Goal: Task Accomplishment & Management: Use online tool/utility

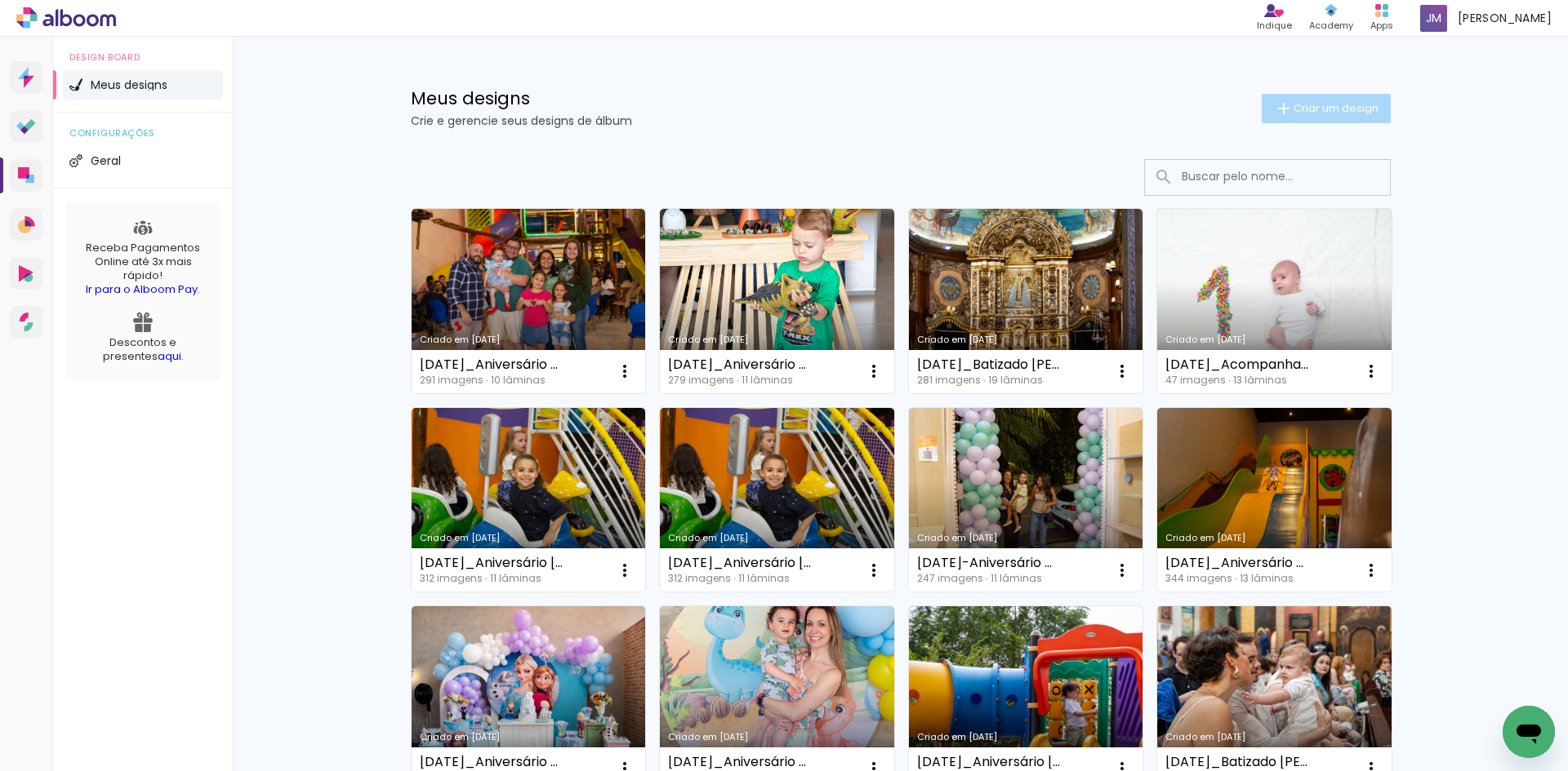
click at [1305, 106] on span "Criar um design" at bounding box center [1336, 108] width 85 height 10
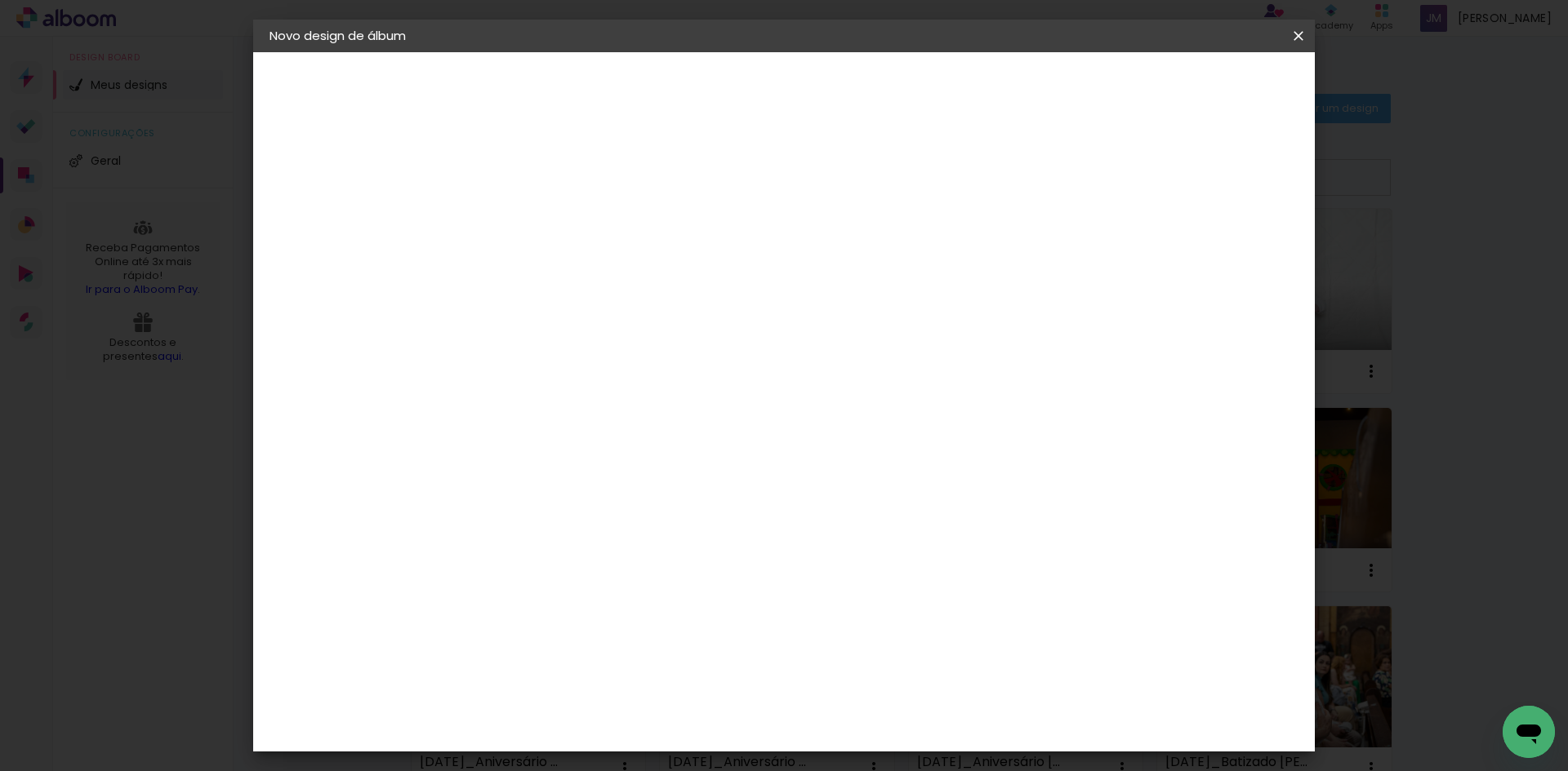
drag, startPoint x: 765, startPoint y: 221, endPoint x: 694, endPoint y: 157, distance: 95.6
click at [537, 221] on input at bounding box center [537, 218] width 0 height 25
paste input "[DATE]_Batizado [PERSON_NAME] e [PERSON_NAME]"
type input "[DATE]_Batizado [PERSON_NAME] e [PERSON_NAME]"
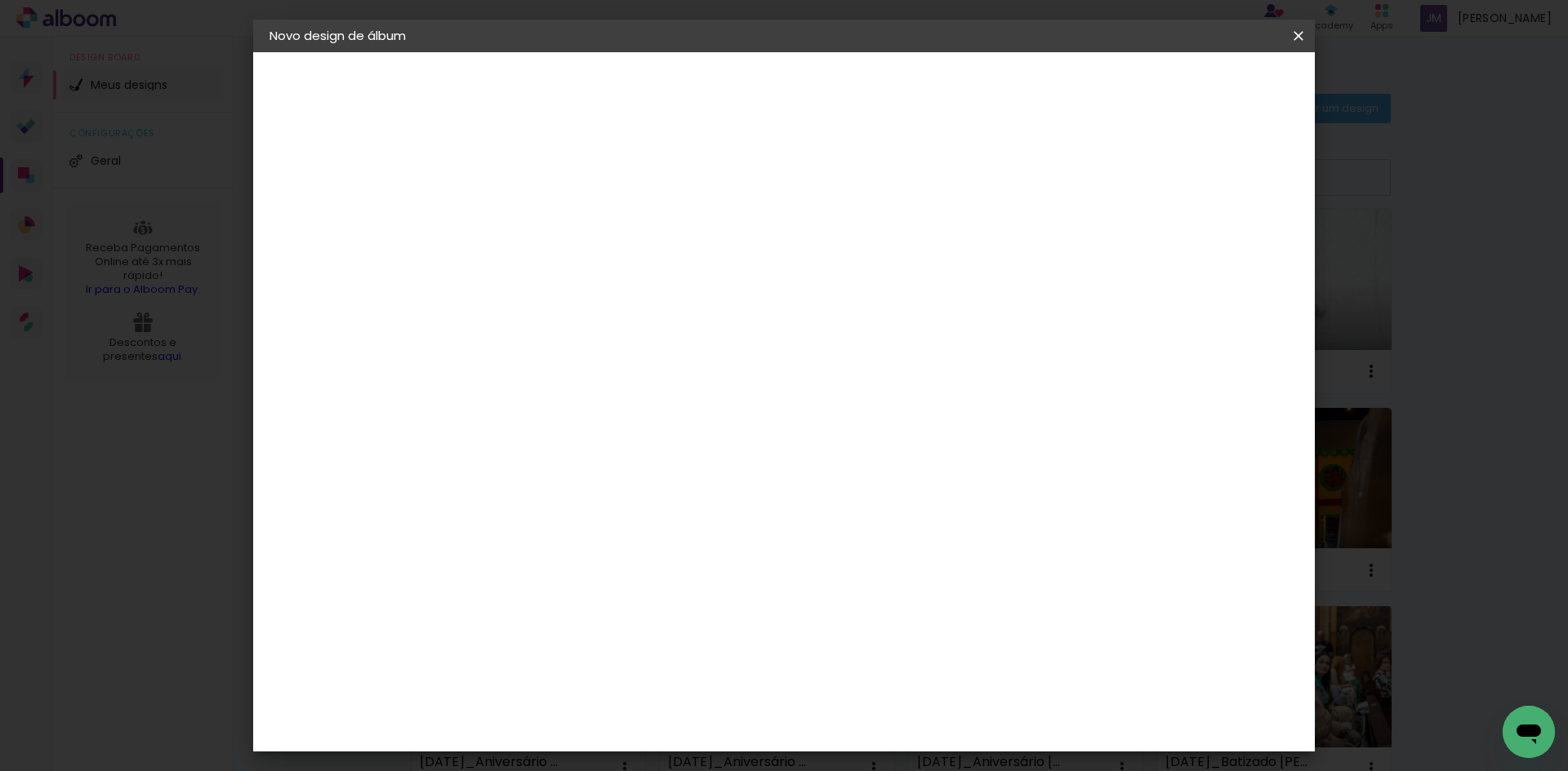
type paper-input "[DATE]_Batizado [PERSON_NAME] e [PERSON_NAME]"
click at [704, 77] on paper-button "Avançar" at bounding box center [664, 86] width 80 height 28
click at [556, 312] on input at bounding box center [578, 310] width 165 height 21
type input "go"
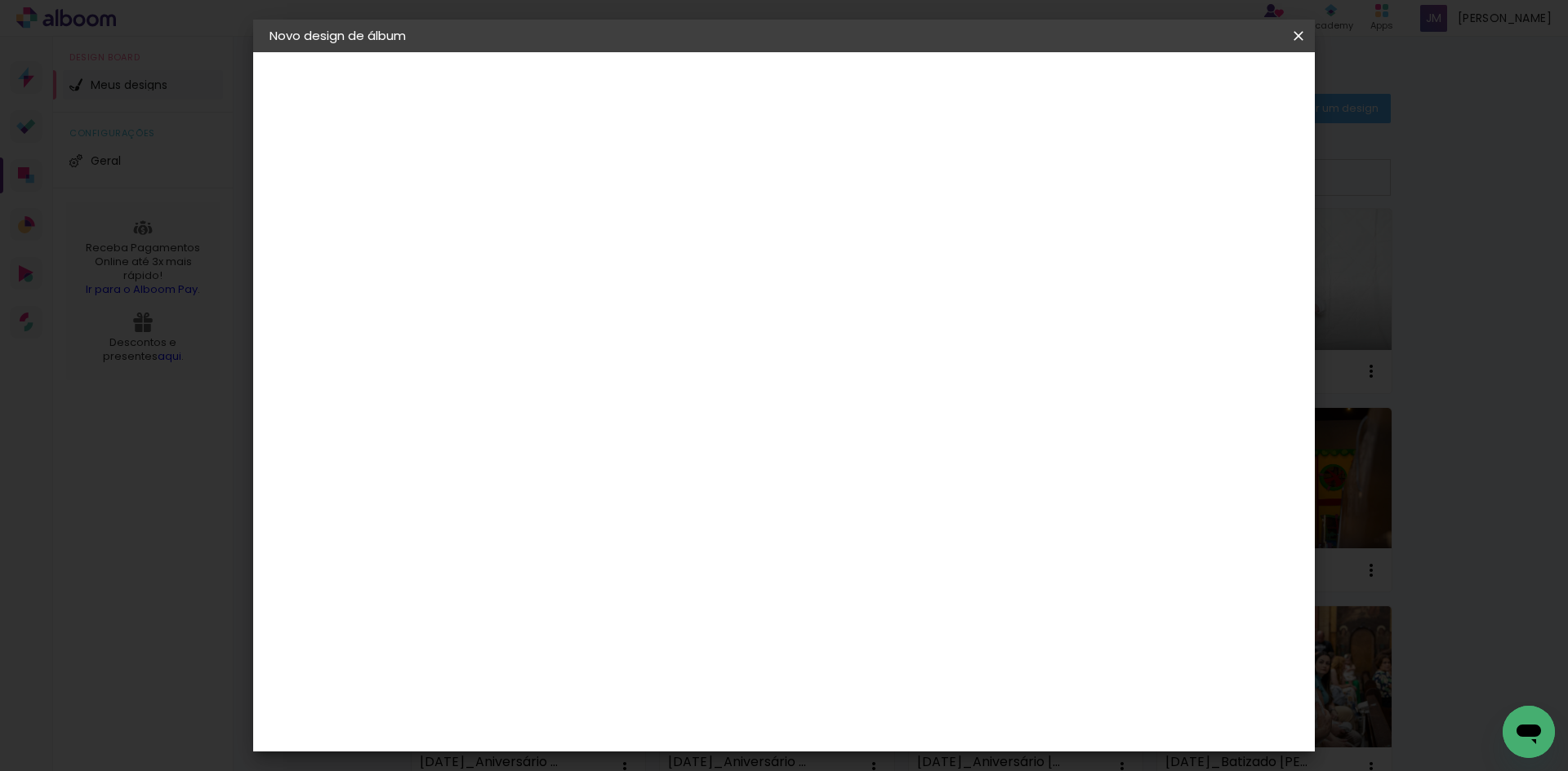
type paper-input "go"
drag, startPoint x: 568, startPoint y: 371, endPoint x: 602, endPoint y: 362, distance: 35.2
click at [566, 370] on div "Go image" at bounding box center [546, 372] width 40 height 26
click at [0, 0] on slot "Avançar" at bounding box center [0, 0] width 0 height 0
click at [601, 272] on input "text" at bounding box center [569, 284] width 64 height 25
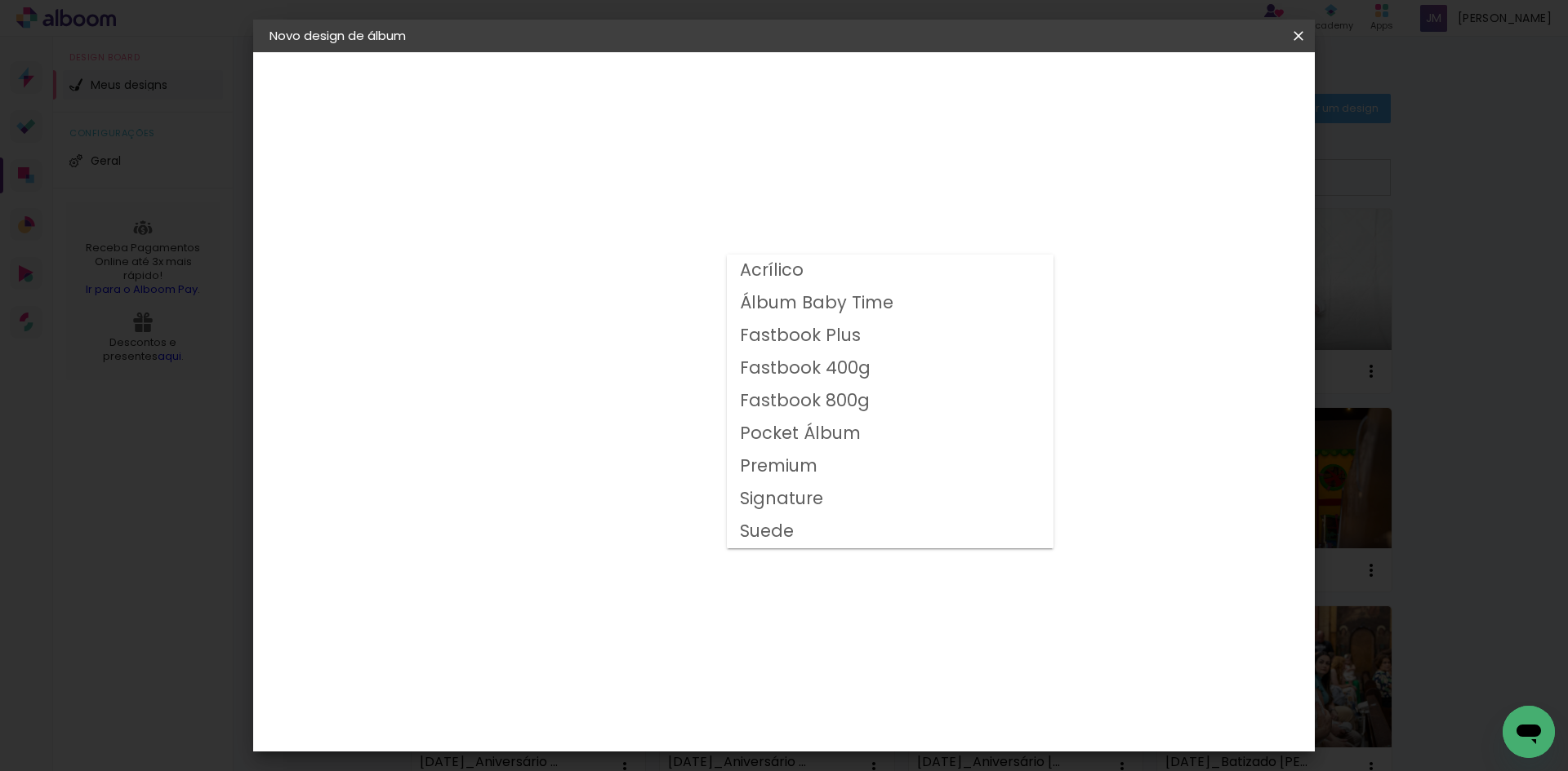
click at [872, 367] on paper-item "Fastbook 400g" at bounding box center [890, 369] width 327 height 33
type input "Fastbook 400g"
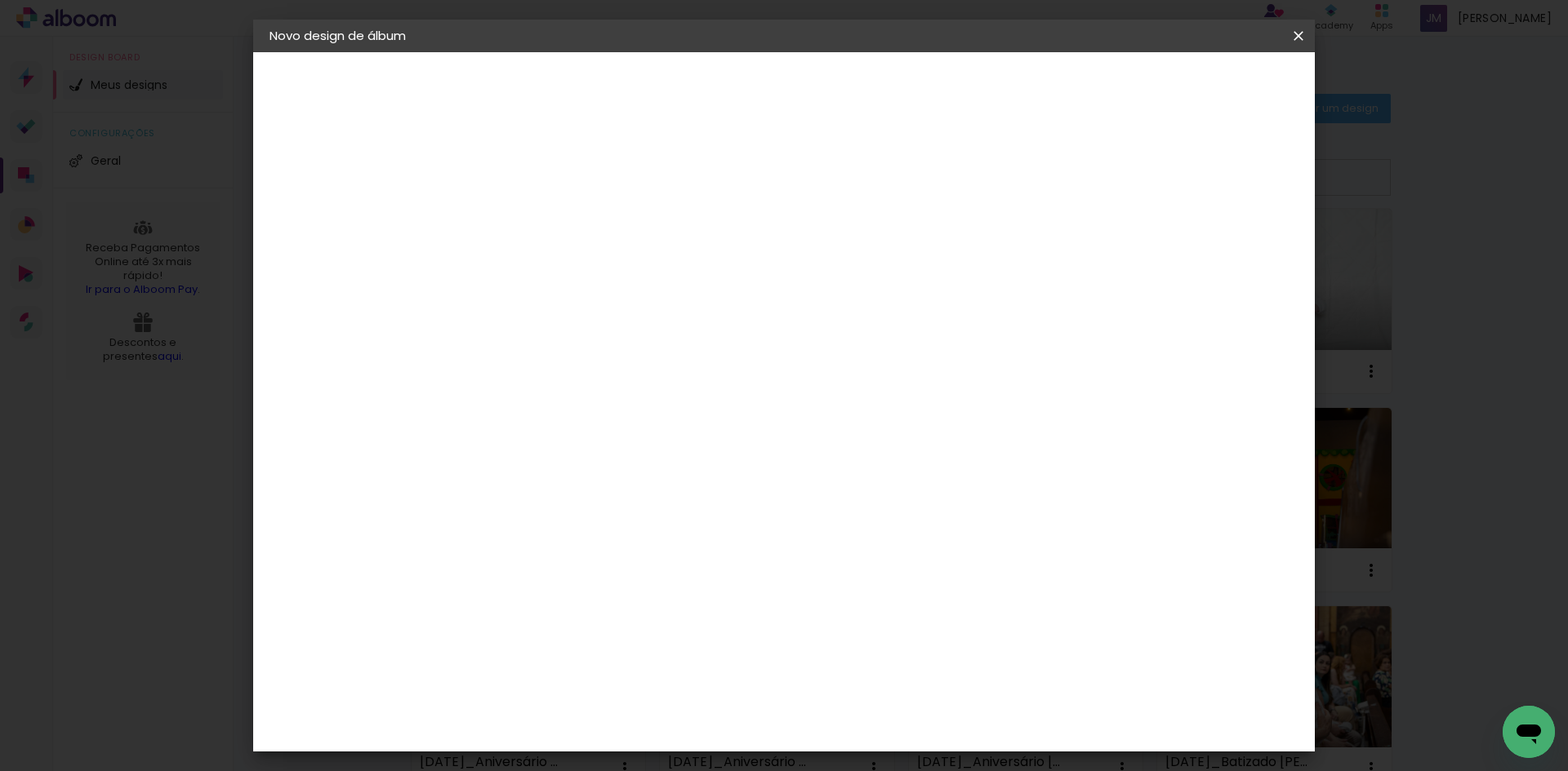
click at [647, 753] on span "20 × 20" at bounding box center [609, 780] width 76 height 53
click at [0, 0] on slot "Avançar" at bounding box center [0, 0] width 0 height 0
click at [1105, 174] on div at bounding box center [1097, 176] width 15 height 15
type paper-checkbox "on"
click at [1197, 84] on span "Iniciar design" at bounding box center [1159, 86] width 74 height 11
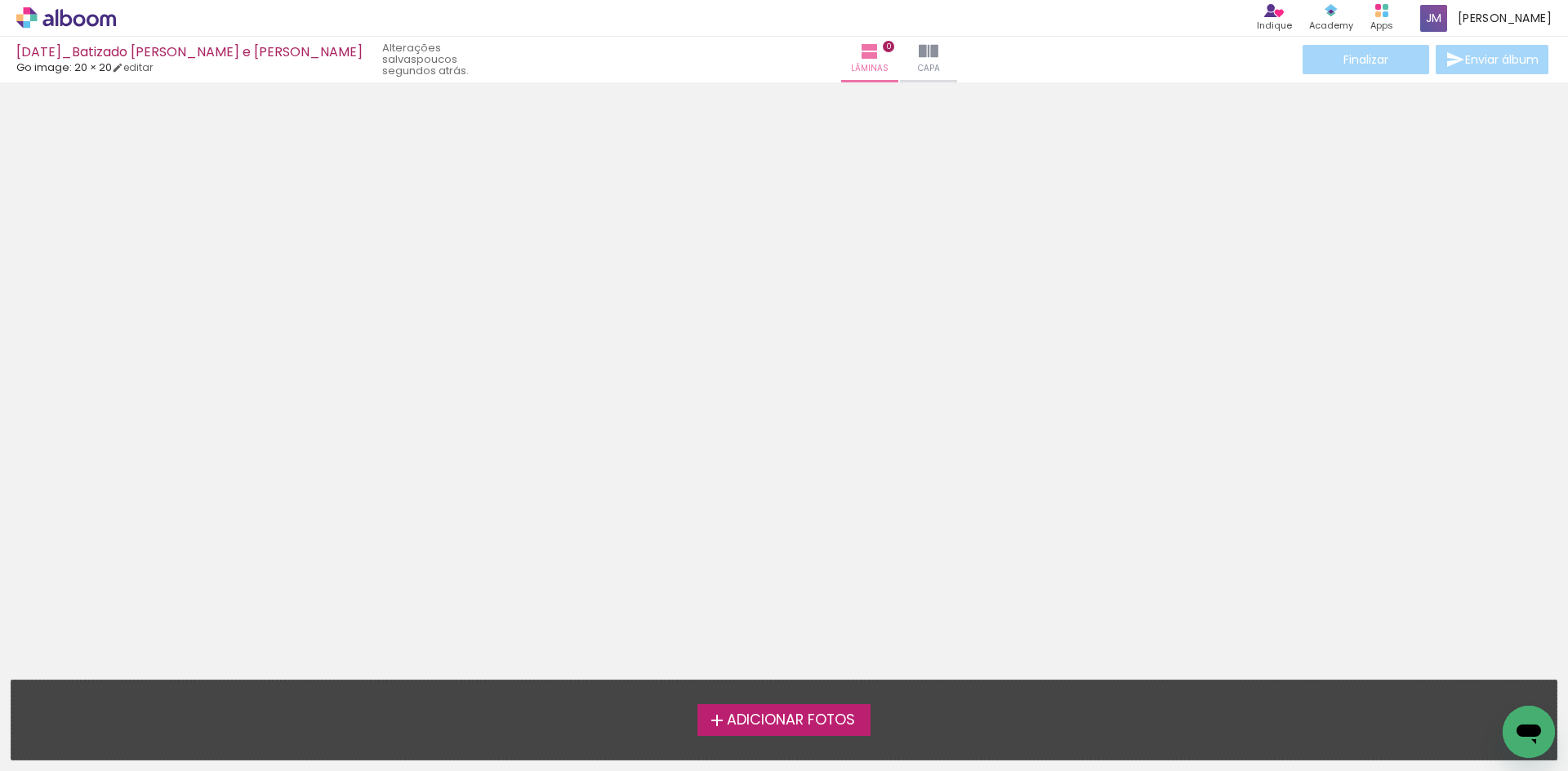
click at [832, 724] on span "Adicionar Fotos" at bounding box center [790, 720] width 129 height 15
click at [0, 0] on input "file" at bounding box center [0, 0] width 0 height 0
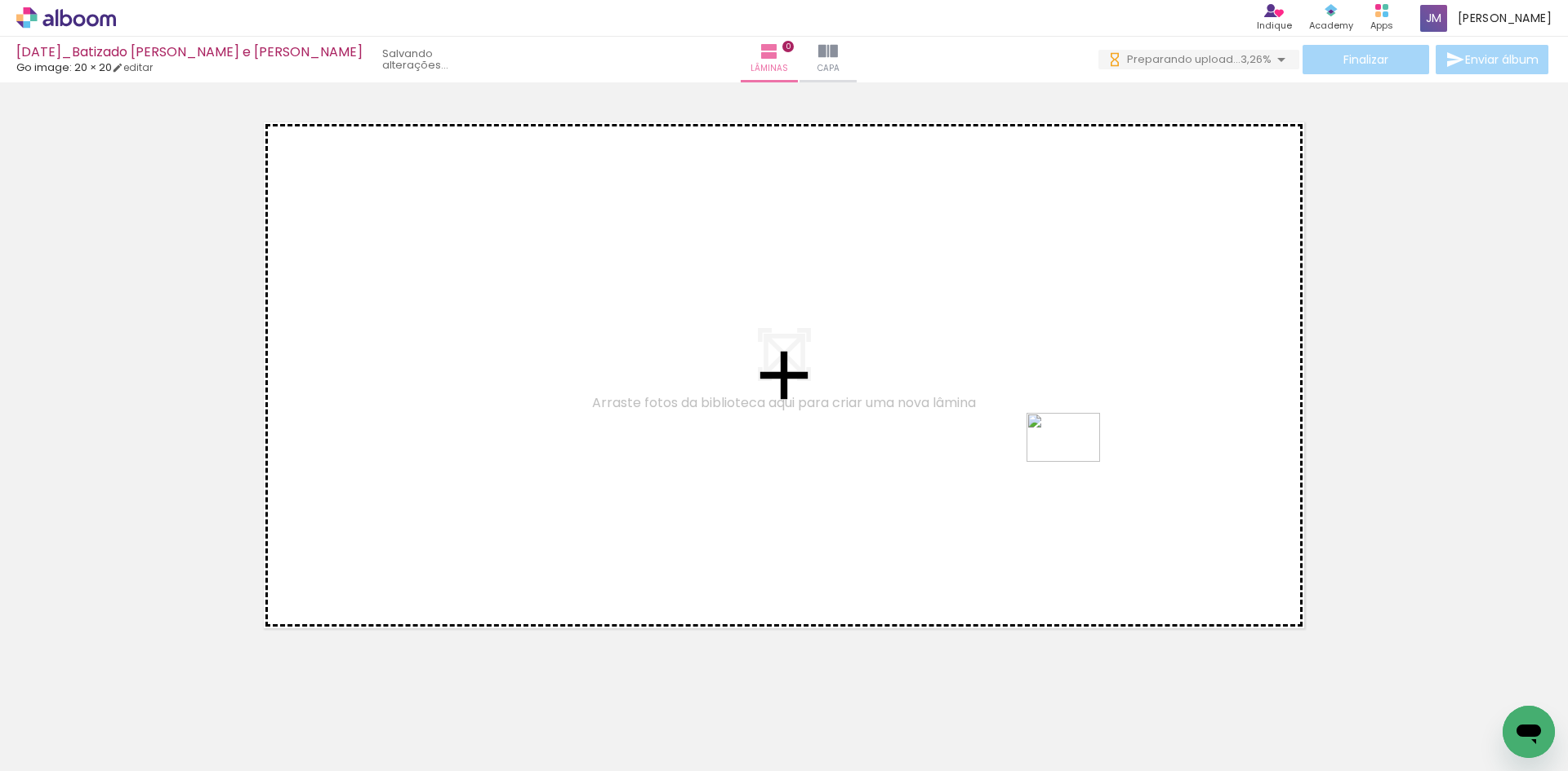
drag, startPoint x: 1075, startPoint y: 722, endPoint x: 1076, endPoint y: 462, distance: 260.0
click at [1076, 462] on quentale-workspace at bounding box center [784, 386] width 1568 height 771
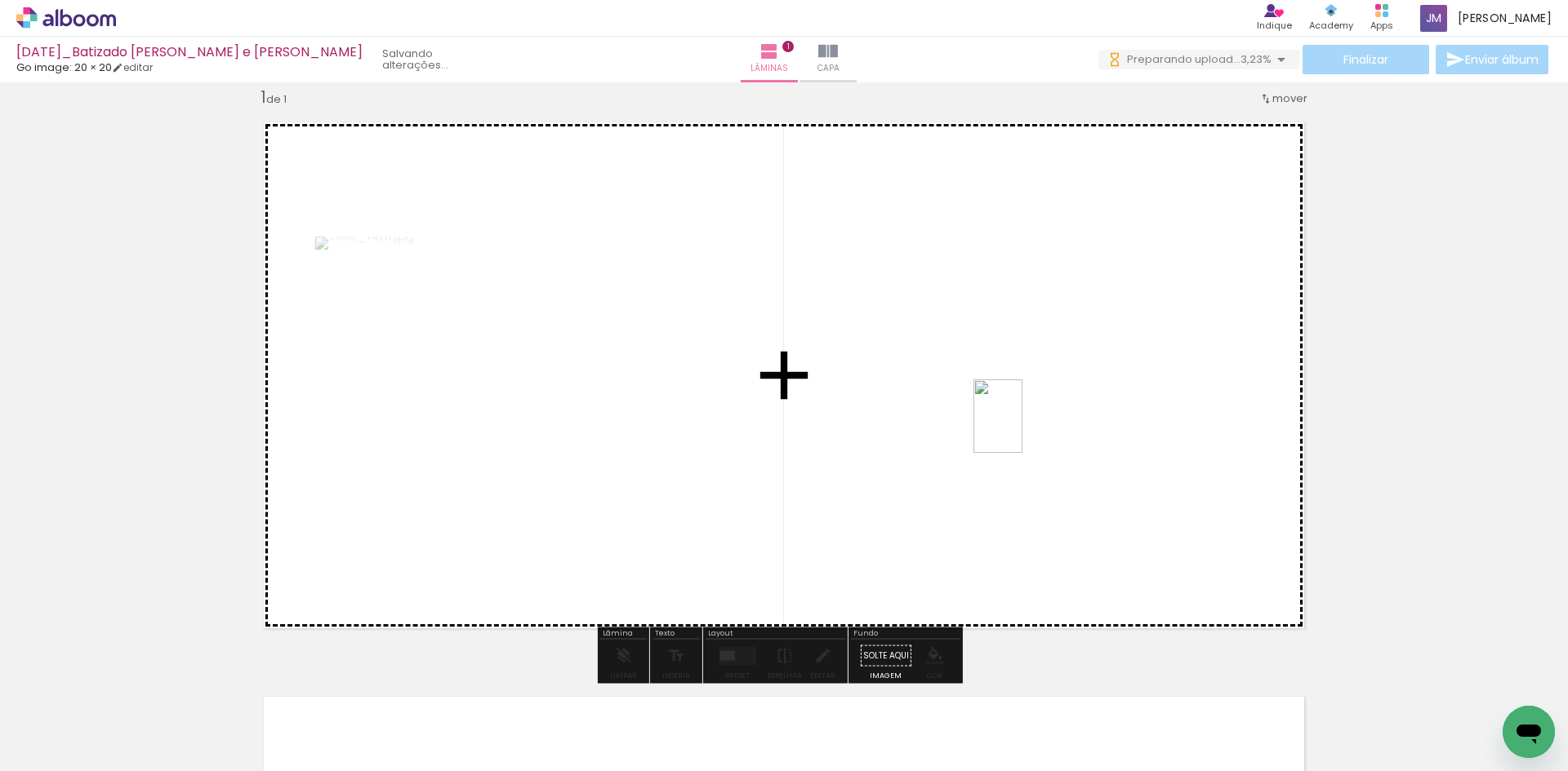
drag, startPoint x: 976, startPoint y: 724, endPoint x: 1023, endPoint y: 429, distance: 298.7
click at [1023, 429] on quentale-workspace at bounding box center [784, 386] width 1568 height 771
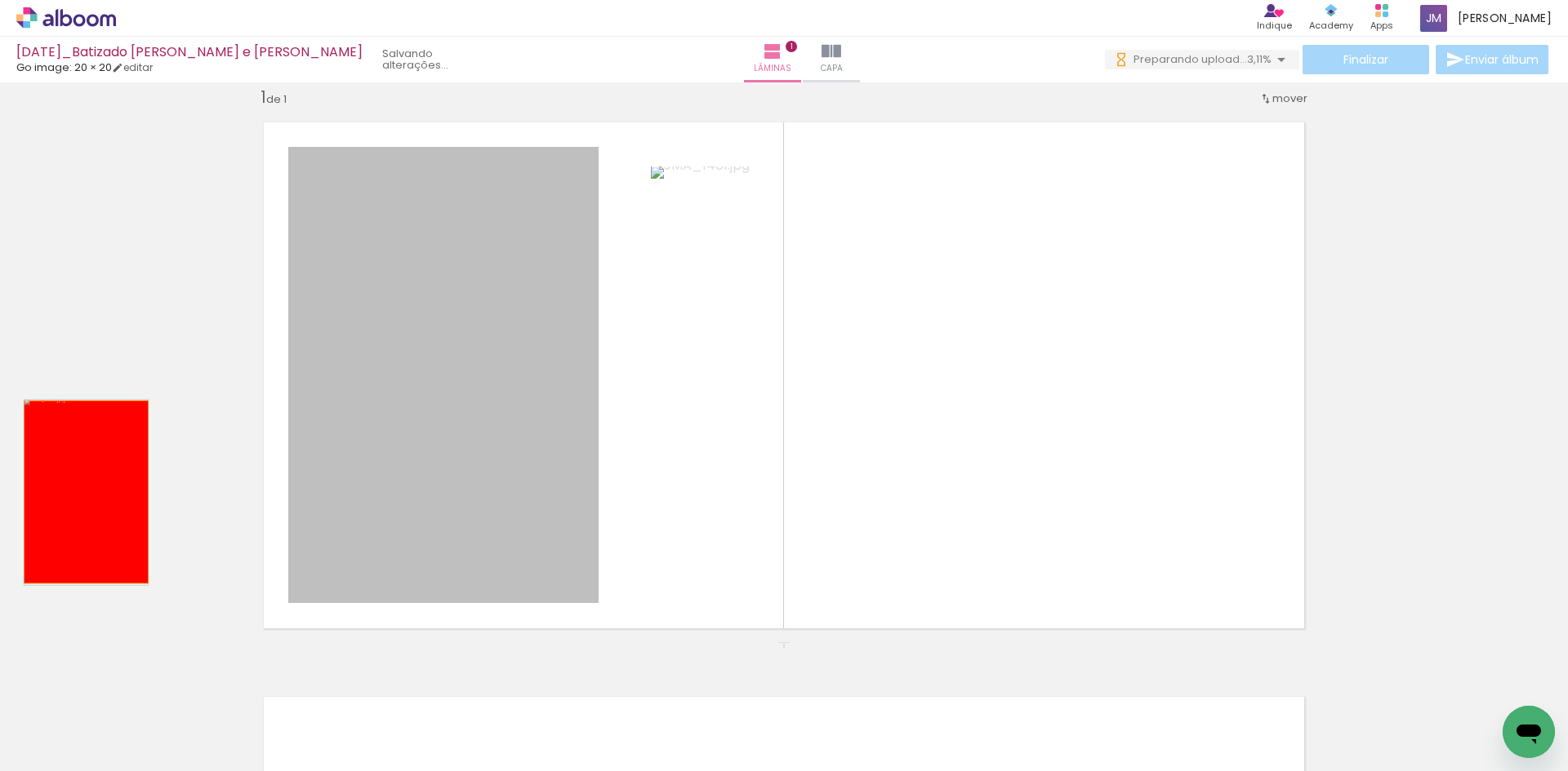
drag, startPoint x: 477, startPoint y: 498, endPoint x: 80, endPoint y: 492, distance: 397.0
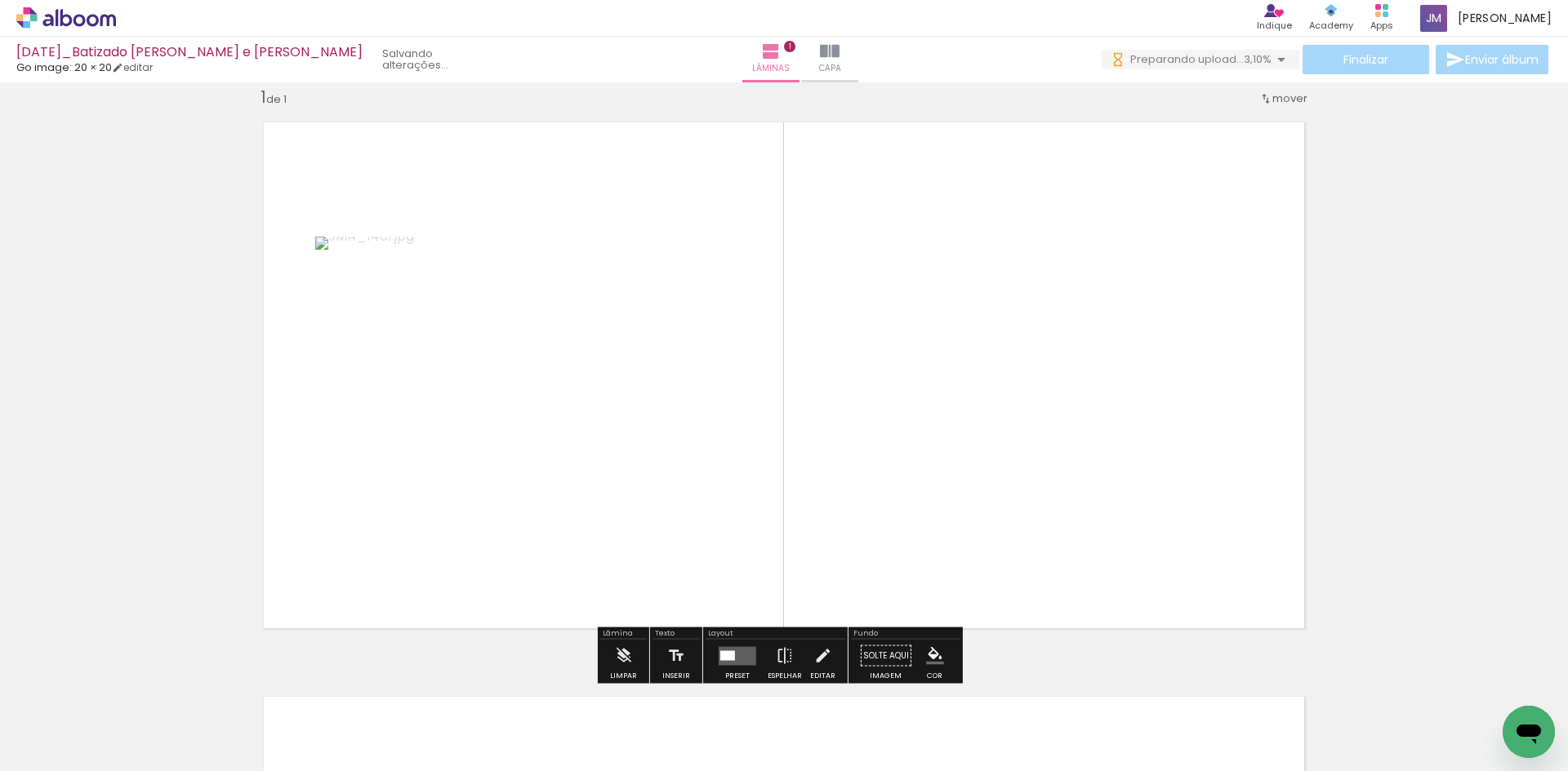
click at [749, 659] on quentale-layouter at bounding box center [738, 656] width 38 height 19
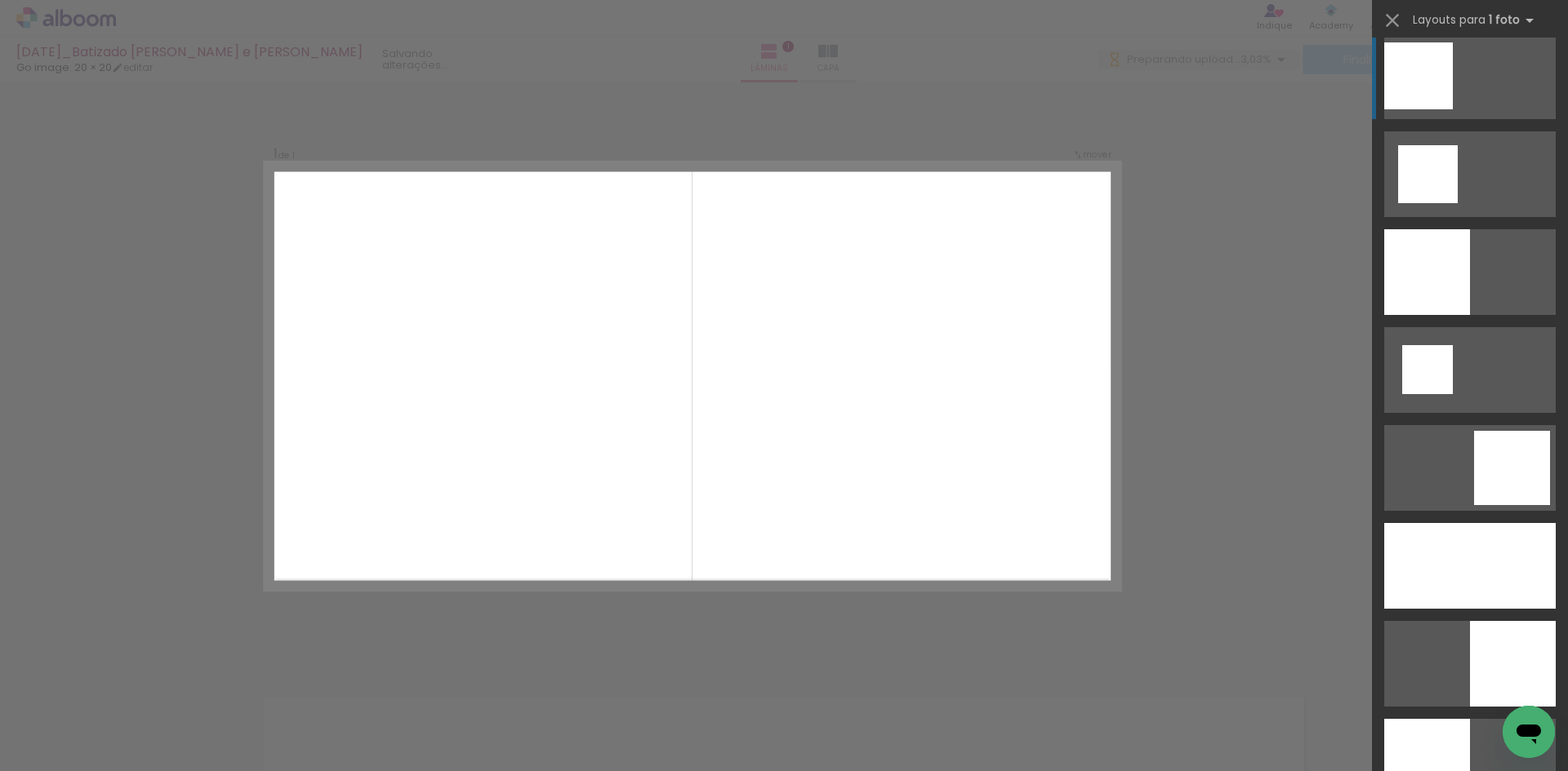
click at [1453, 110] on div at bounding box center [1419, 76] width 69 height 67
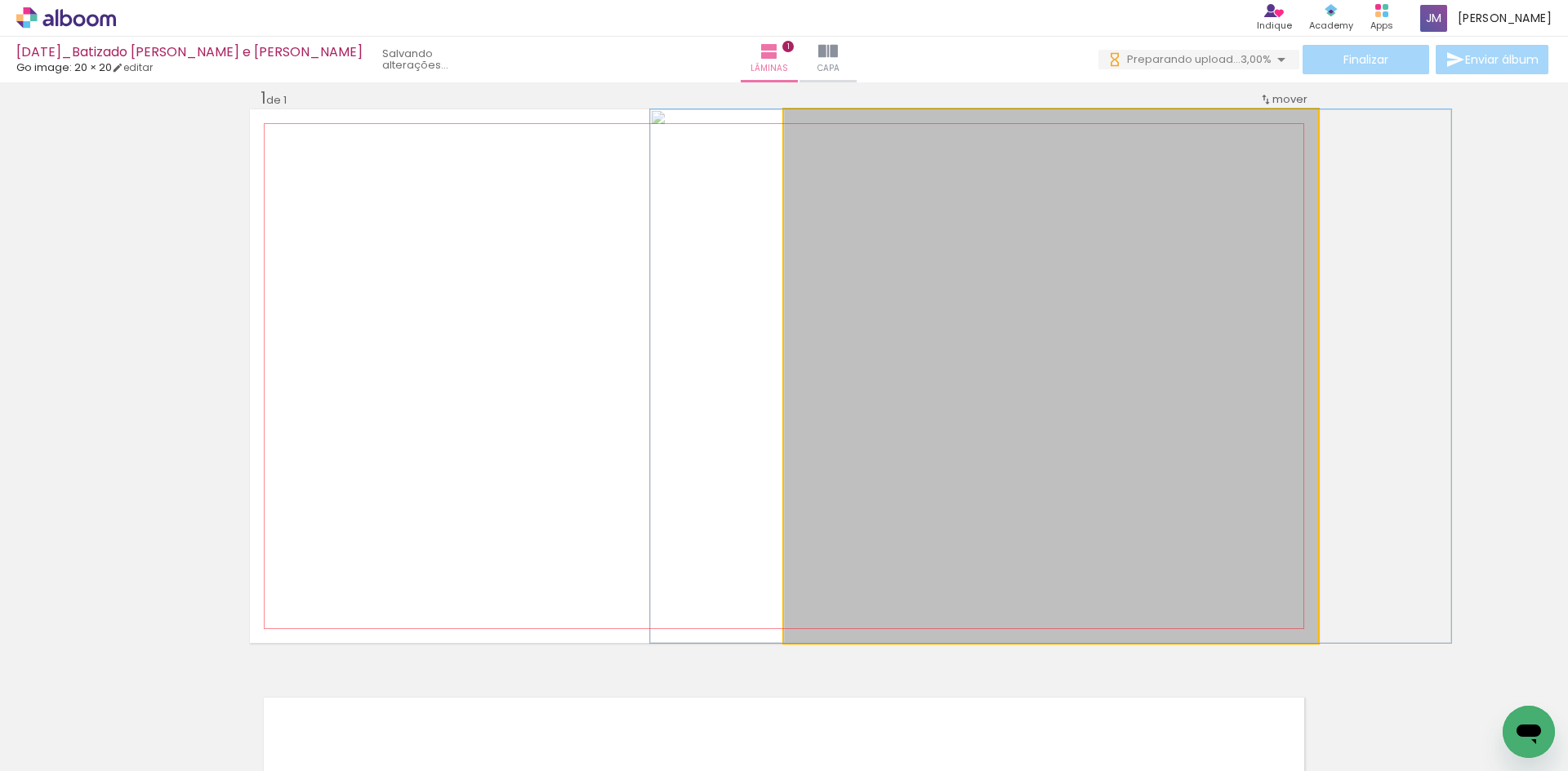
drag, startPoint x: 1099, startPoint y: 542, endPoint x: 1099, endPoint y: 529, distance: 13.0
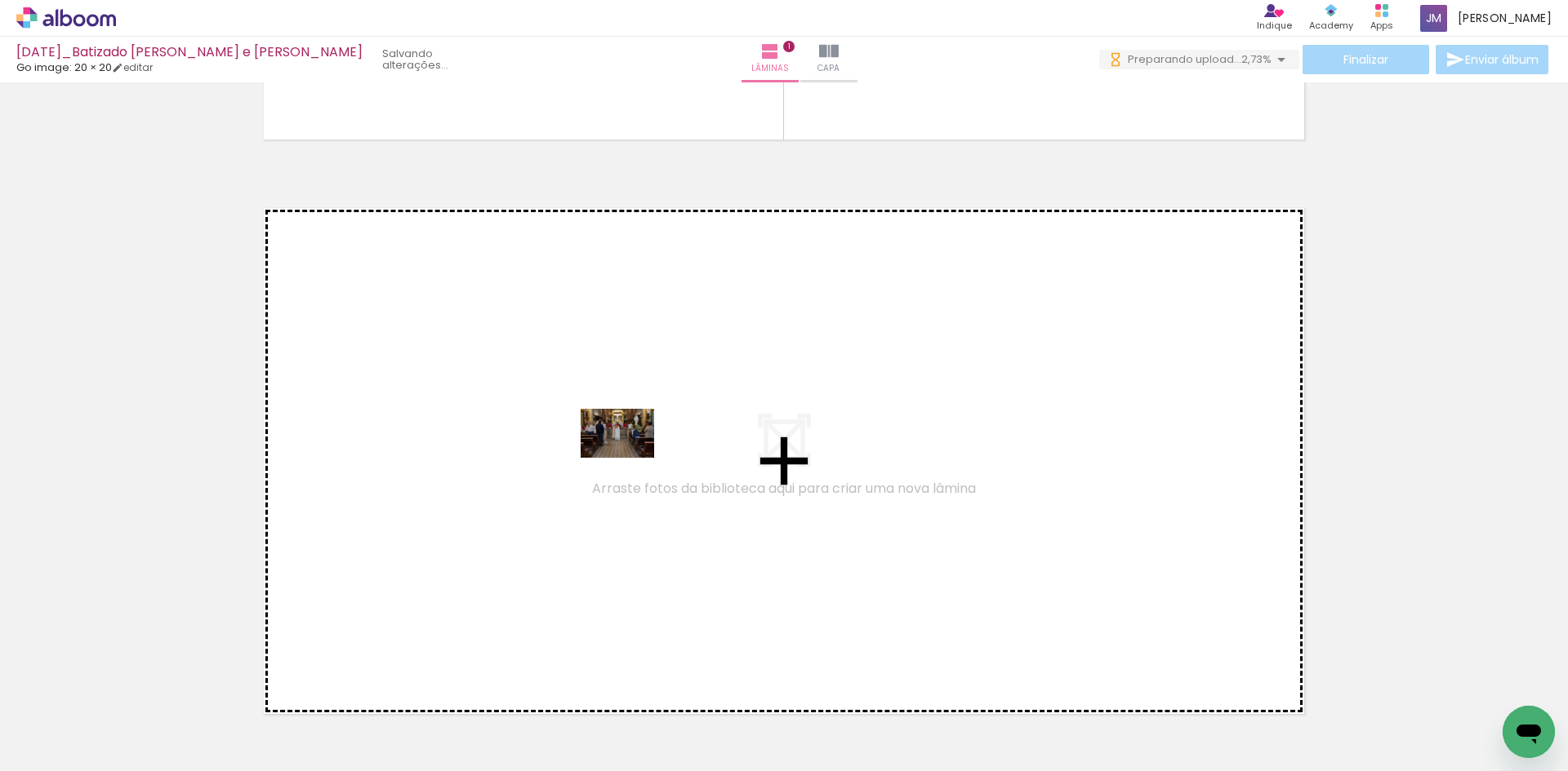
drag, startPoint x: 1129, startPoint y: 724, endPoint x: 630, endPoint y: 458, distance: 565.5
click at [630, 458] on quentale-workspace at bounding box center [784, 386] width 1568 height 771
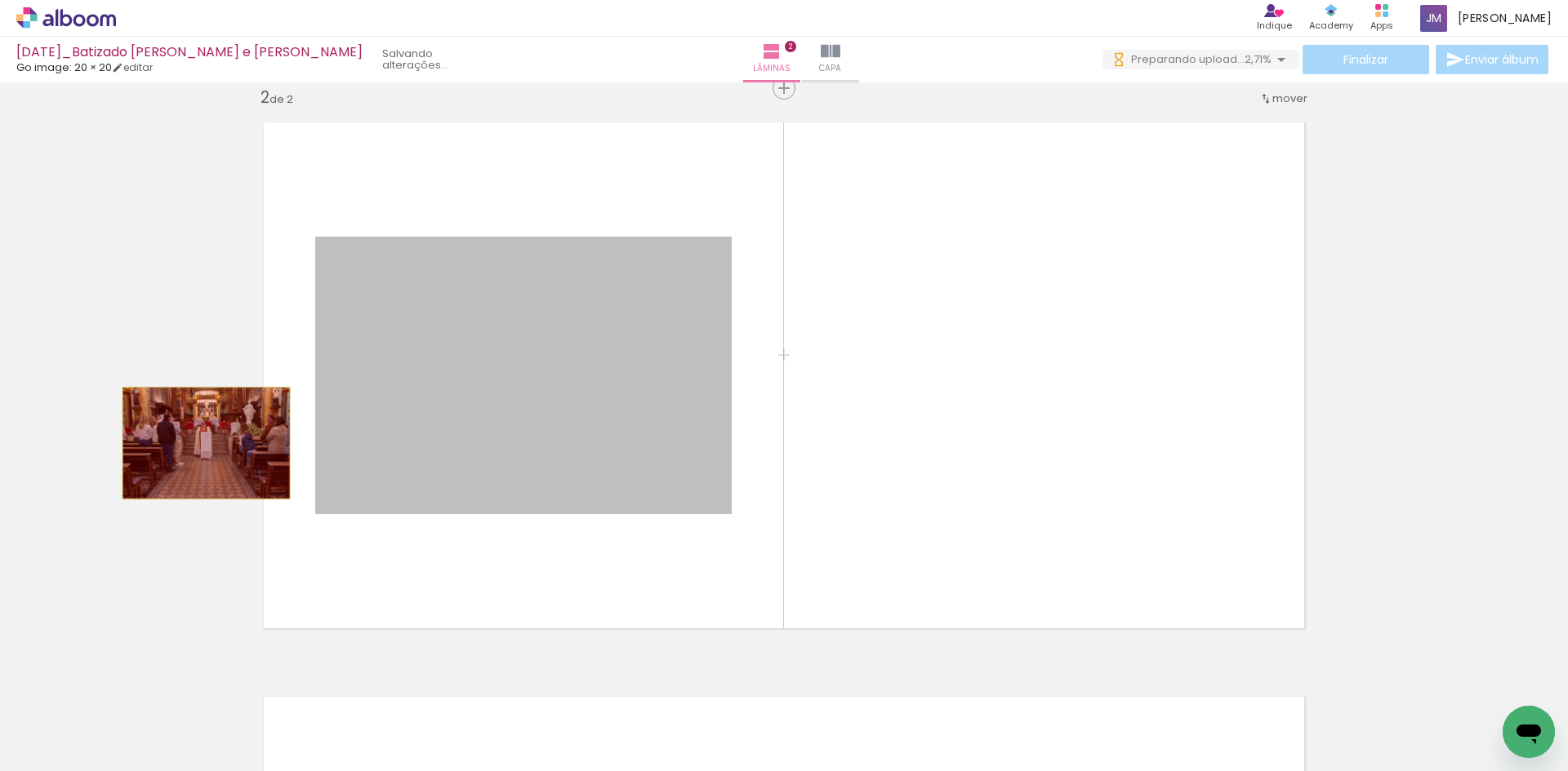
drag, startPoint x: 585, startPoint y: 442, endPoint x: 200, endPoint y: 443, distance: 385.0
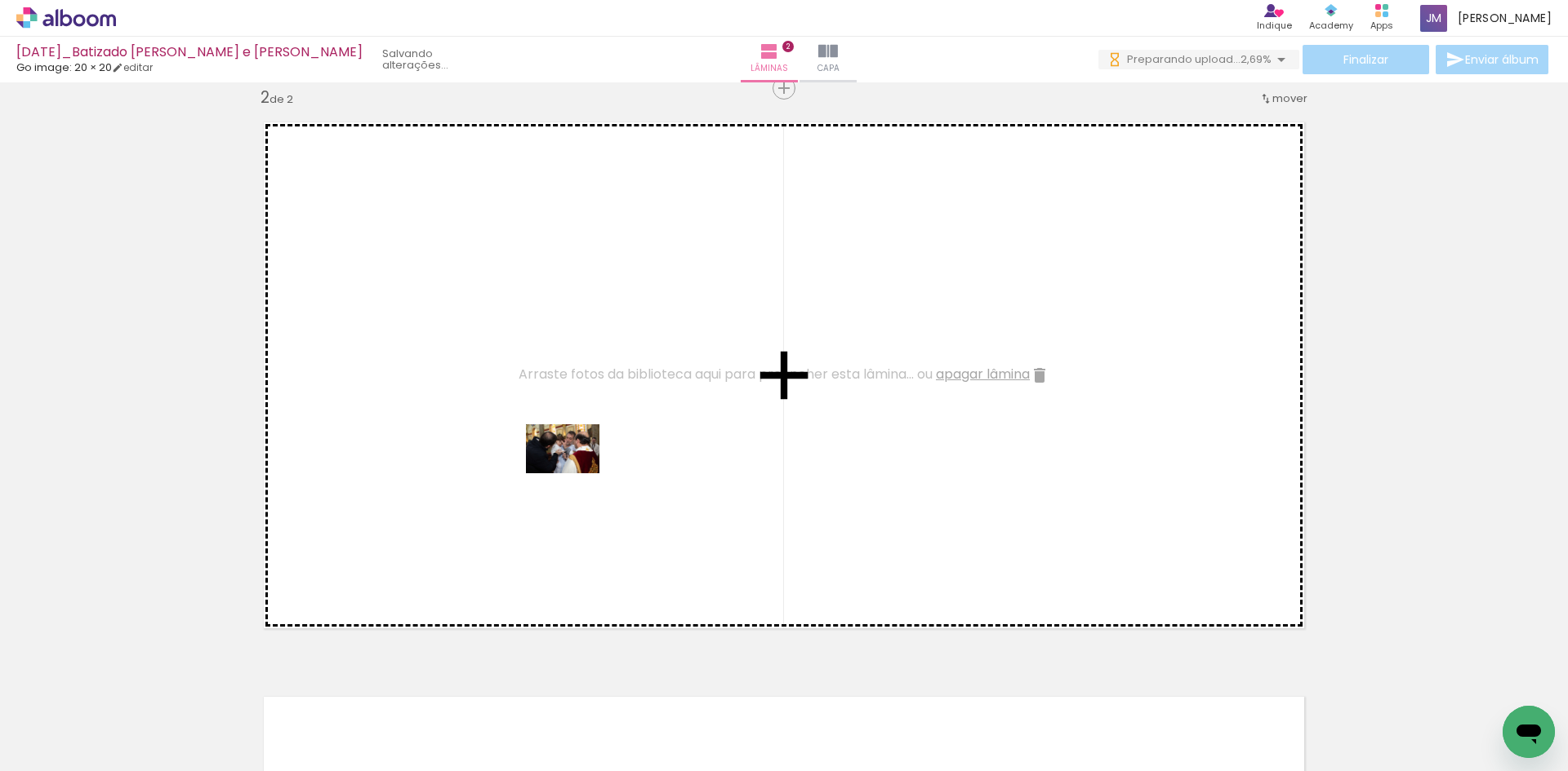
drag, startPoint x: 1235, startPoint y: 724, endPoint x: 575, endPoint y: 473, distance: 706.1
click at [575, 473] on quentale-workspace at bounding box center [784, 386] width 1568 height 771
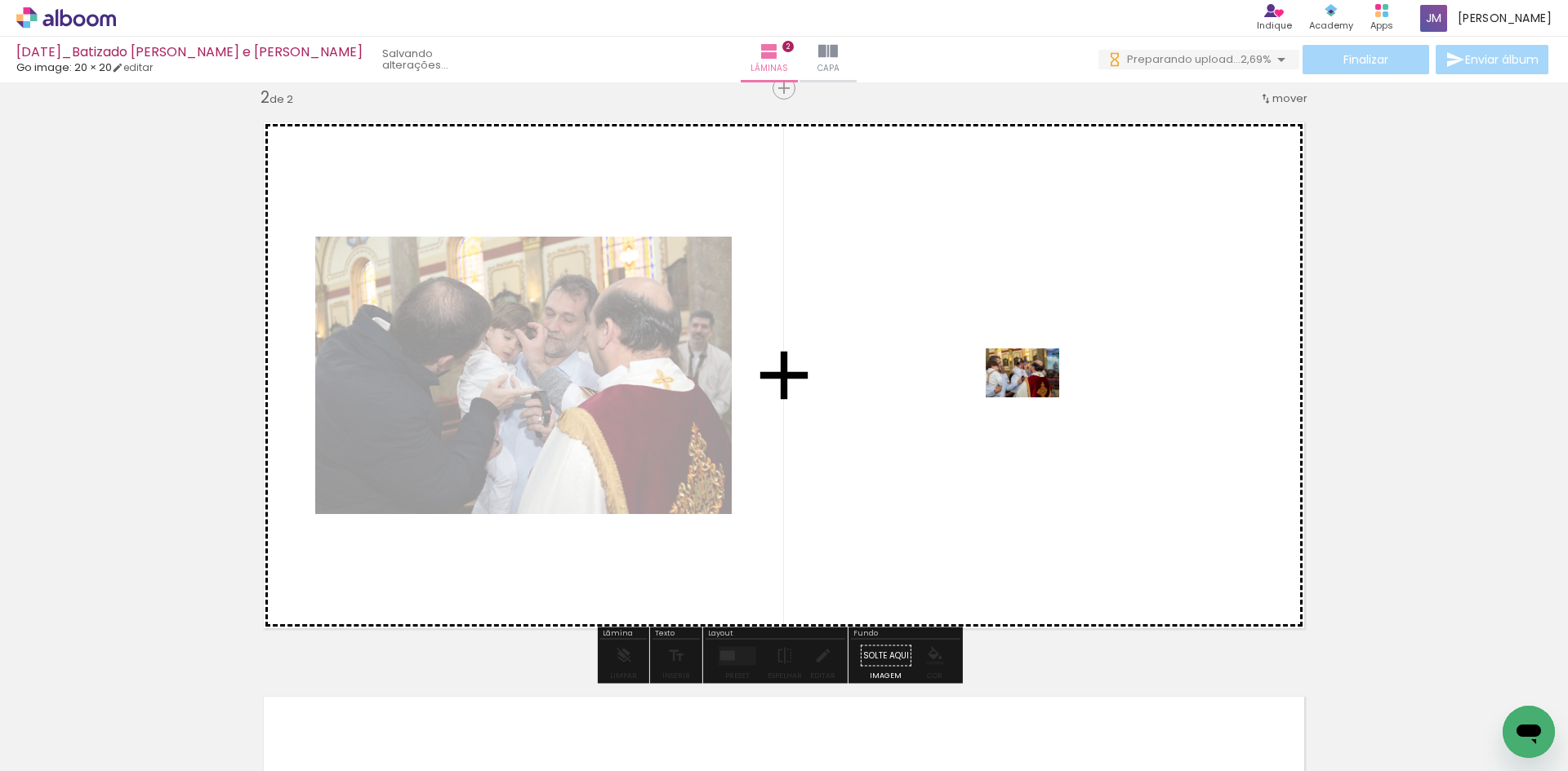
drag, startPoint x: 974, startPoint y: 724, endPoint x: 1035, endPoint y: 398, distance: 331.7
click at [1035, 398] on quentale-workspace at bounding box center [784, 386] width 1568 height 771
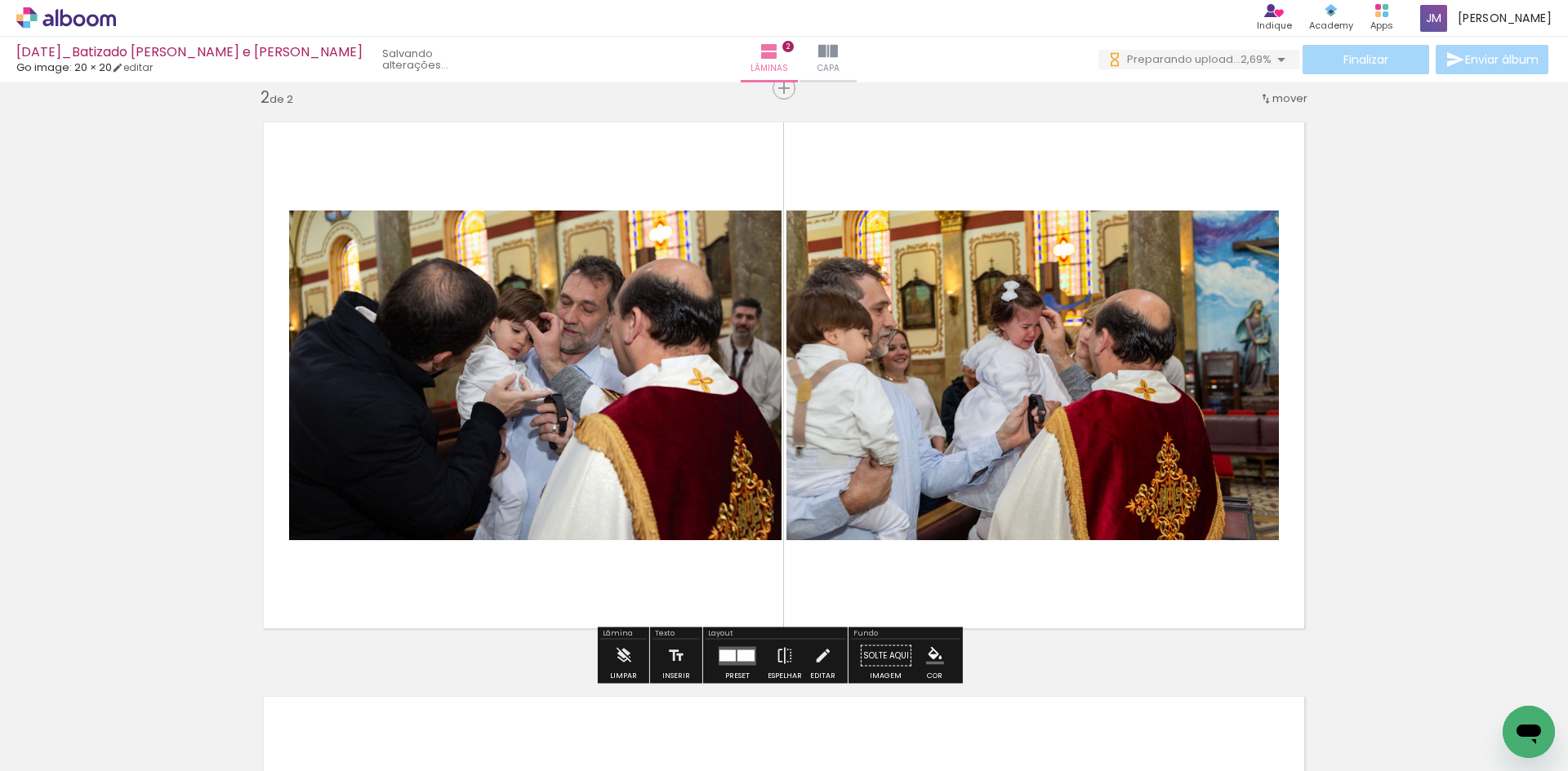
click at [738, 652] on div at bounding box center [746, 655] width 17 height 11
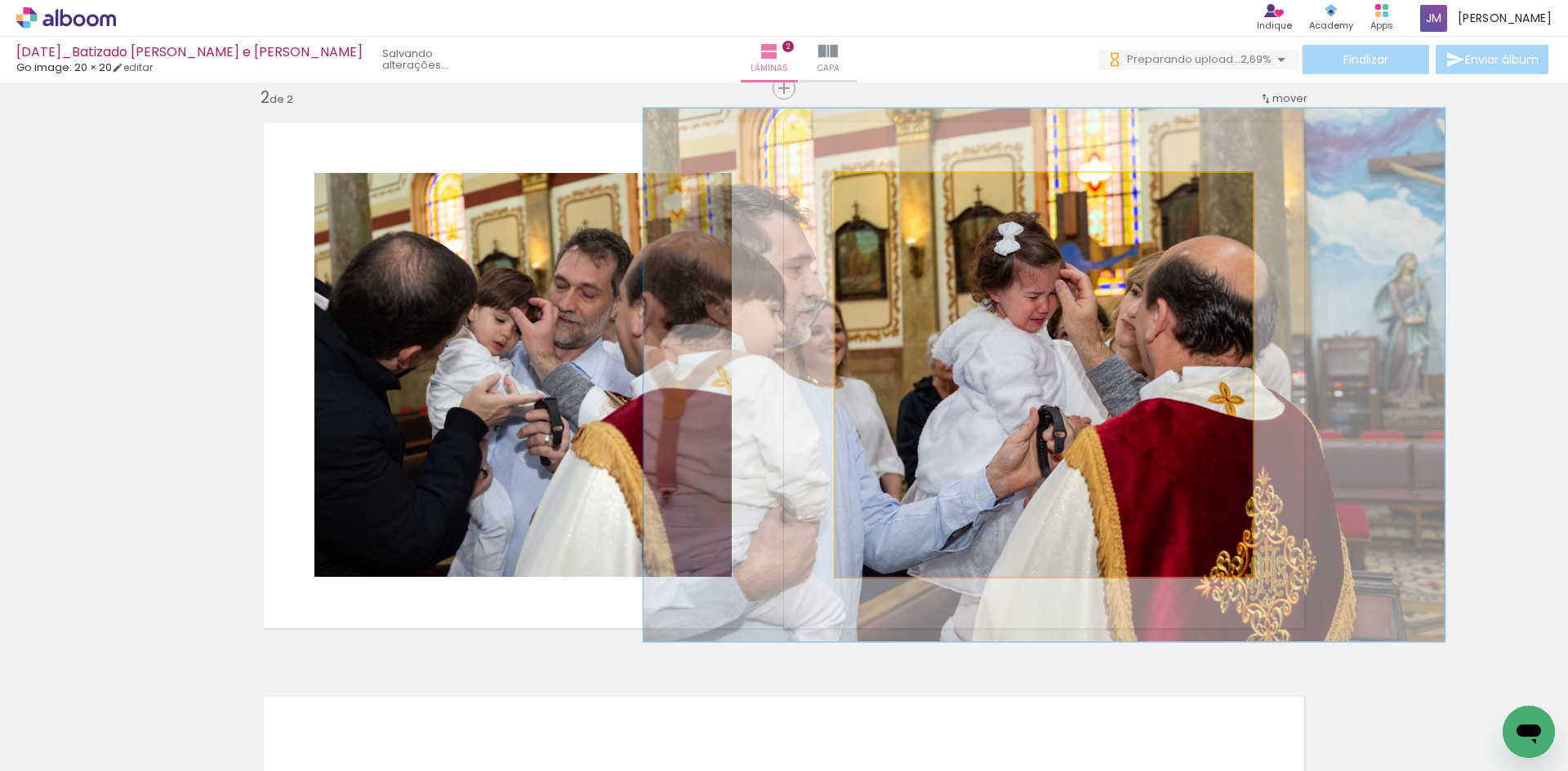
drag, startPoint x: 865, startPoint y: 191, endPoint x: 883, endPoint y: 192, distance: 18.0
type paper-slider "132"
click at [885, 192] on div at bounding box center [891, 190] width 15 height 15
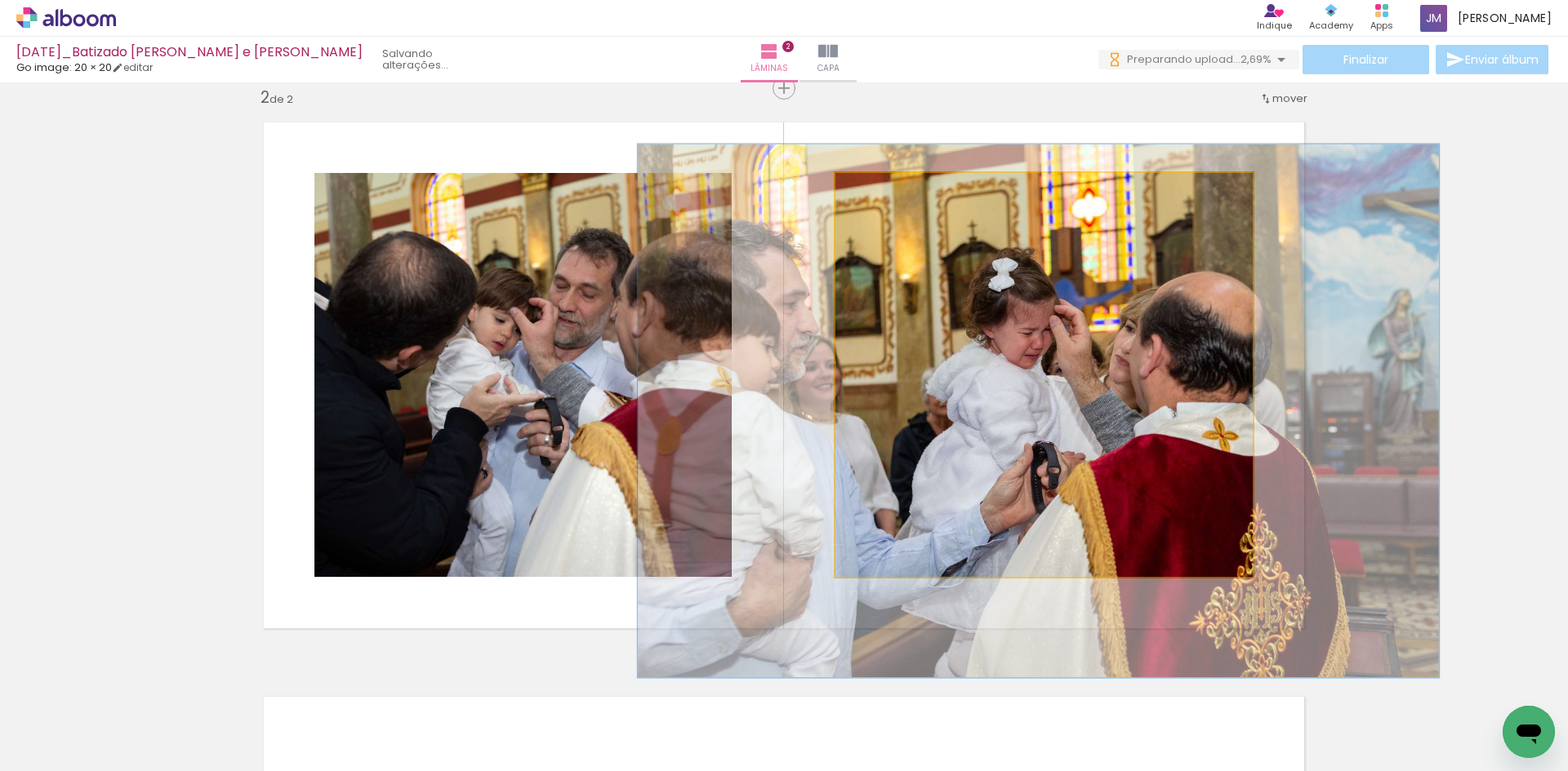
drag, startPoint x: 1081, startPoint y: 336, endPoint x: 1076, endPoint y: 373, distance: 37.3
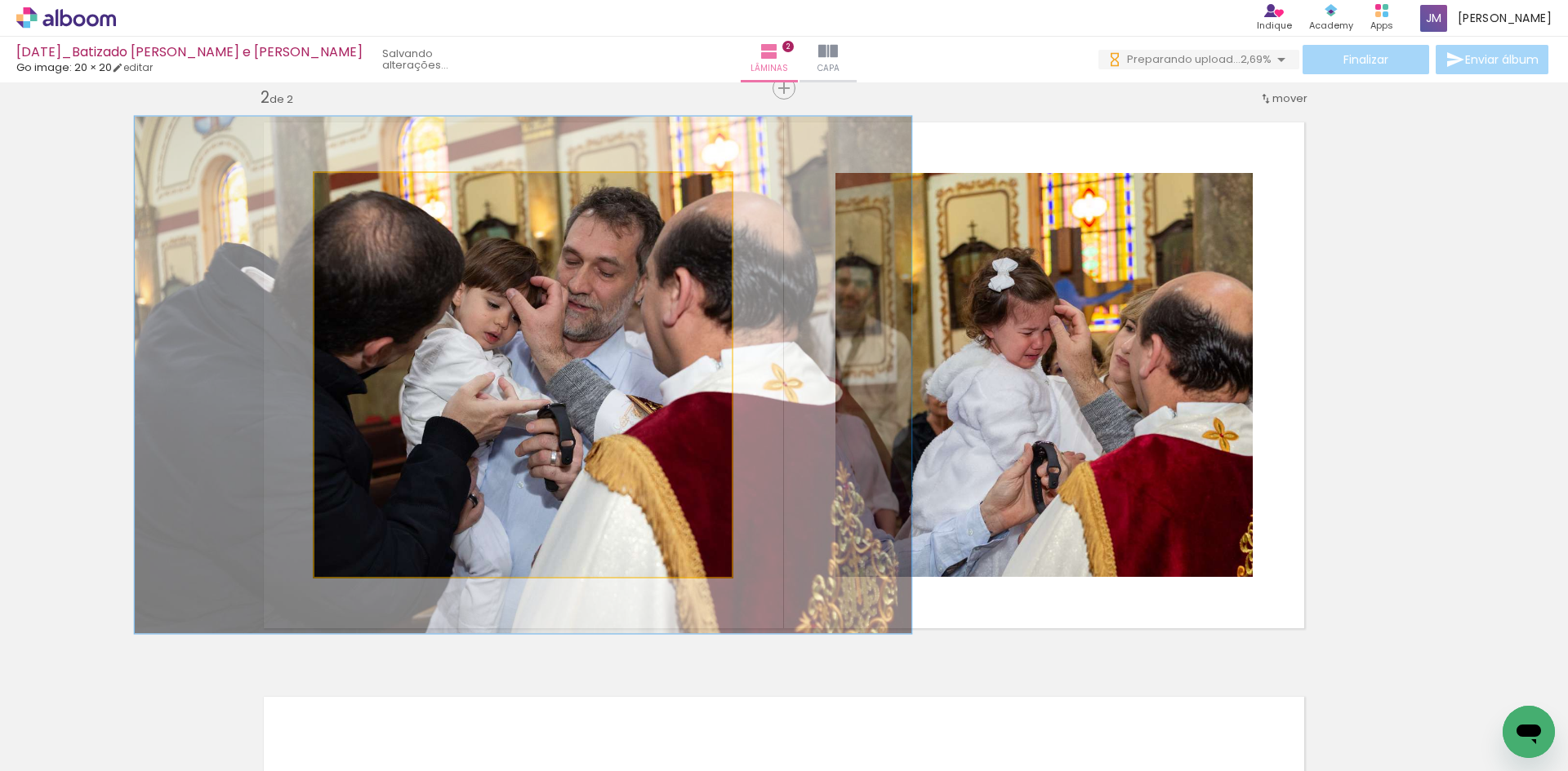
drag, startPoint x: 349, startPoint y: 193, endPoint x: 365, endPoint y: 196, distance: 16.3
type paper-slider "128"
click at [365, 196] on div at bounding box center [368, 190] width 15 height 15
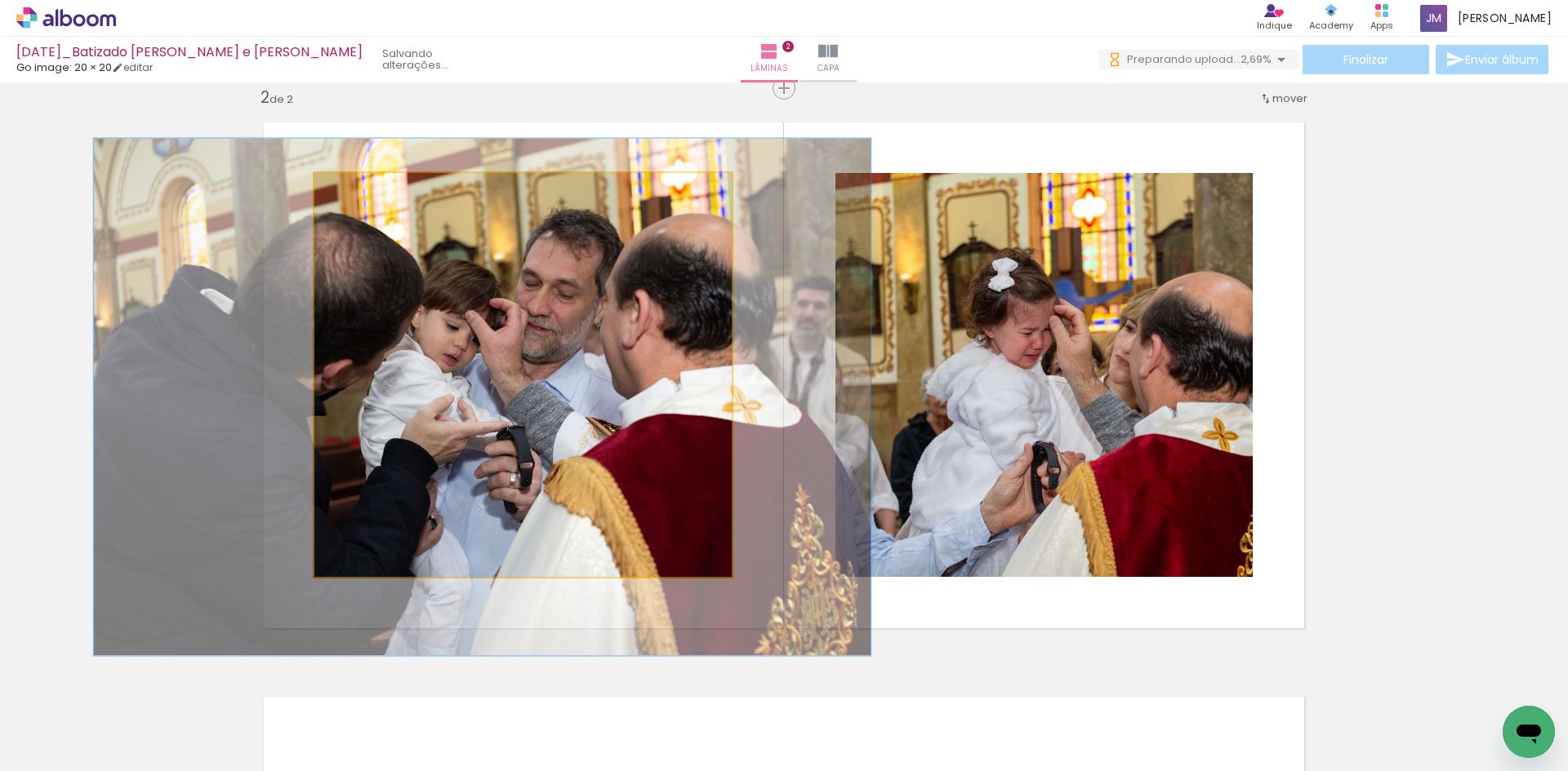
drag, startPoint x: 508, startPoint y: 342, endPoint x: 467, endPoint y: 364, distance: 46.5
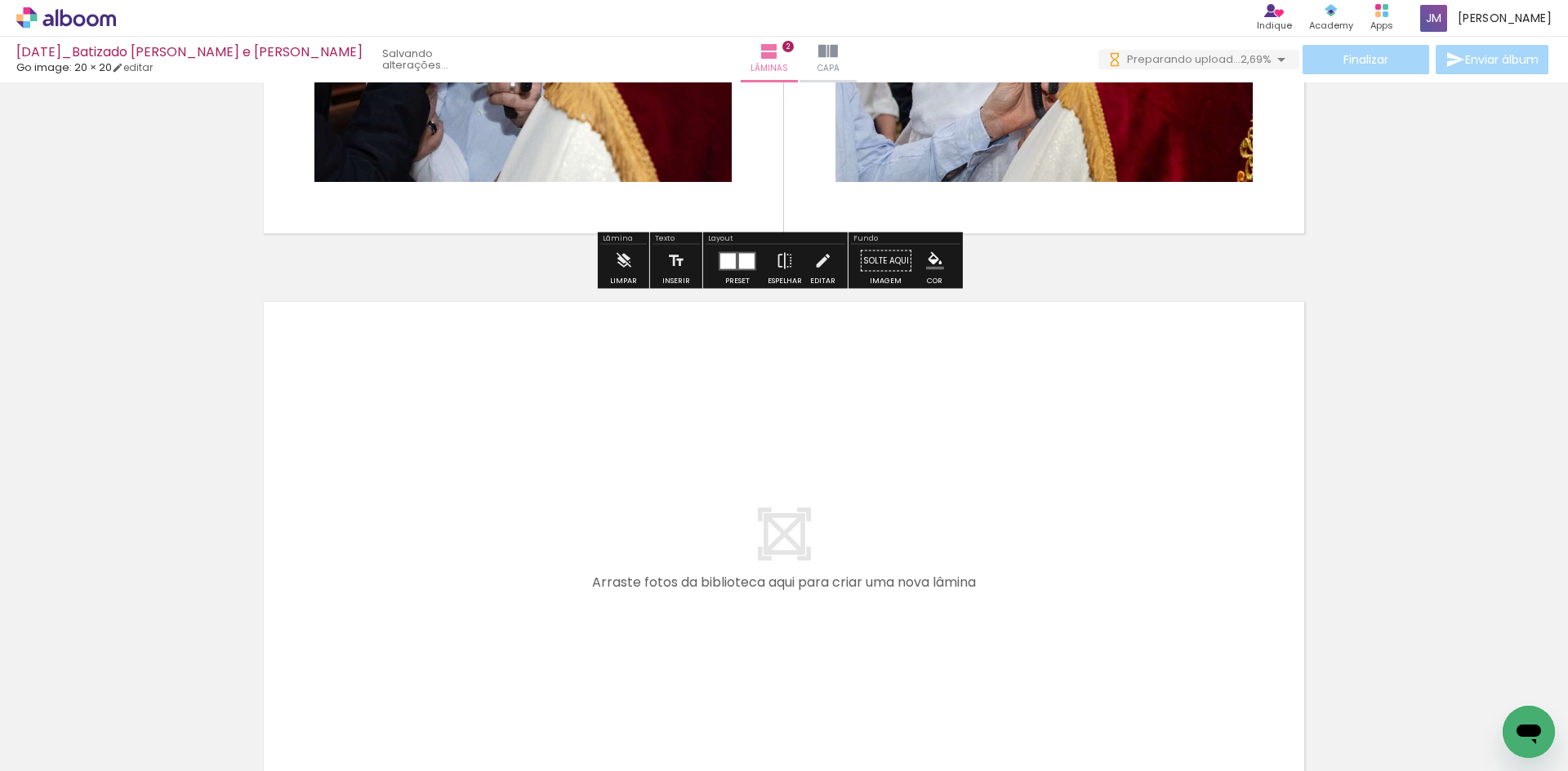
scroll to position [1004, 0]
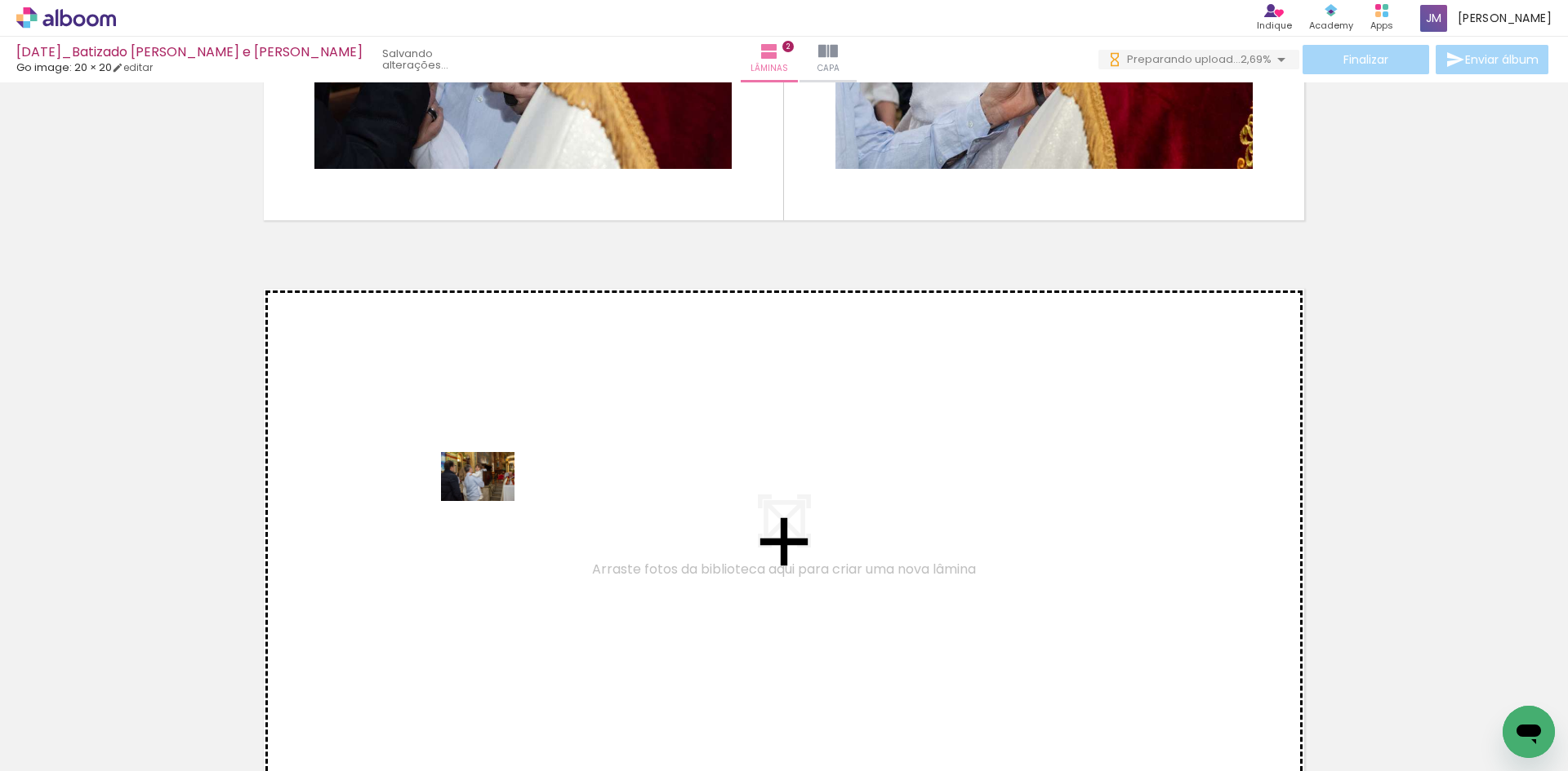
drag, startPoint x: 1162, startPoint y: 730, endPoint x: 490, endPoint y: 501, distance: 709.9
click at [490, 501] on quentale-workspace at bounding box center [784, 386] width 1568 height 771
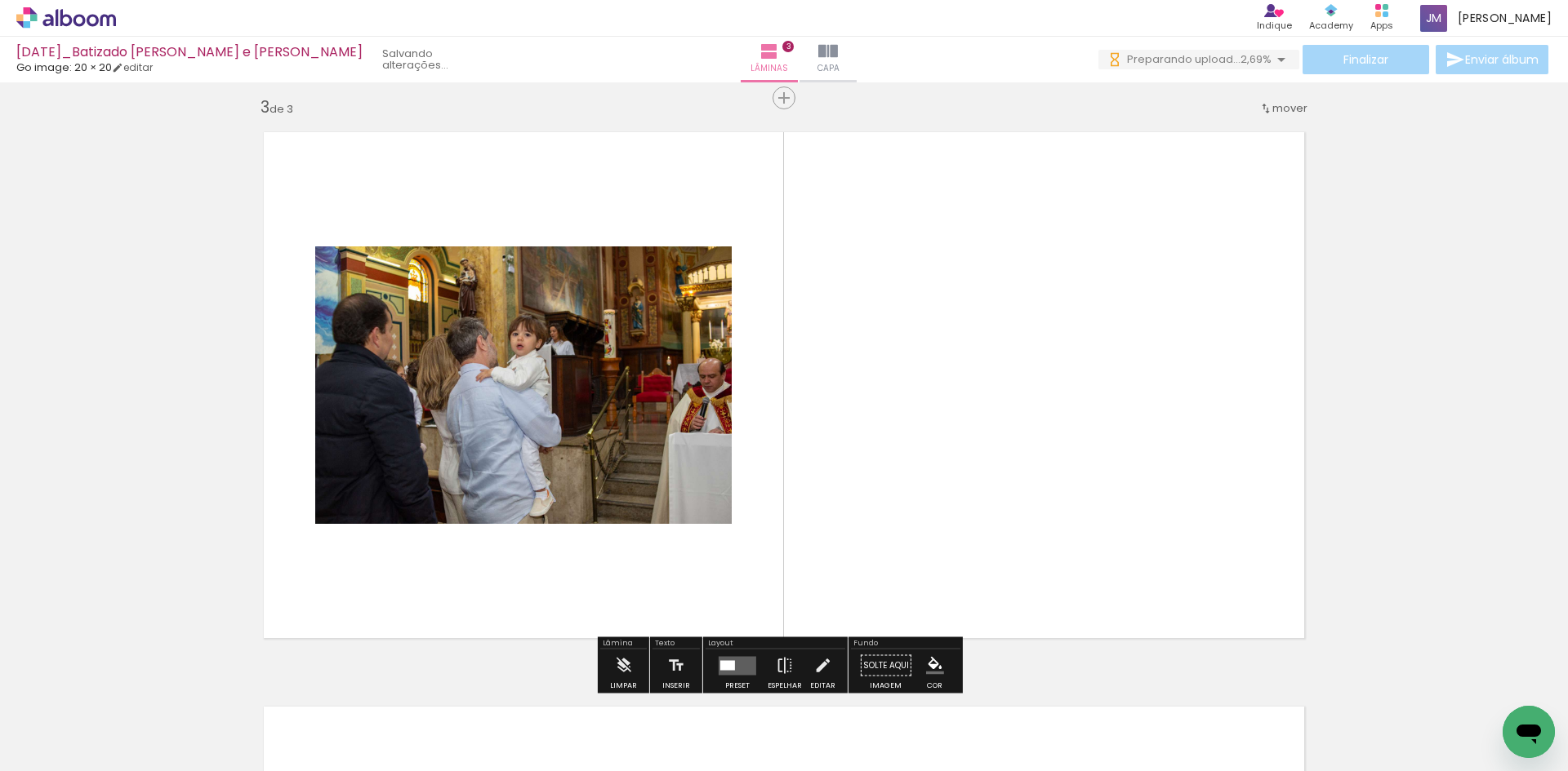
scroll to position [1170, 0]
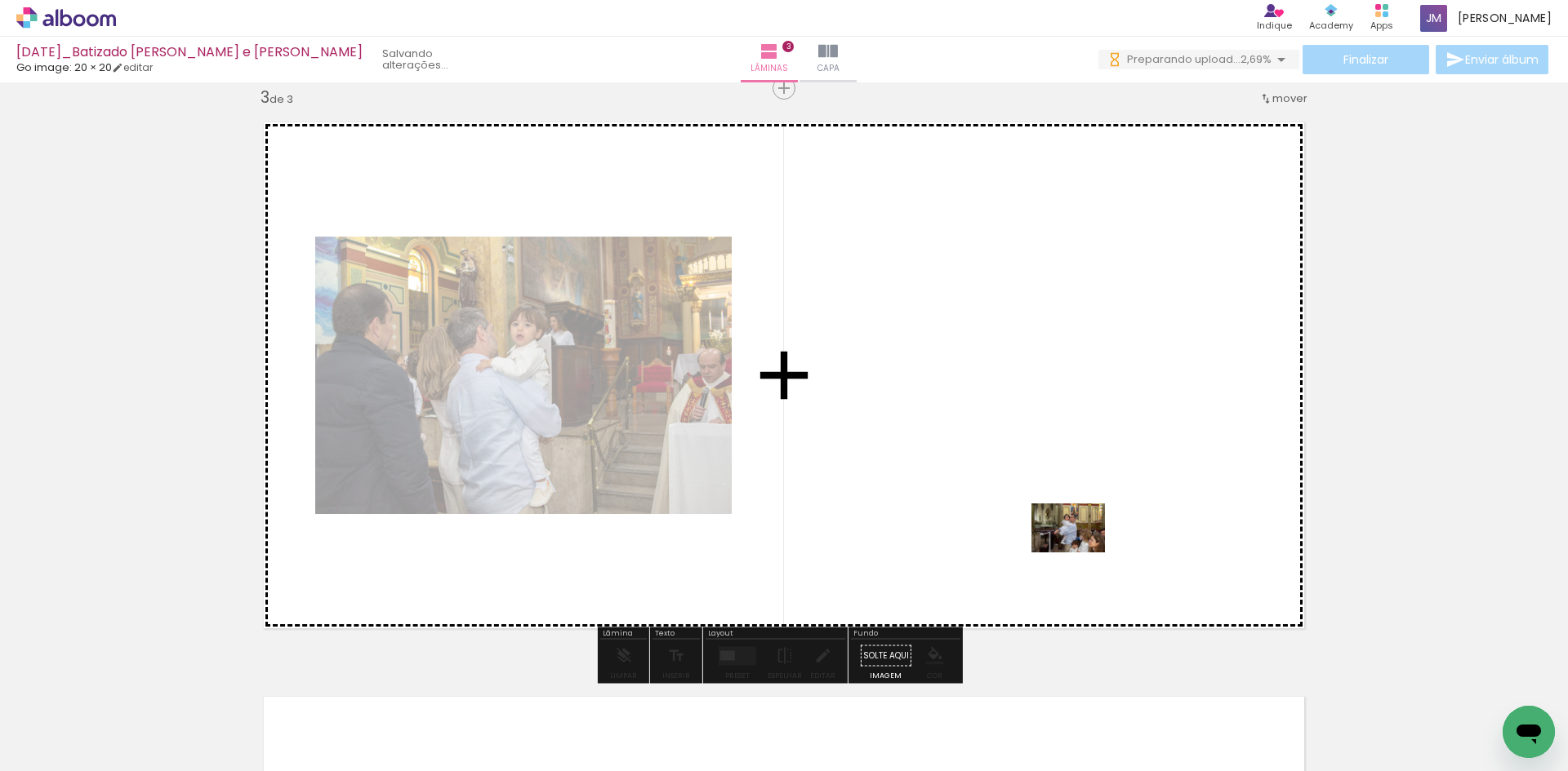
drag, startPoint x: 1435, startPoint y: 725, endPoint x: 1080, endPoint y: 548, distance: 396.7
click at [1080, 548] on quentale-workspace at bounding box center [784, 386] width 1568 height 771
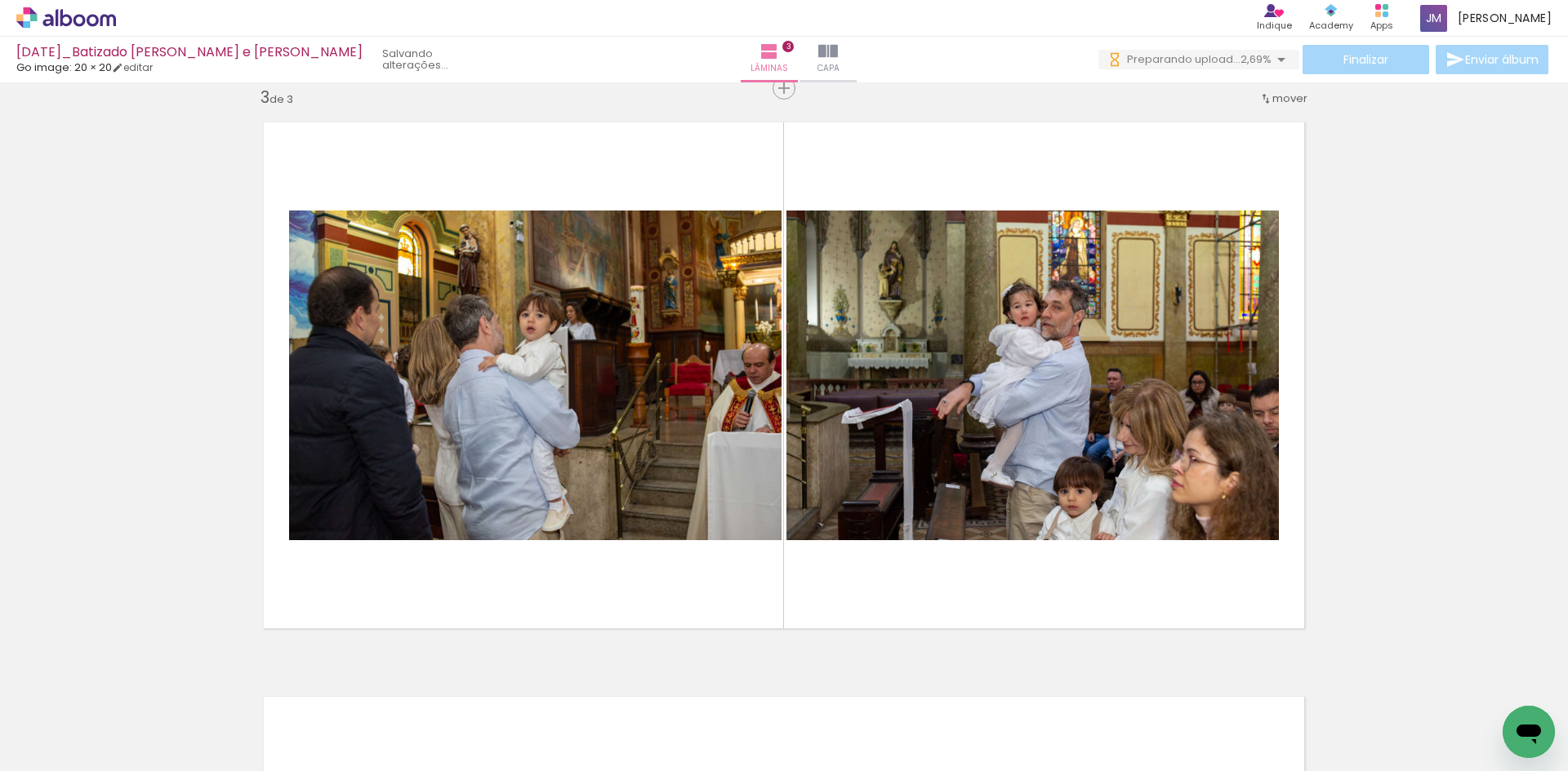
scroll to position [0, 6819]
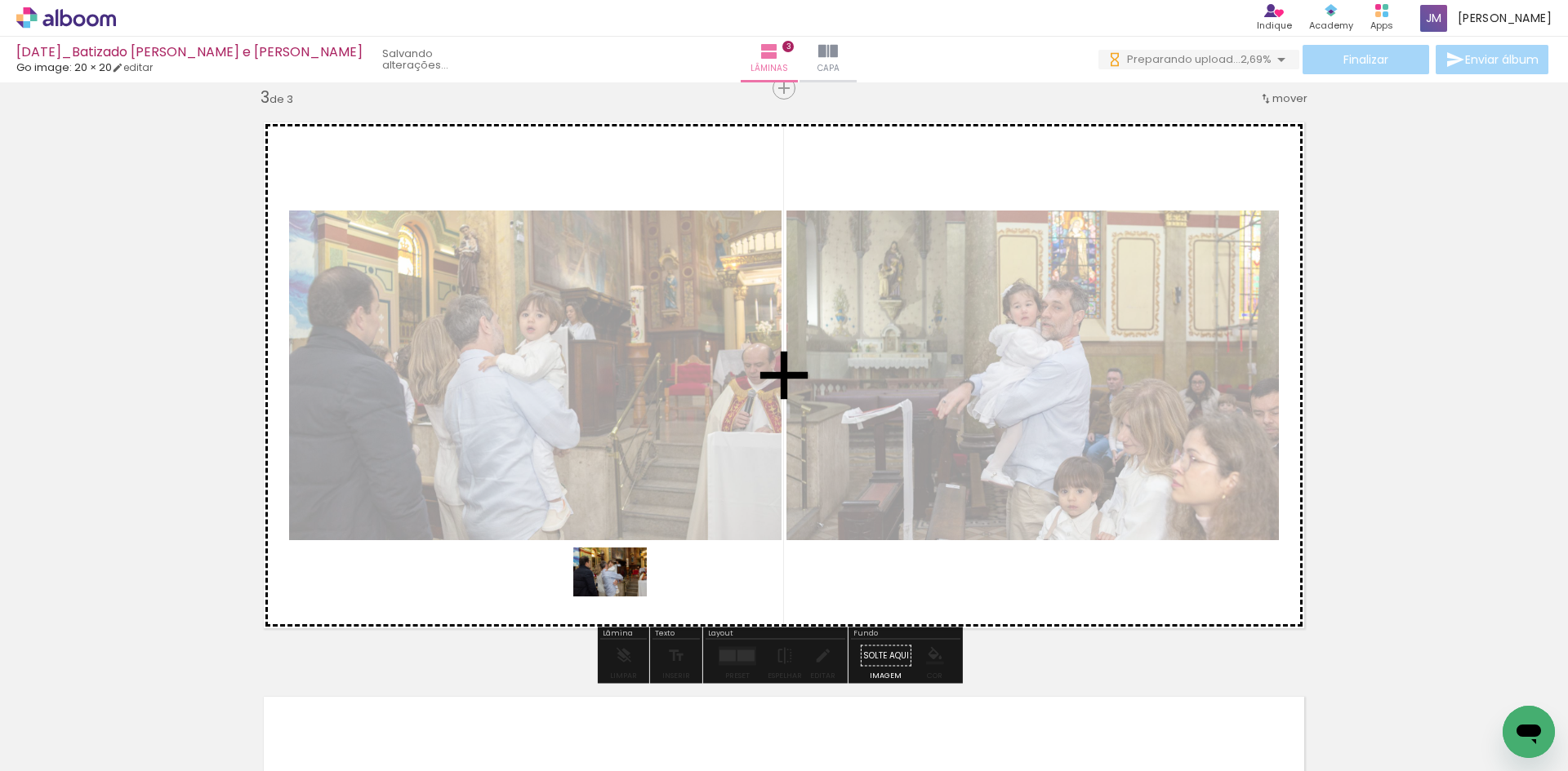
drag, startPoint x: 405, startPoint y: 724, endPoint x: 622, endPoint y: 597, distance: 251.4
click at [622, 597] on quentale-workspace at bounding box center [784, 386] width 1568 height 771
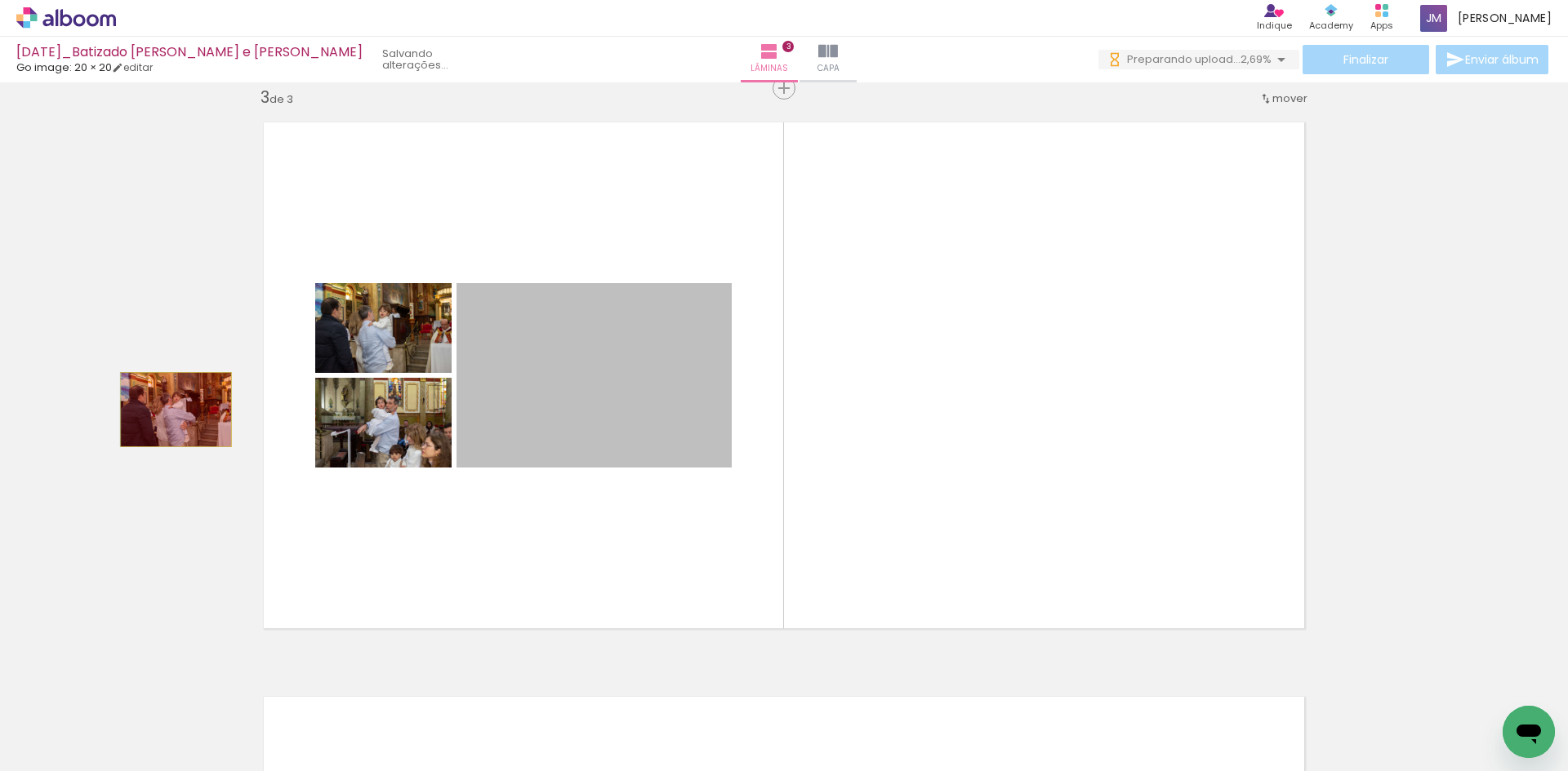
drag, startPoint x: 564, startPoint y: 390, endPoint x: 170, endPoint y: 410, distance: 394.5
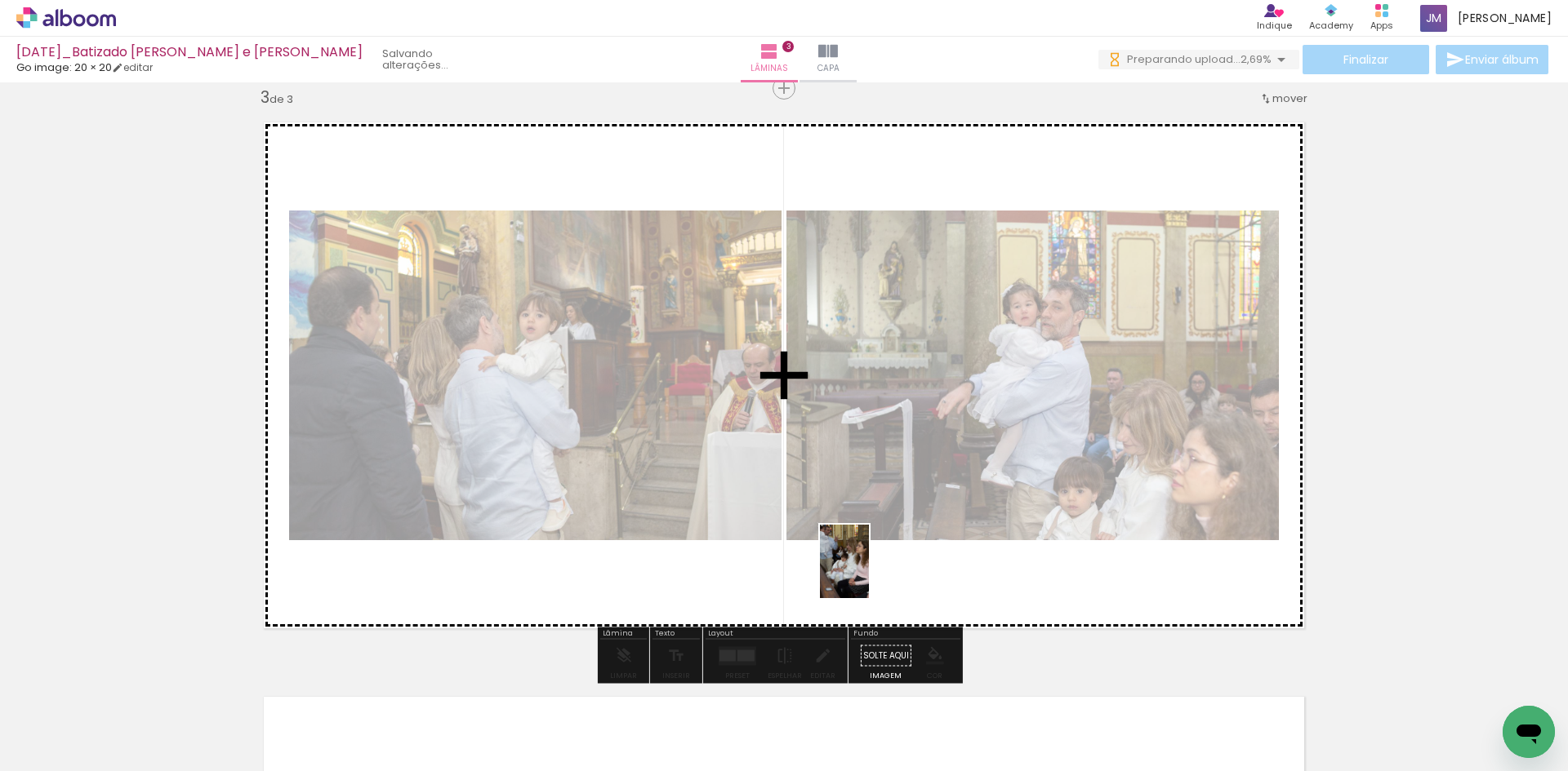
drag, startPoint x: 844, startPoint y: 728, endPoint x: 869, endPoint y: 574, distance: 156.0
click at [869, 574] on quentale-workspace at bounding box center [784, 386] width 1568 height 771
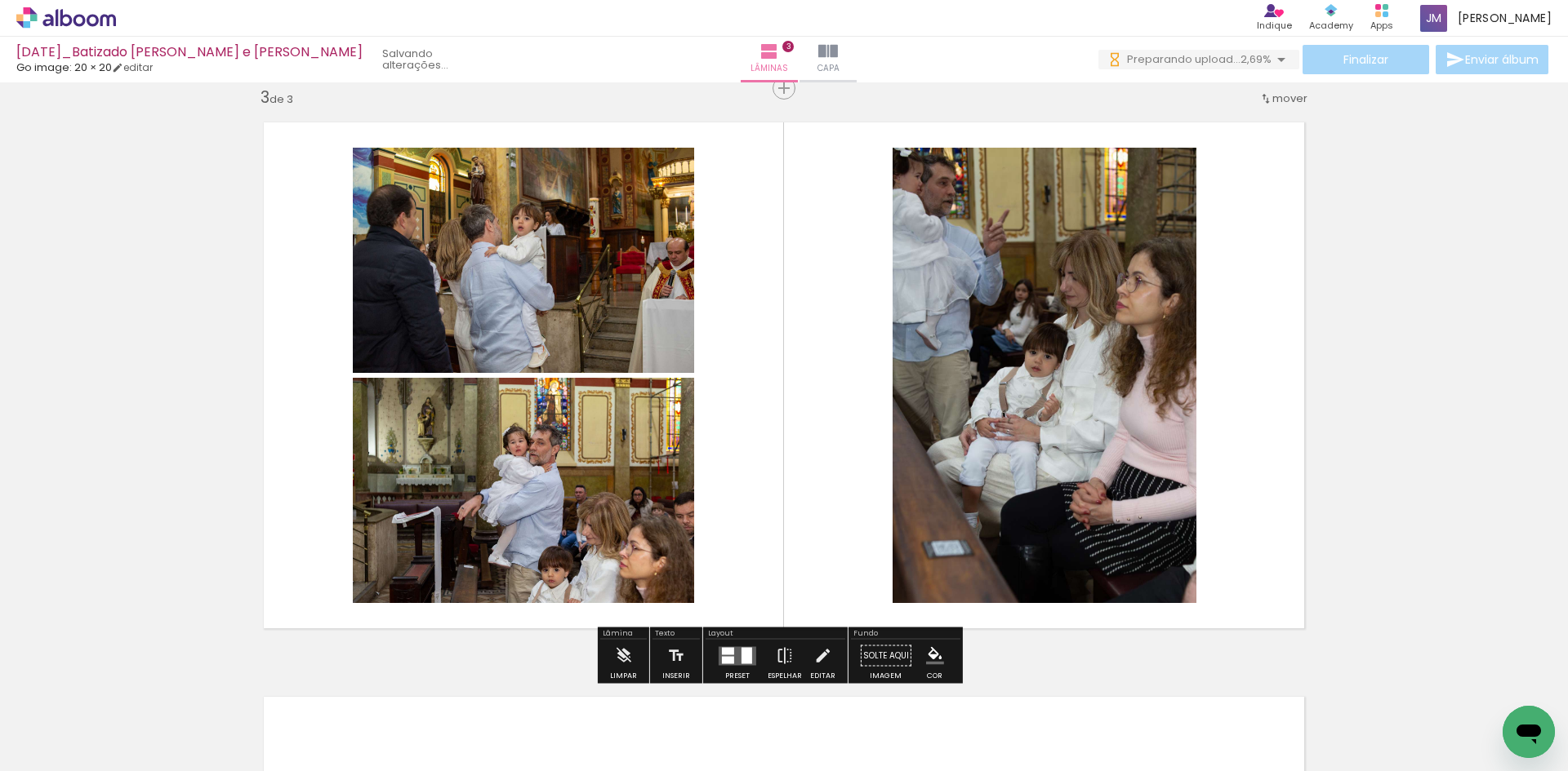
scroll to position [0, 6819]
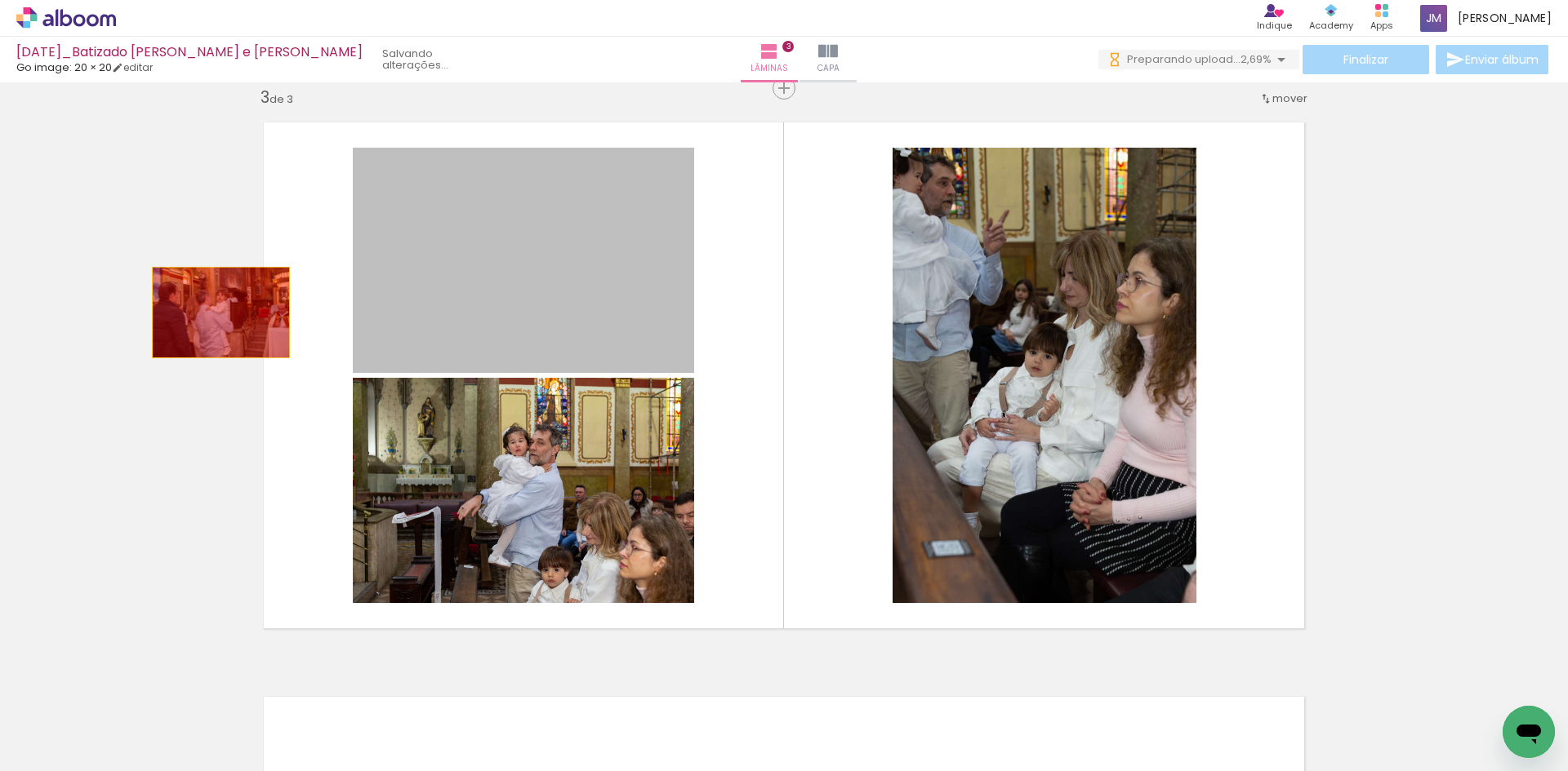
drag, startPoint x: 530, startPoint y: 330, endPoint x: 132, endPoint y: 308, distance: 398.6
click at [132, 308] on div "Inserir lâmina 1 de 3 Inserir lâmina 2 de 3 Inserir lâmina 3 de 3" at bounding box center [784, 67] width 1568 height 2299
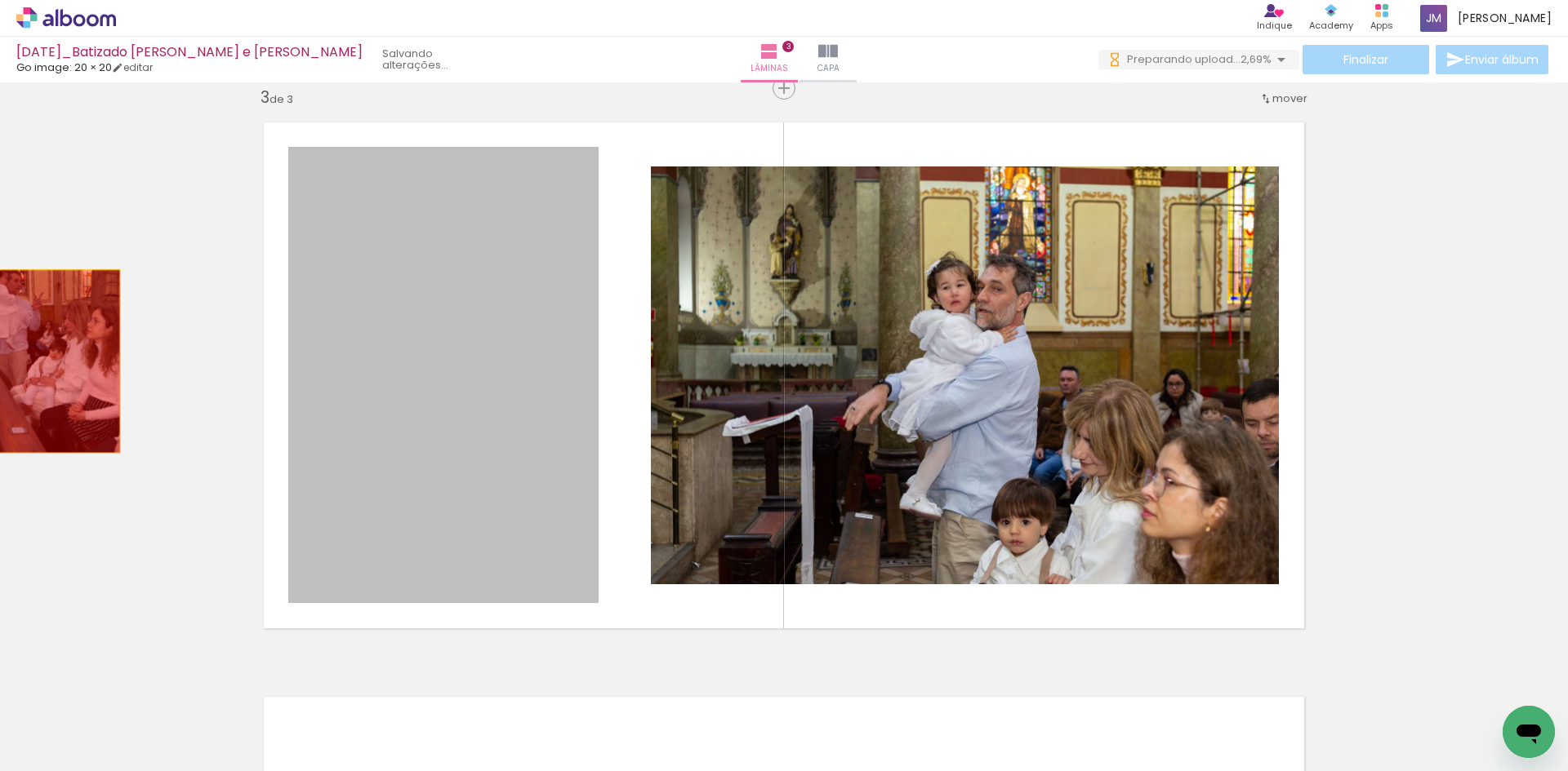
drag, startPoint x: 225, startPoint y: 390, endPoint x: 37, endPoint y: 359, distance: 190.5
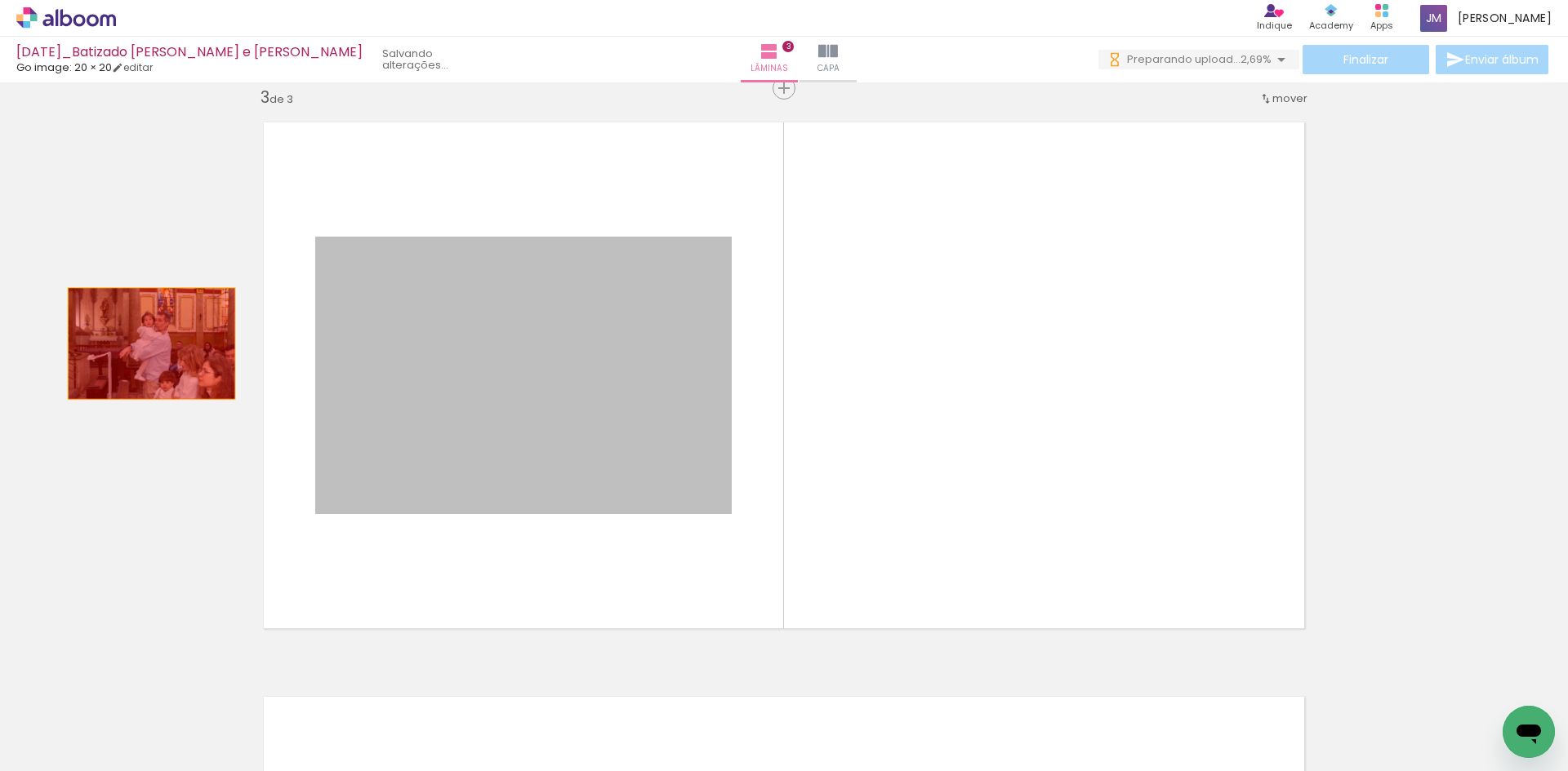
drag, startPoint x: 448, startPoint y: 363, endPoint x: 145, endPoint y: 343, distance: 303.7
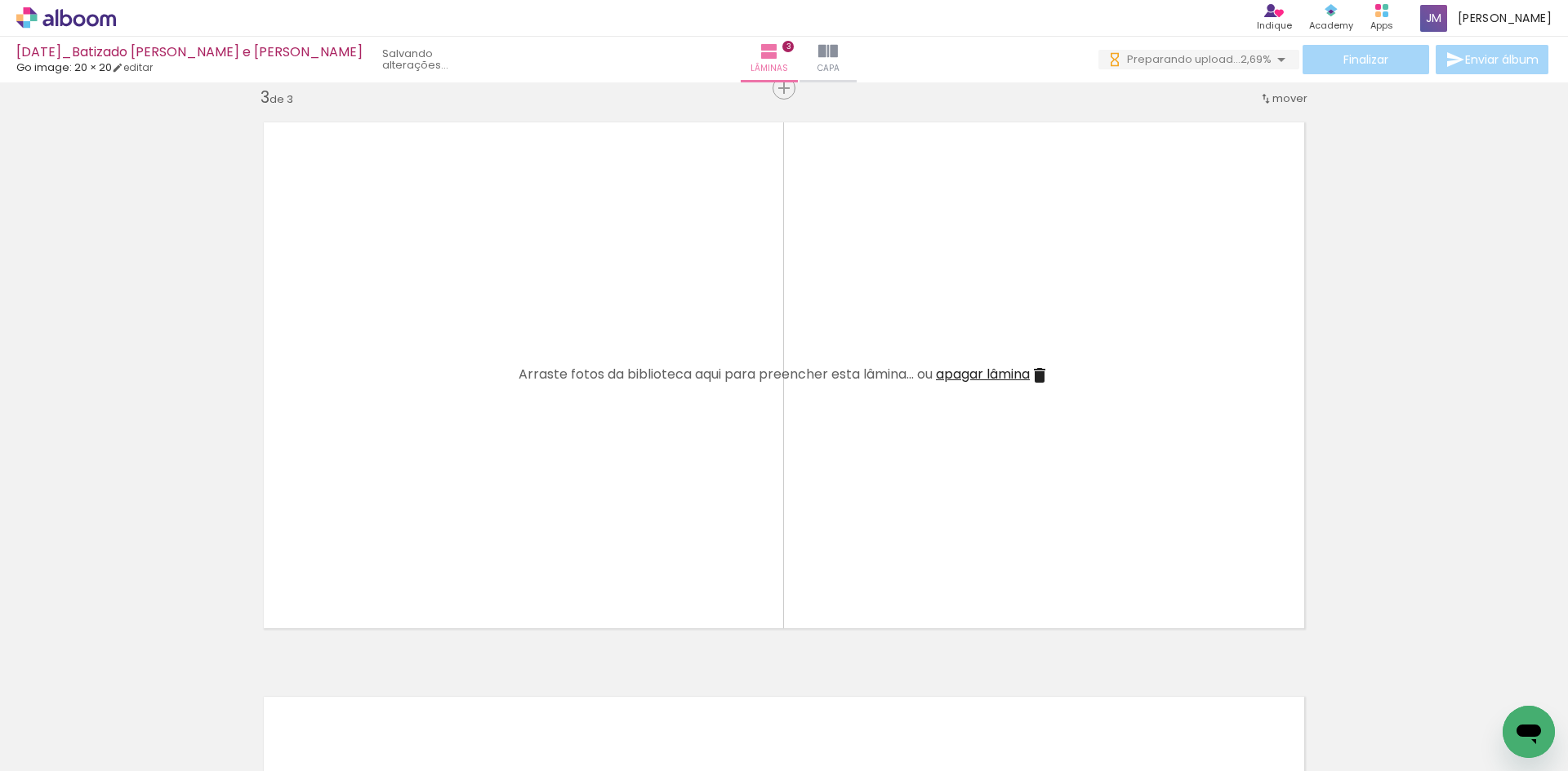
scroll to position [0, 7918]
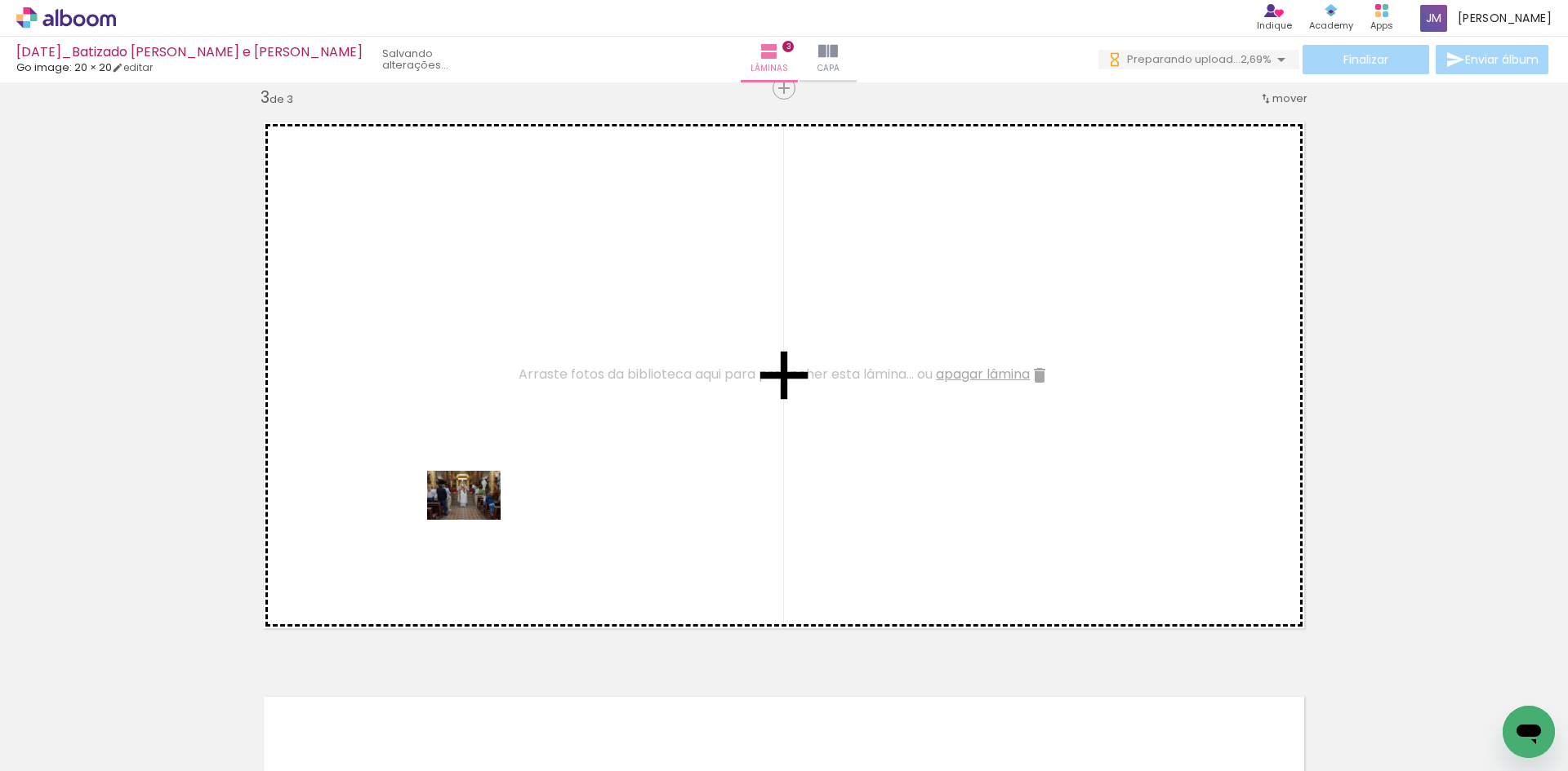
drag, startPoint x: 671, startPoint y: 731, endPoint x: 476, endPoint y: 520, distance: 287.3
click at [476, 520] on quentale-workspace at bounding box center [784, 386] width 1568 height 771
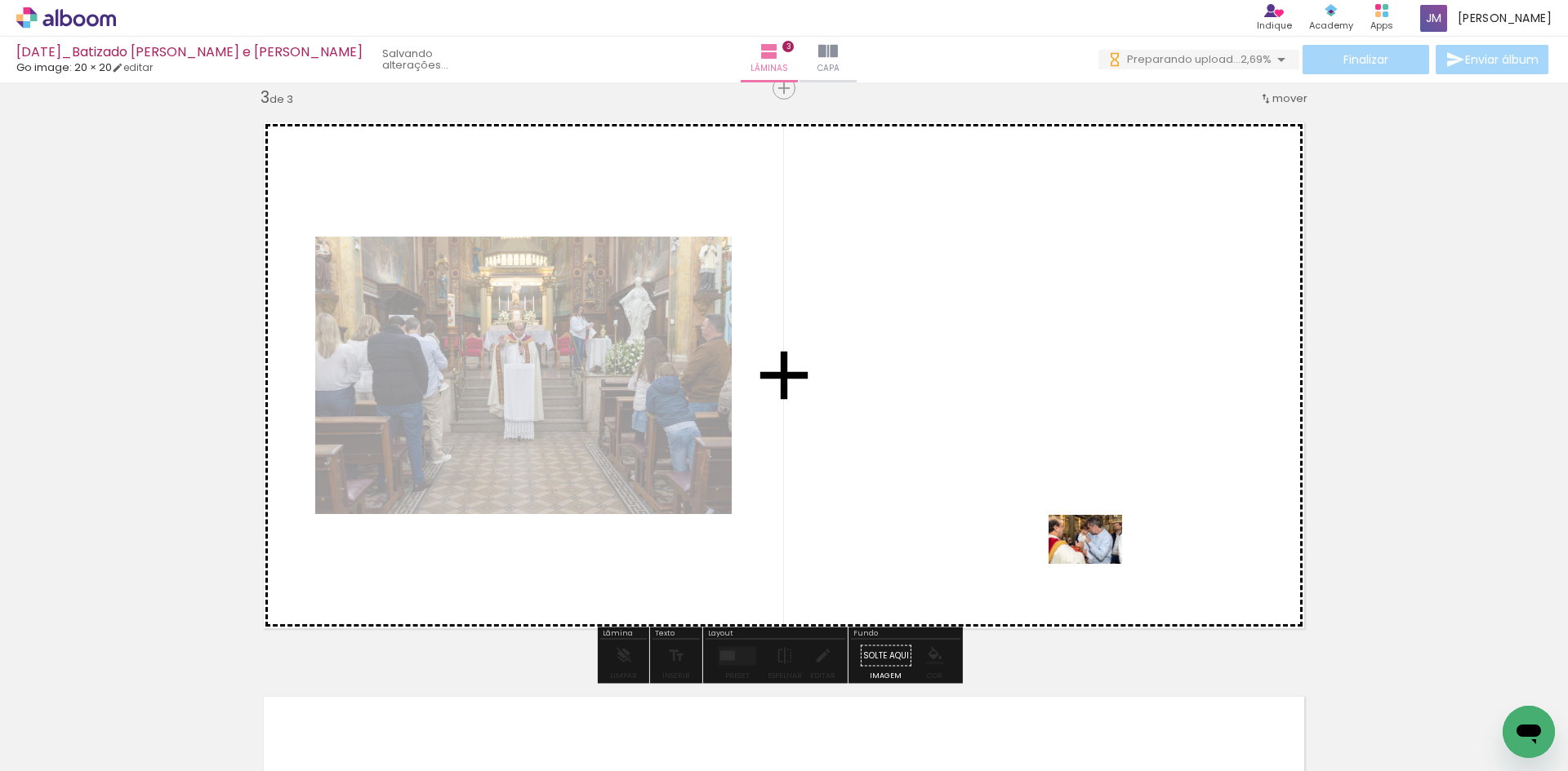
drag, startPoint x: 1123, startPoint y: 727, endPoint x: 1098, endPoint y: 564, distance: 164.9
click at [1098, 564] on quentale-workspace at bounding box center [784, 386] width 1568 height 771
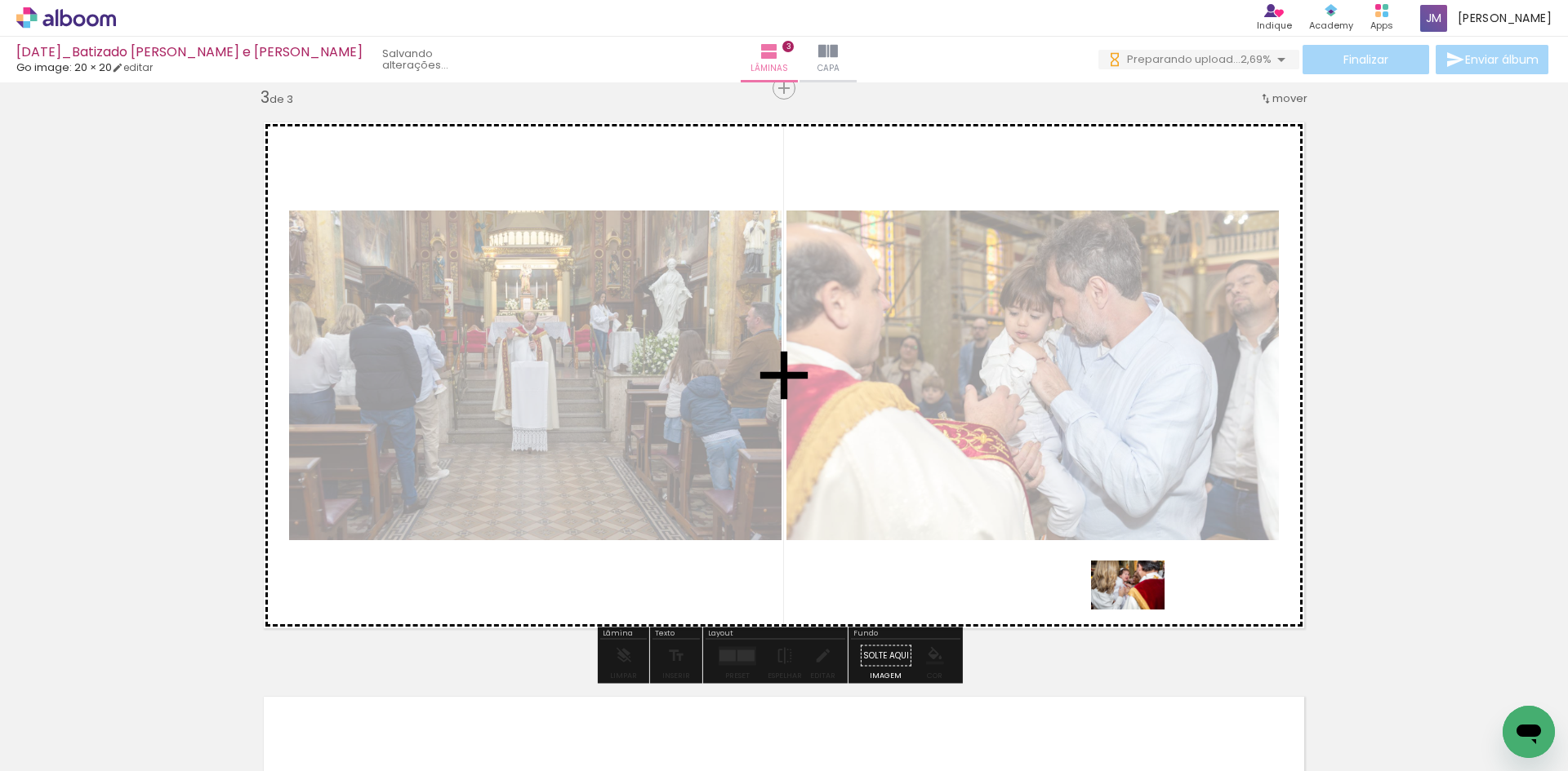
drag, startPoint x: 1401, startPoint y: 724, endPoint x: 1137, endPoint y: 610, distance: 287.6
click at [1137, 610] on quentale-workspace at bounding box center [784, 386] width 1568 height 771
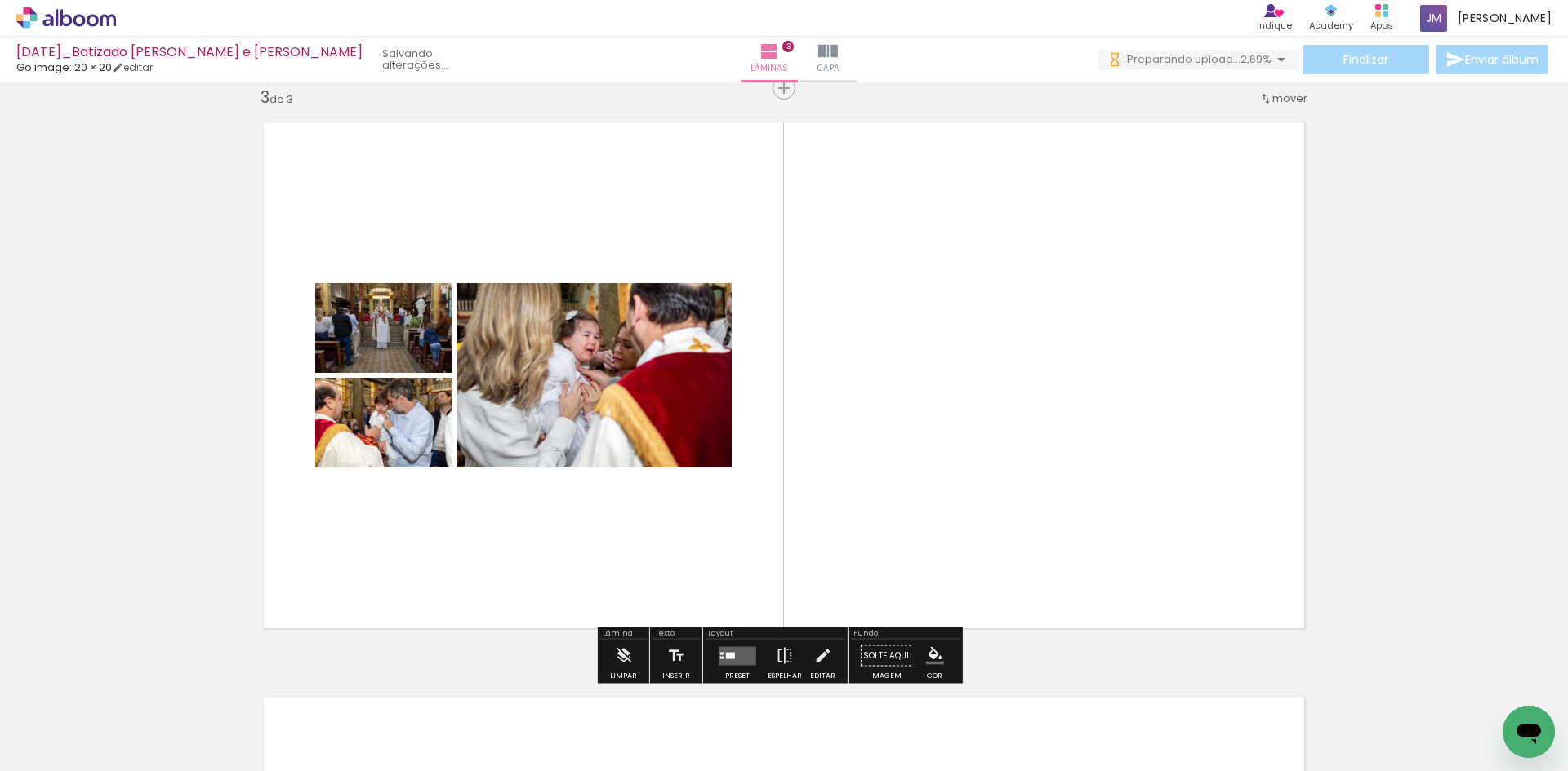
click at [739, 655] on quentale-layouter at bounding box center [738, 656] width 38 height 19
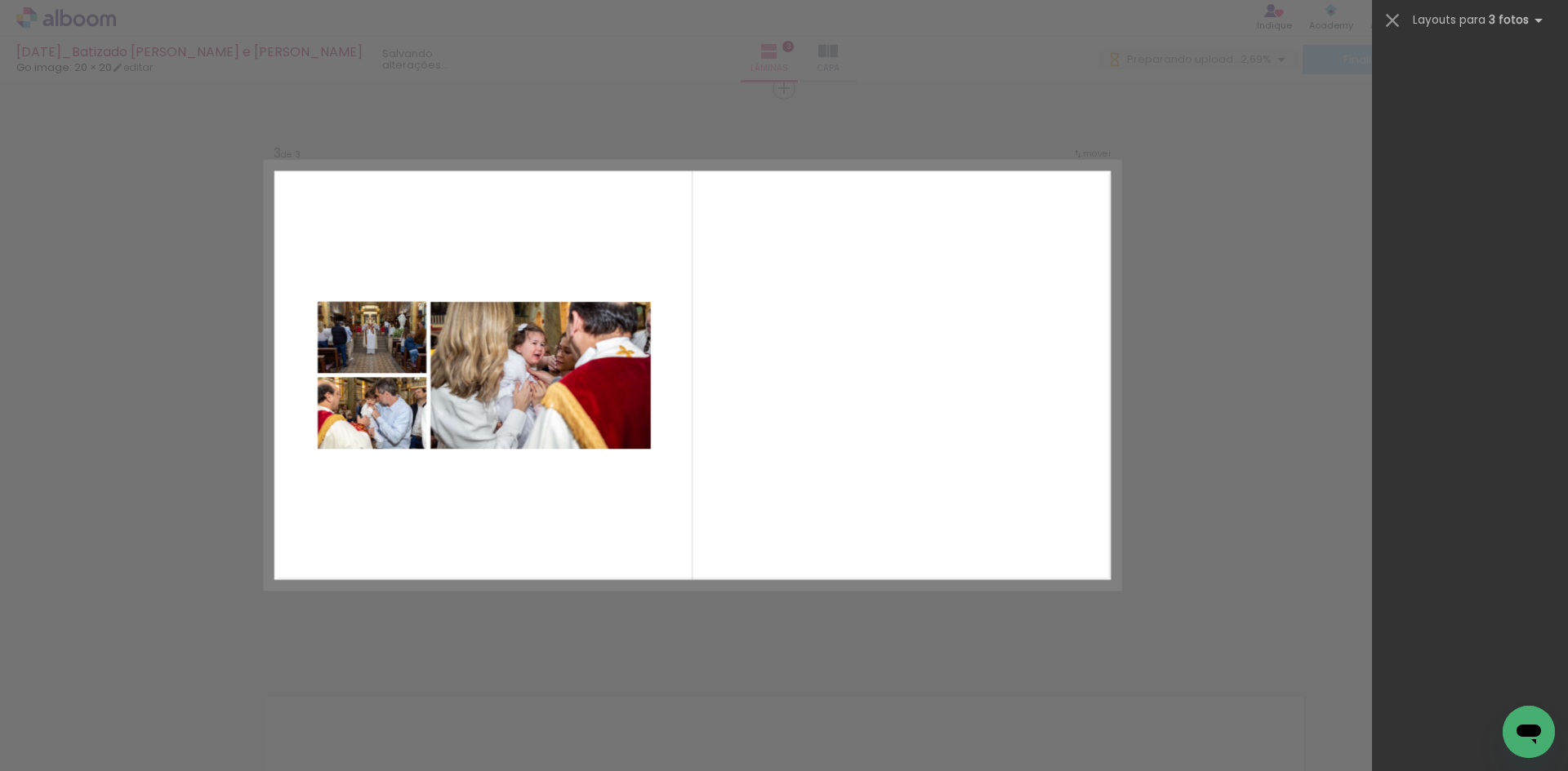
scroll to position [0, 0]
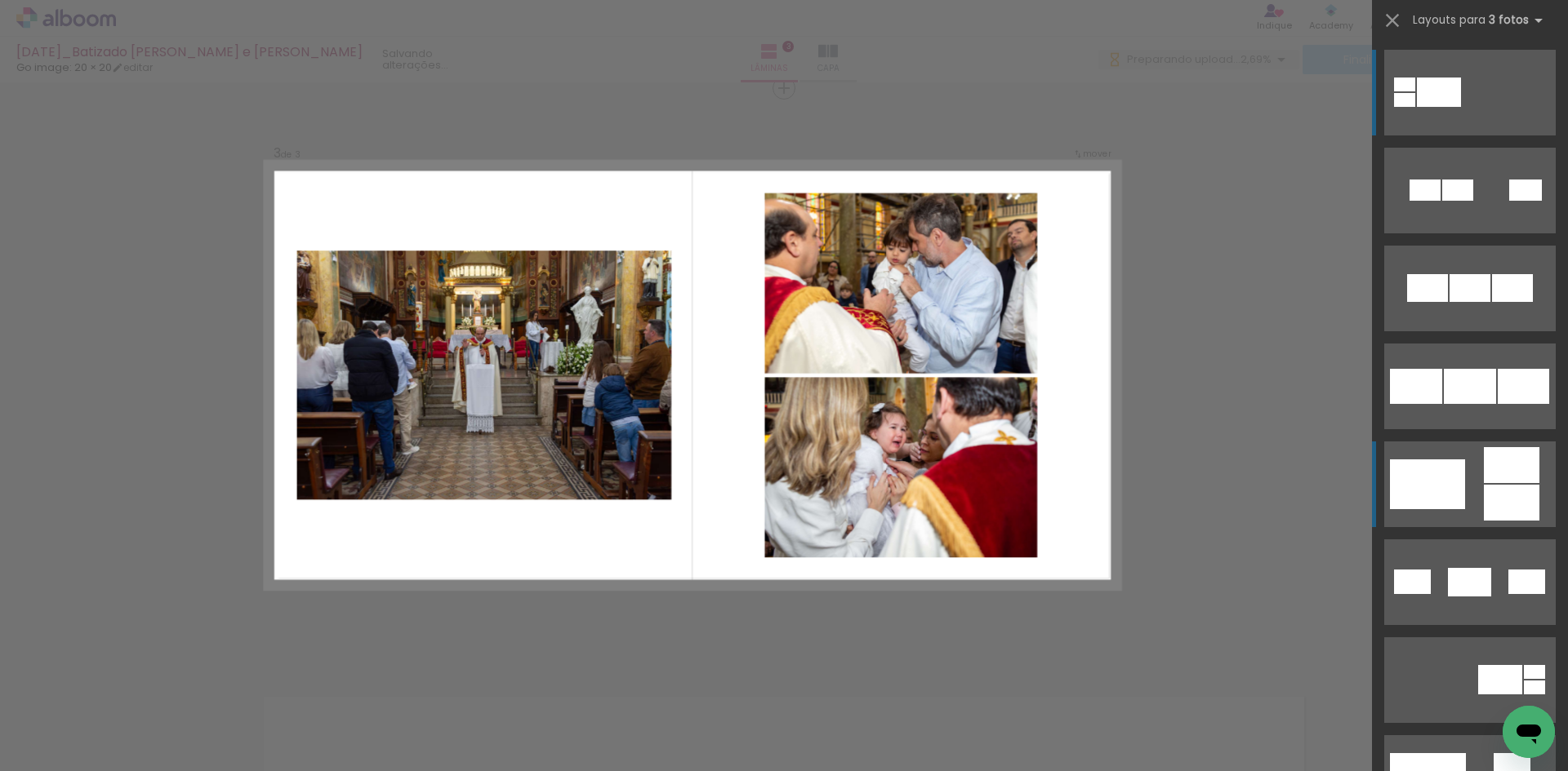
click at [1443, 201] on div at bounding box center [1458, 190] width 31 height 22
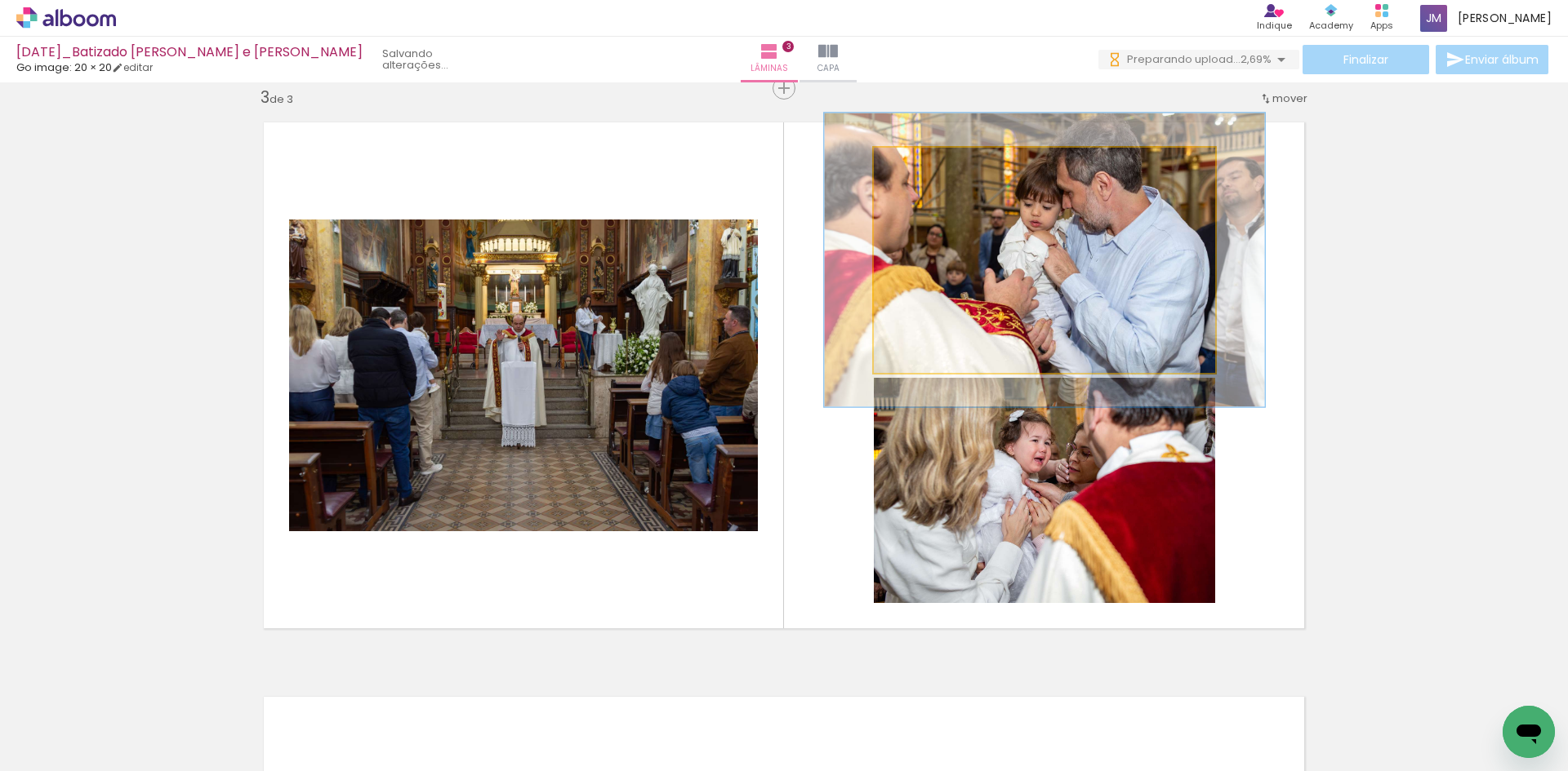
drag, startPoint x: 910, startPoint y: 162, endPoint x: 927, endPoint y: 162, distance: 17.0
click at [927, 162] on div at bounding box center [929, 165] width 15 height 15
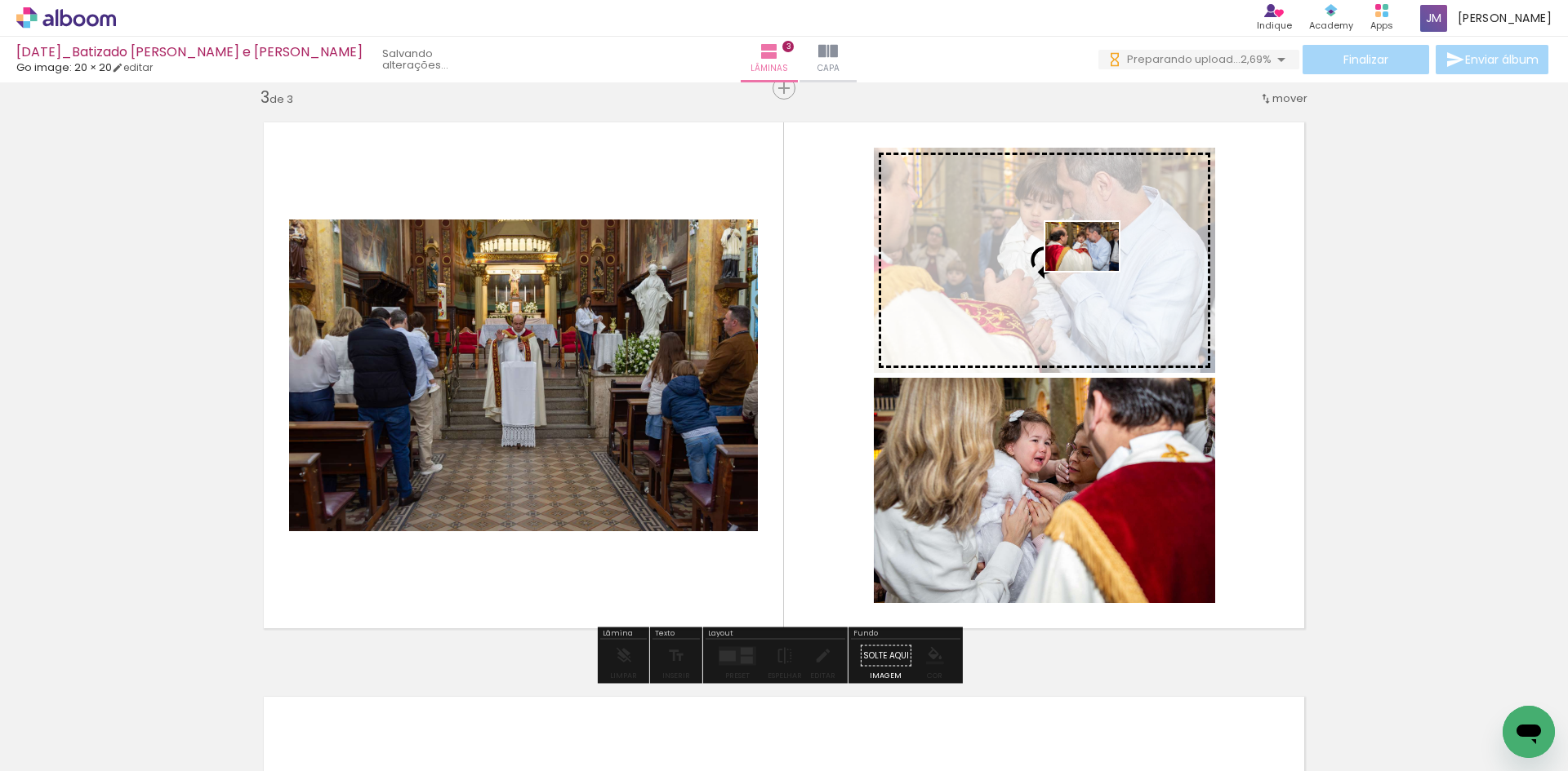
drag, startPoint x: 1313, startPoint y: 724, endPoint x: 1094, endPoint y: 271, distance: 503.2
click at [1094, 271] on quentale-workspace at bounding box center [784, 386] width 1568 height 771
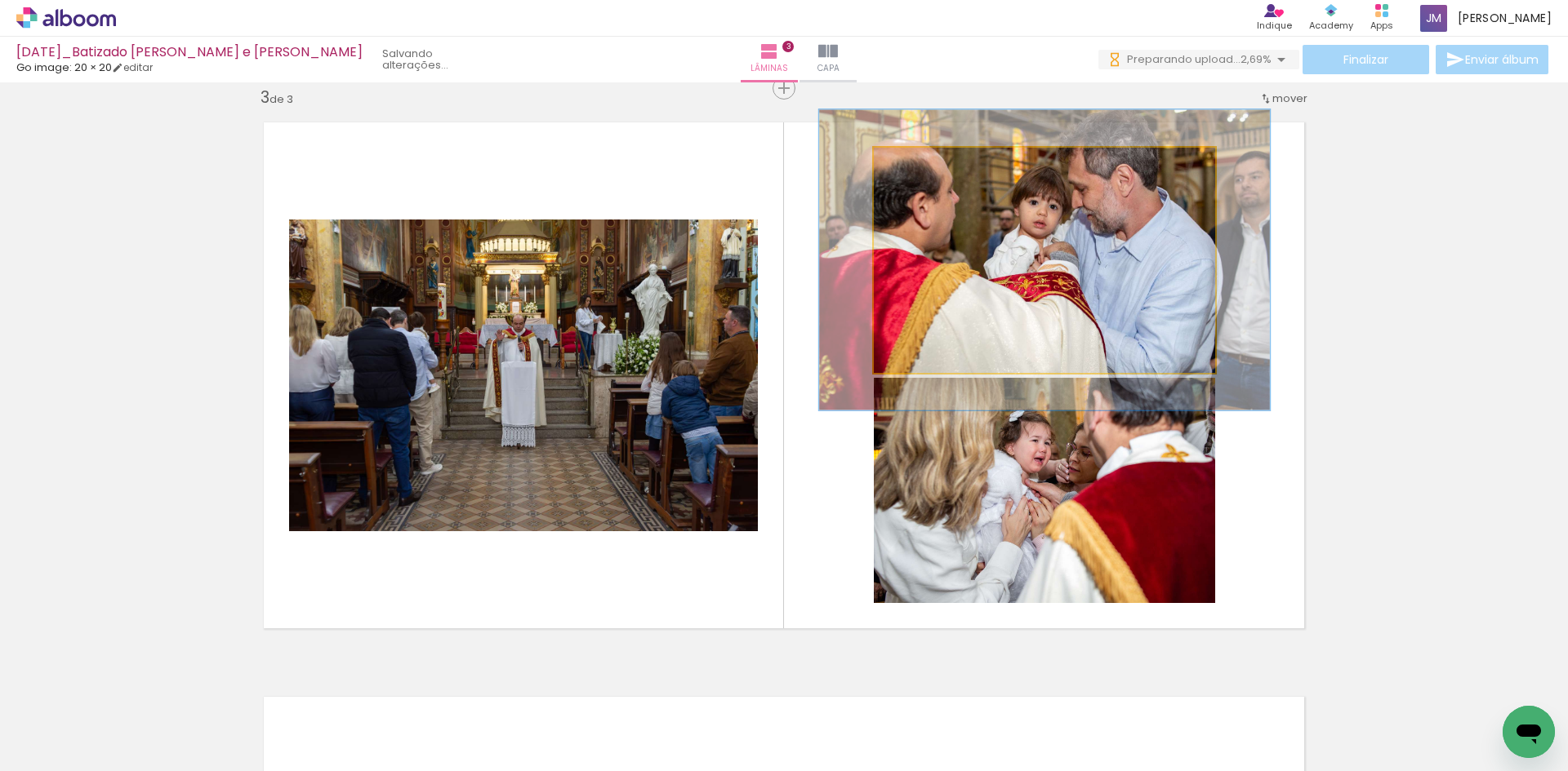
drag, startPoint x: 907, startPoint y: 162, endPoint x: 925, endPoint y: 163, distance: 18.0
type paper-slider "133"
click at [925, 163] on div at bounding box center [930, 165] width 15 height 15
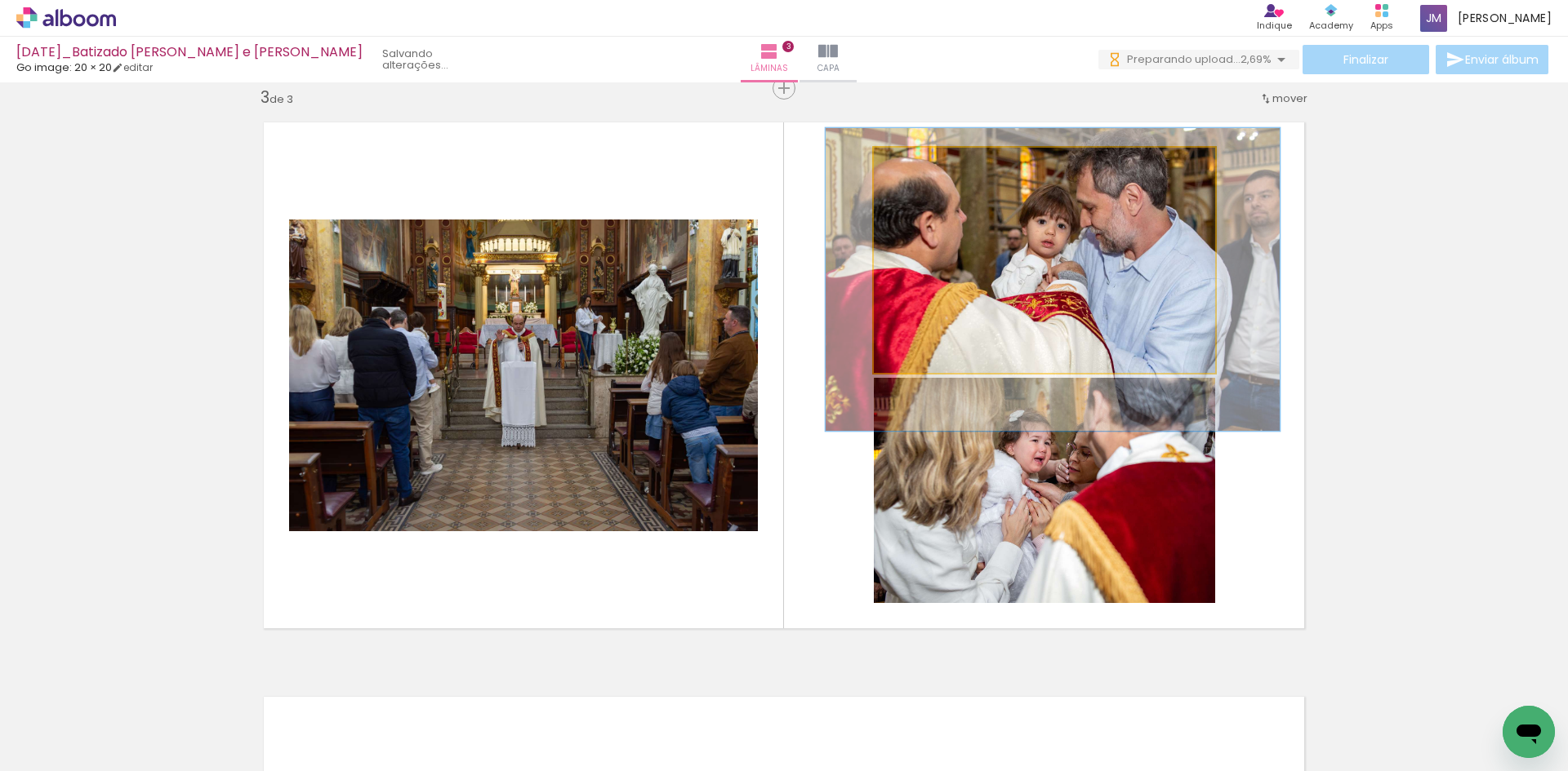
drag, startPoint x: 1058, startPoint y: 256, endPoint x: 1066, endPoint y: 276, distance: 21.5
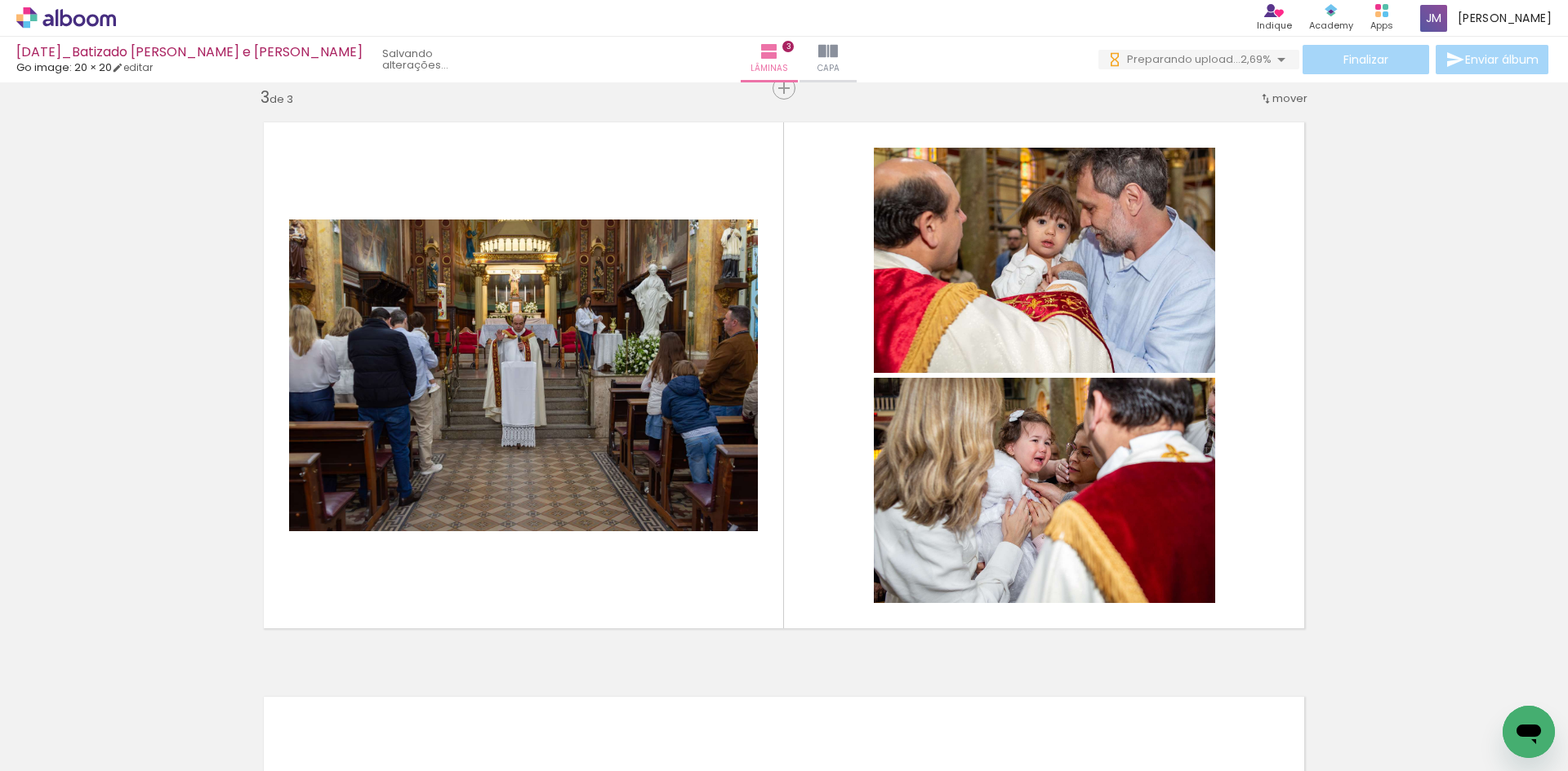
scroll to position [0, 8599]
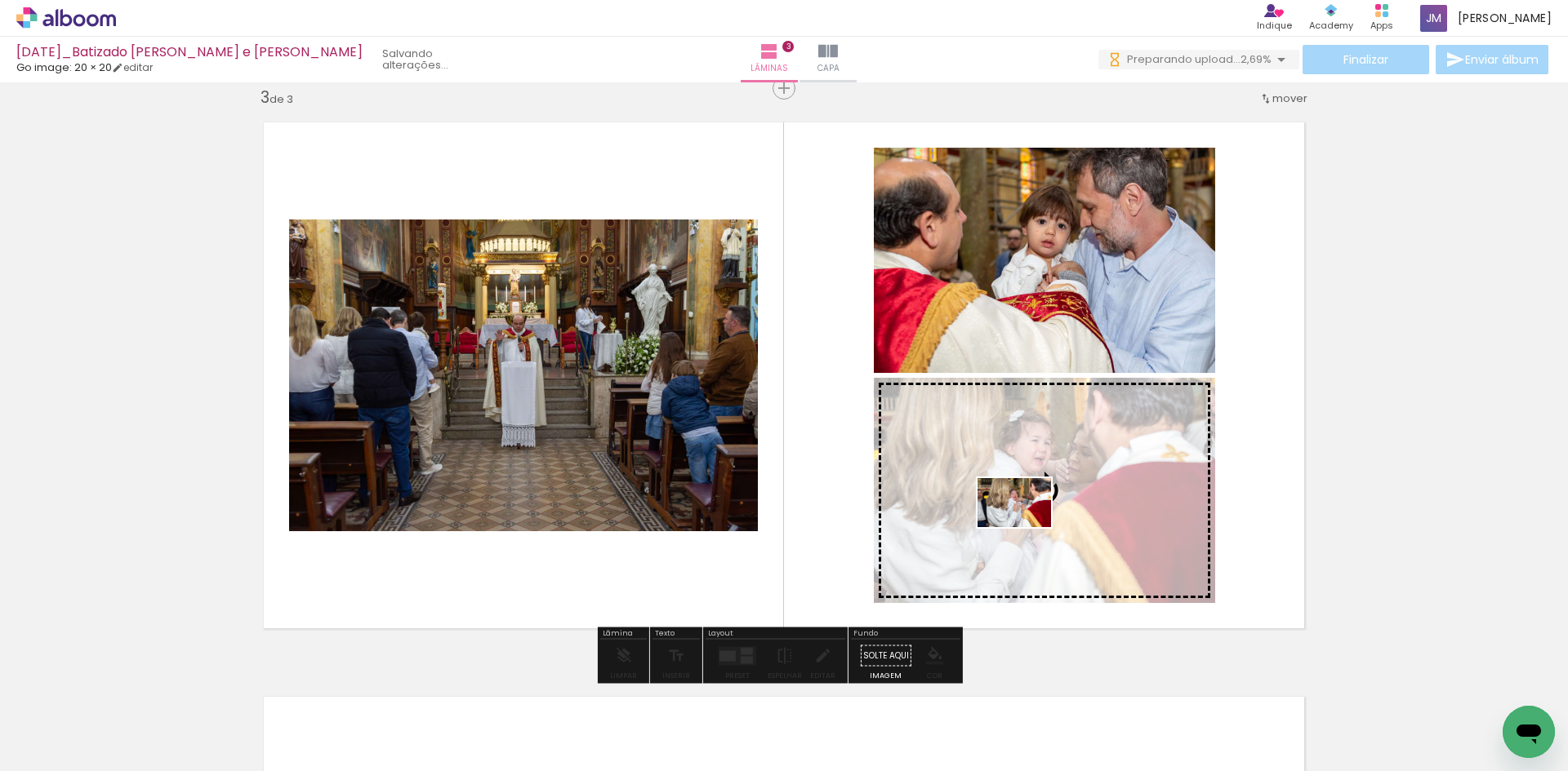
drag, startPoint x: 907, startPoint y: 731, endPoint x: 1027, endPoint y: 527, distance: 236.7
click at [1027, 527] on quentale-workspace at bounding box center [784, 386] width 1568 height 771
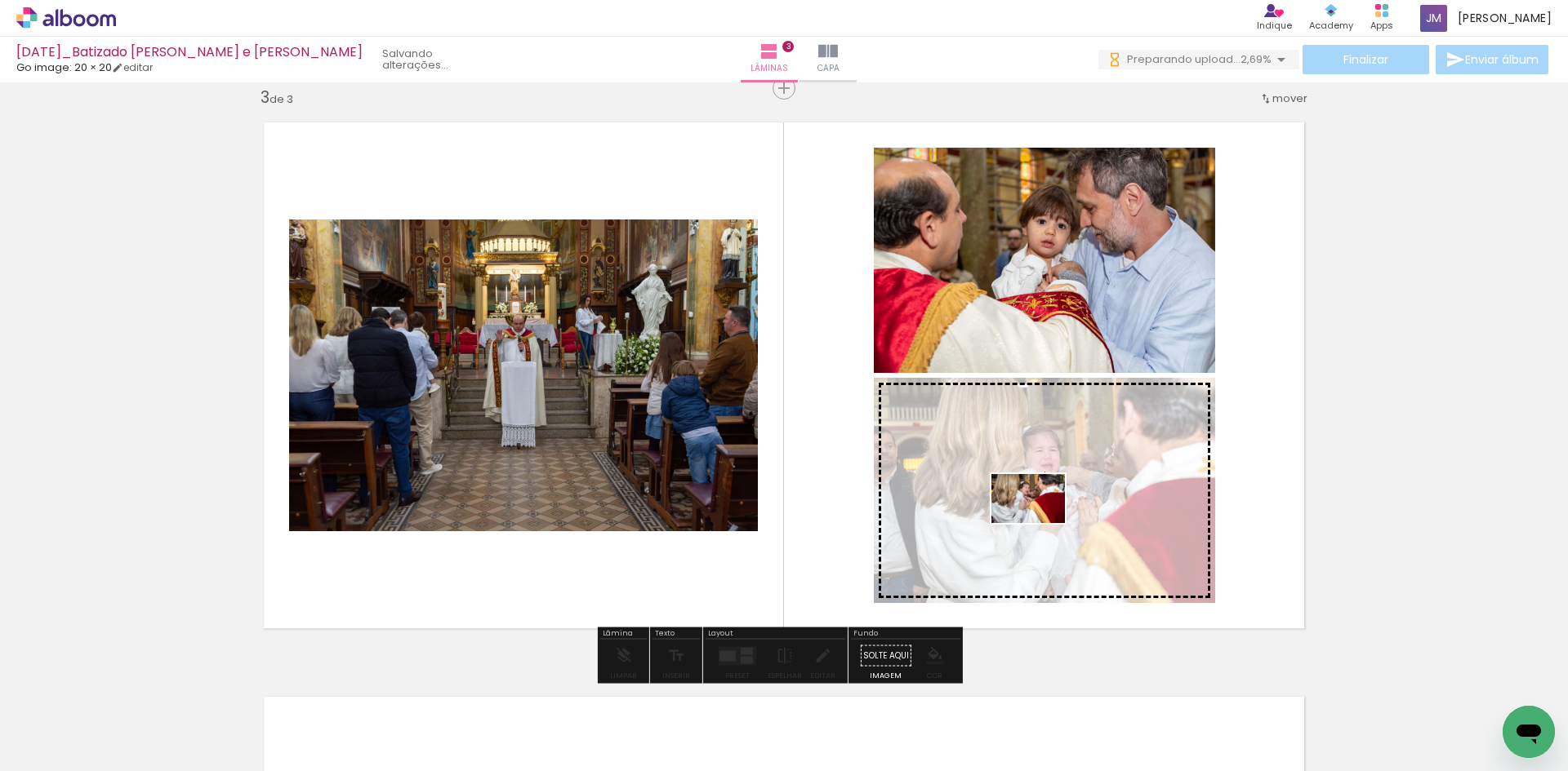
drag, startPoint x: 715, startPoint y: 728, endPoint x: 1041, endPoint y: 523, distance: 385.1
click at [1041, 523] on quentale-workspace at bounding box center [784, 386] width 1568 height 771
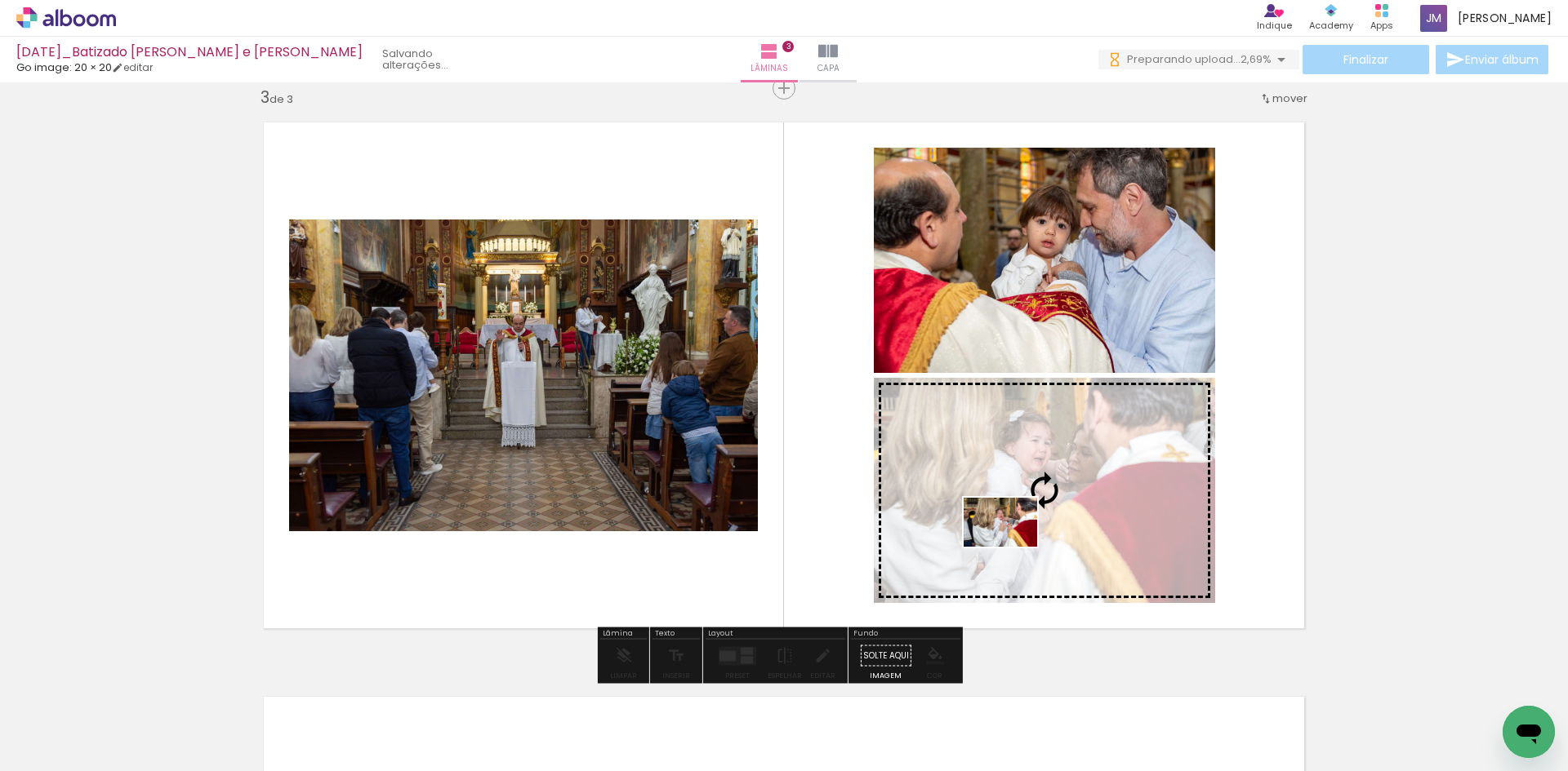
drag, startPoint x: 909, startPoint y: 722, endPoint x: 1013, endPoint y: 547, distance: 203.6
click at [1013, 547] on quentale-workspace at bounding box center [784, 386] width 1568 height 771
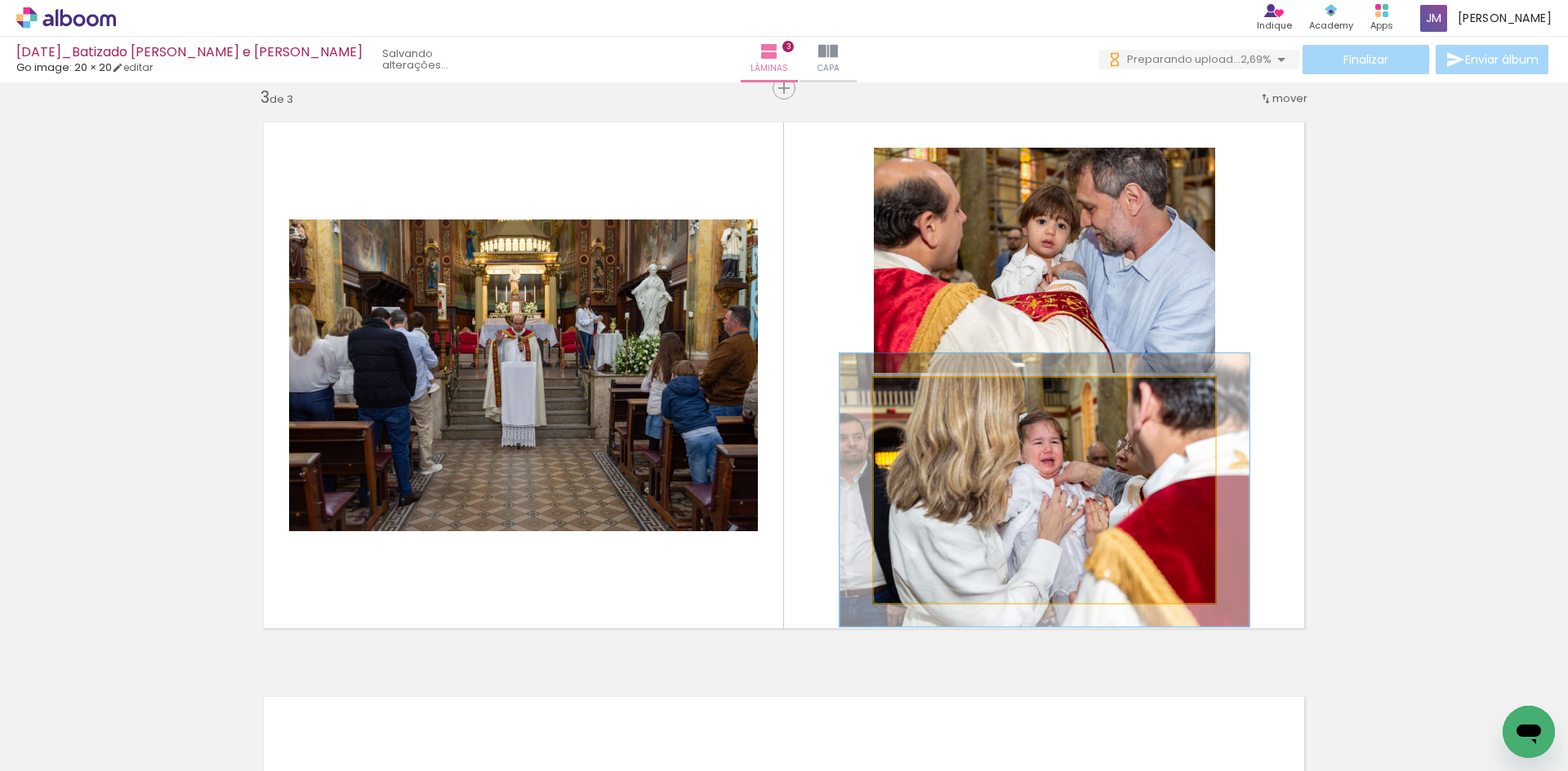
drag, startPoint x: 912, startPoint y: 398, endPoint x: 924, endPoint y: 398, distance: 12.0
type paper-slider "122"
click at [924, 398] on div at bounding box center [923, 395] width 26 height 26
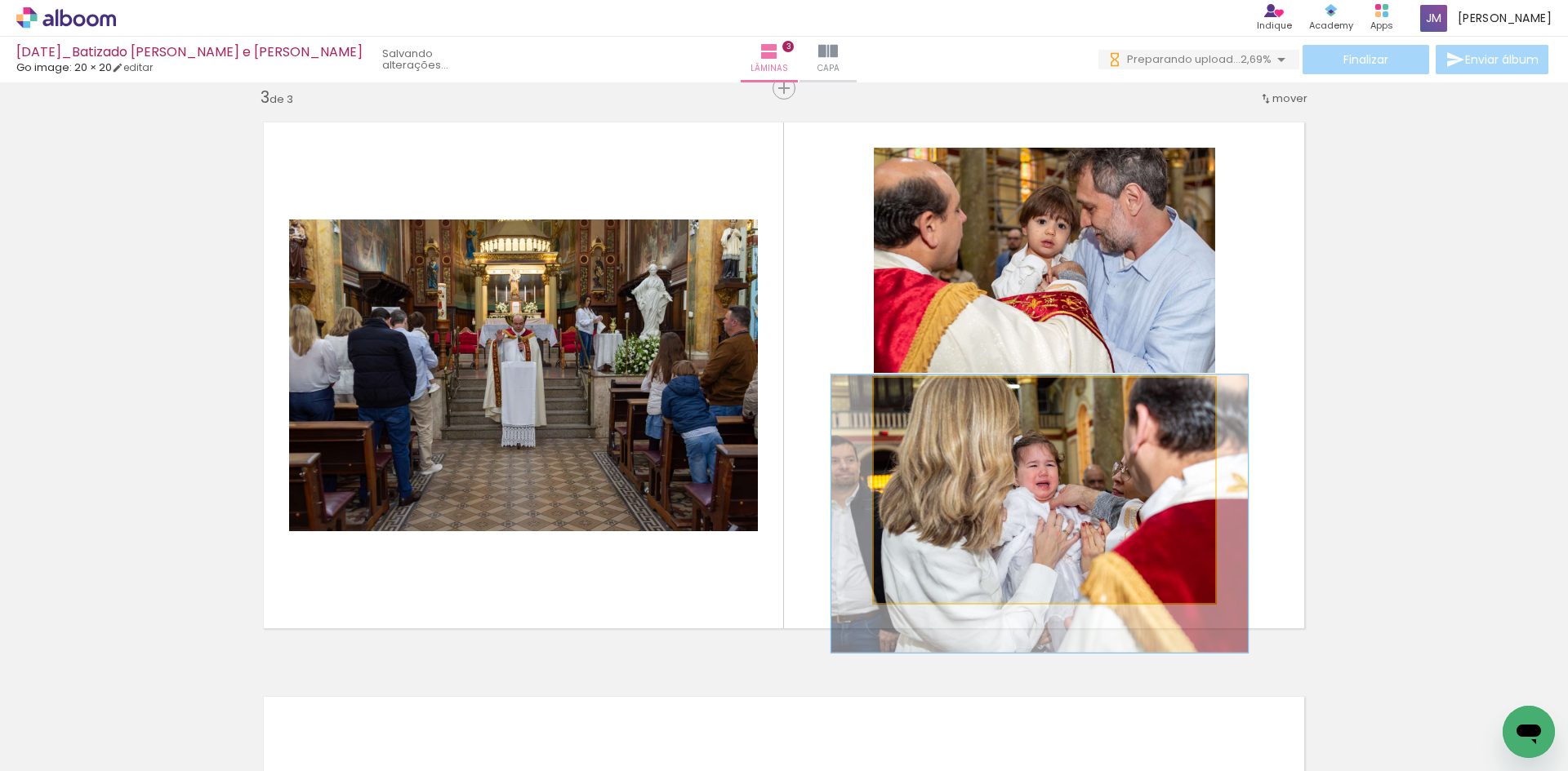
drag, startPoint x: 1023, startPoint y: 476, endPoint x: 1017, endPoint y: 498, distance: 22.8
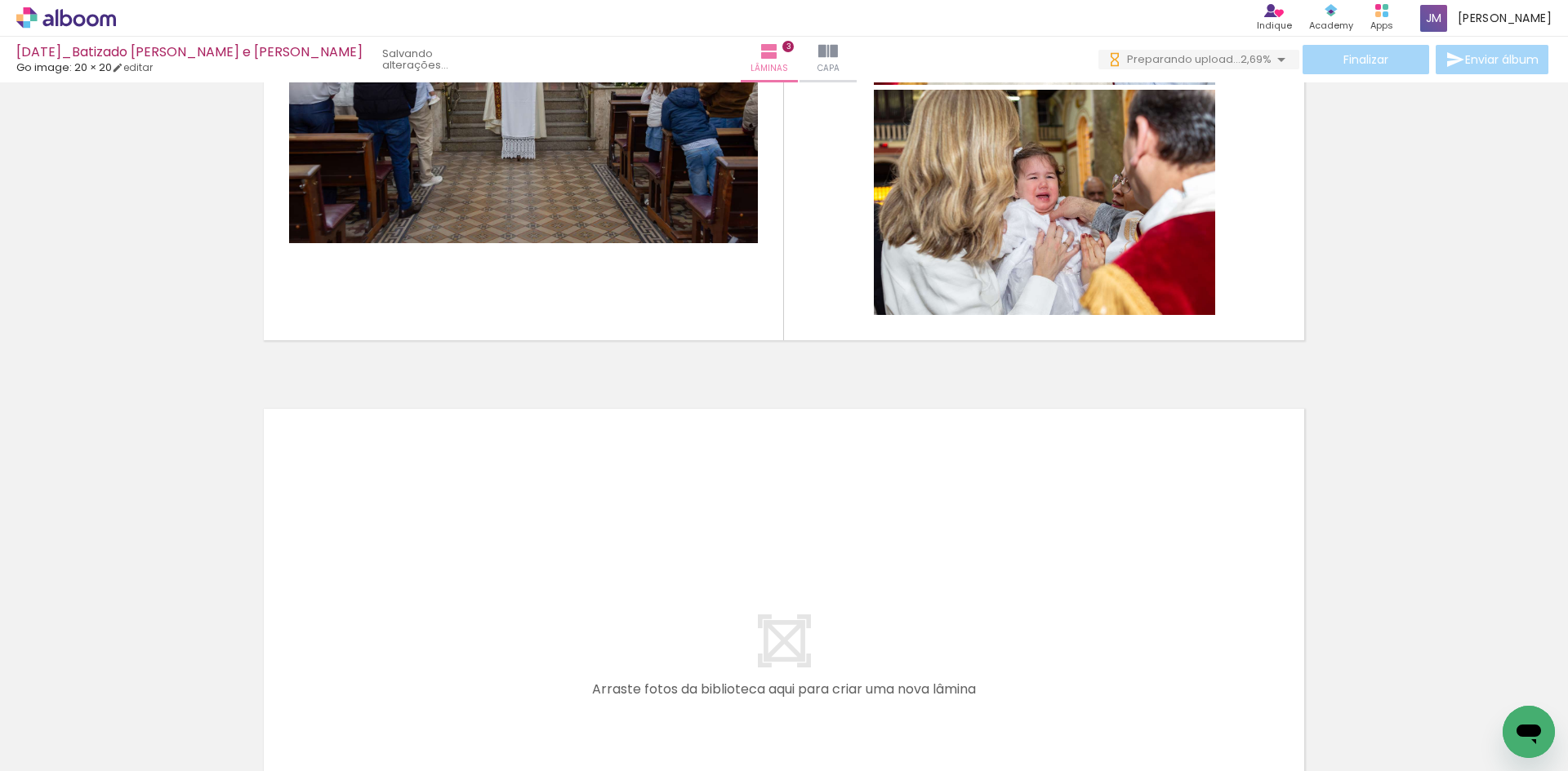
scroll to position [1579, 0]
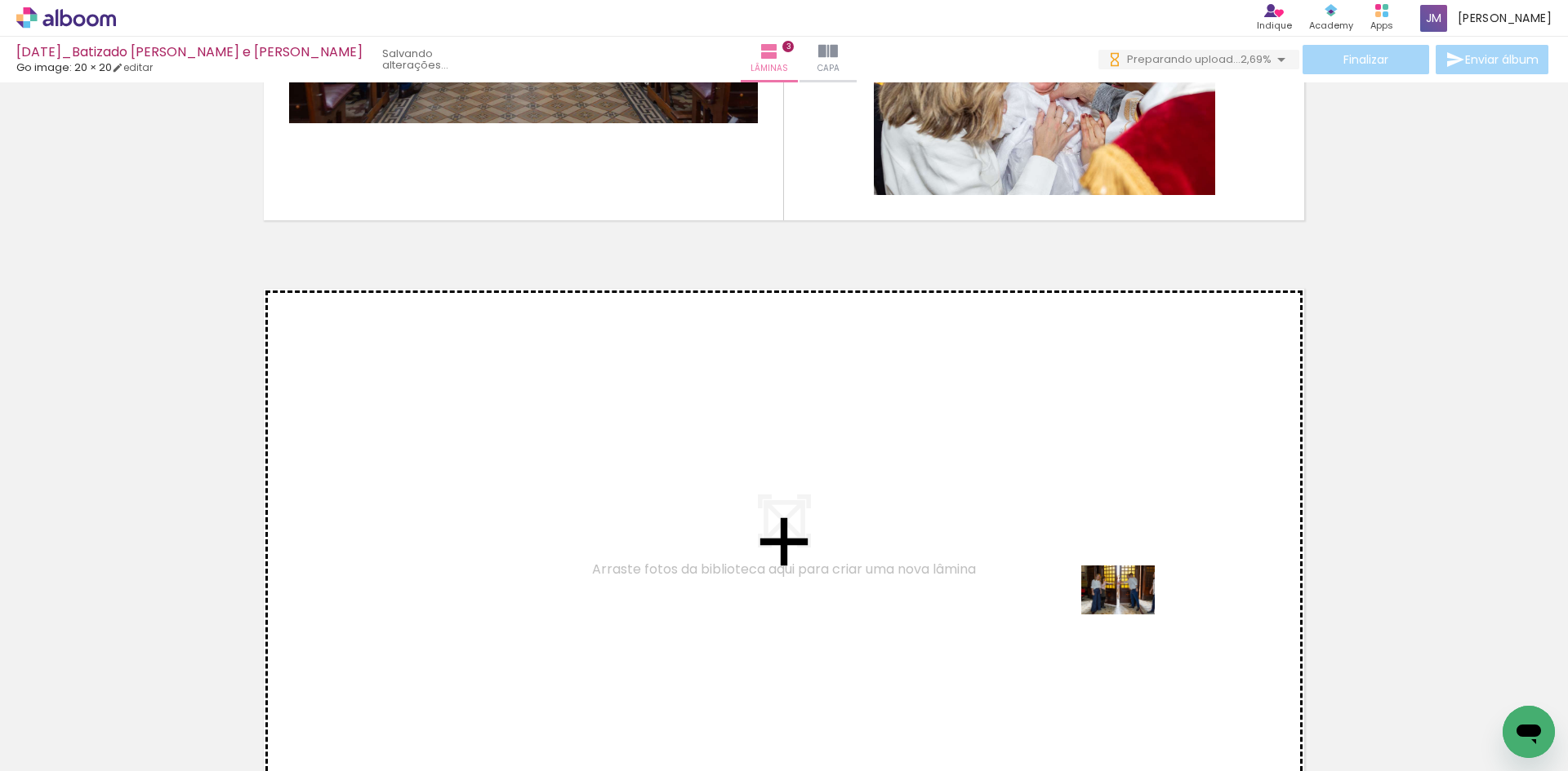
drag, startPoint x: 1359, startPoint y: 722, endPoint x: 1130, endPoint y: 615, distance: 252.8
click at [1130, 615] on quentale-workspace at bounding box center [784, 386] width 1568 height 771
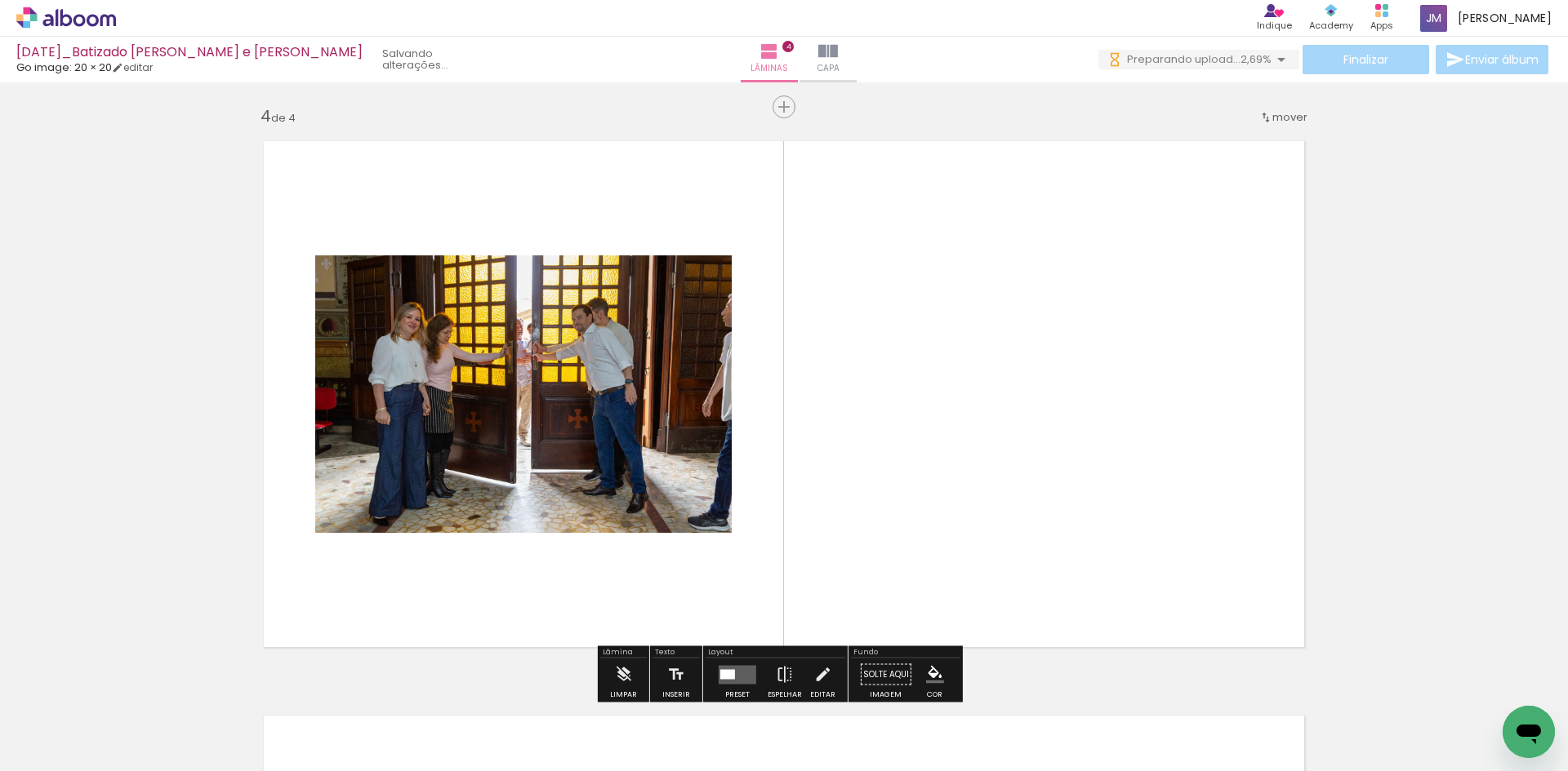
scroll to position [1746, 0]
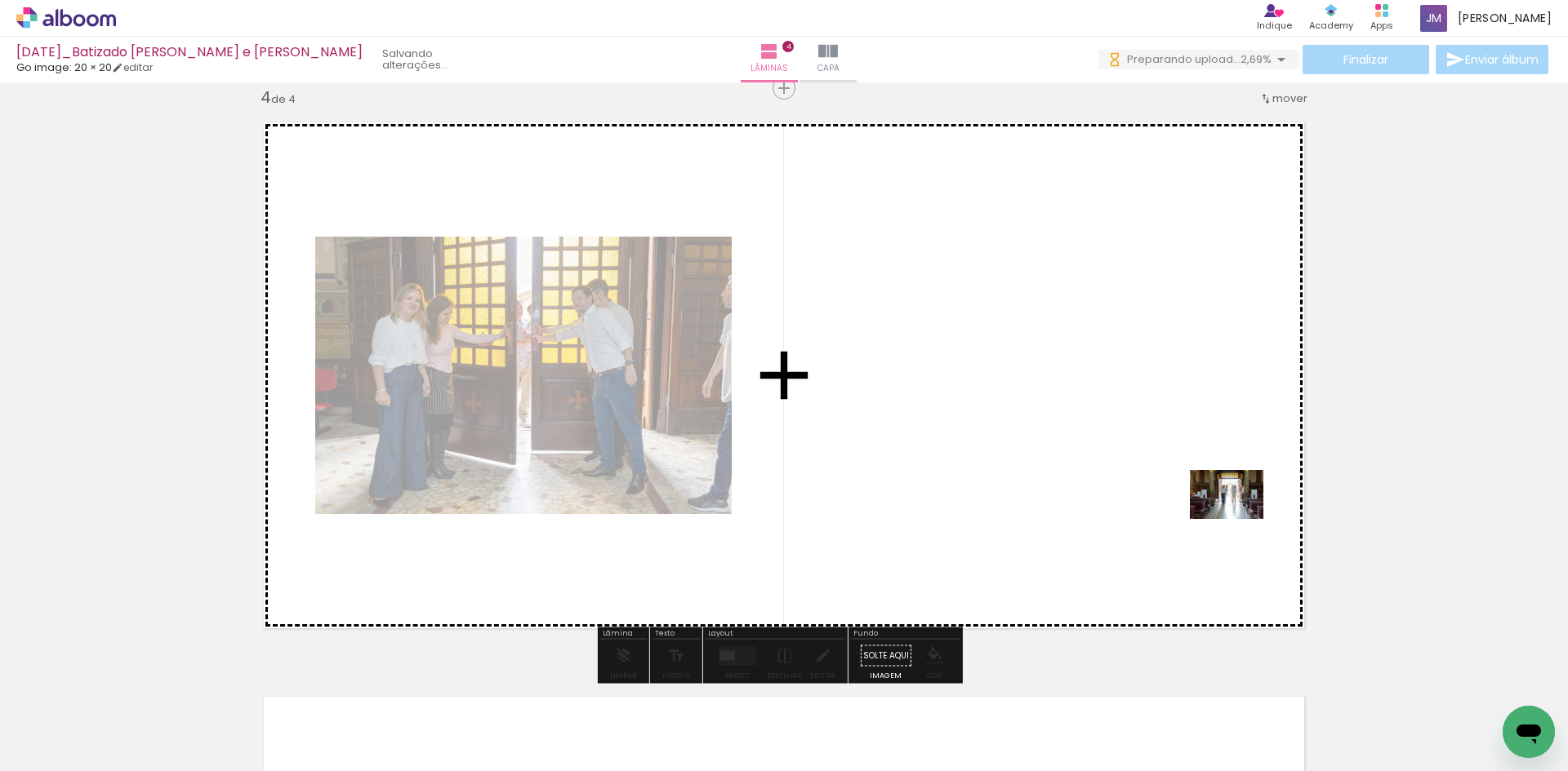
drag, startPoint x: 1458, startPoint y: 719, endPoint x: 1237, endPoint y: 519, distance: 298.1
click at [1237, 519] on quentale-workspace at bounding box center [784, 386] width 1568 height 771
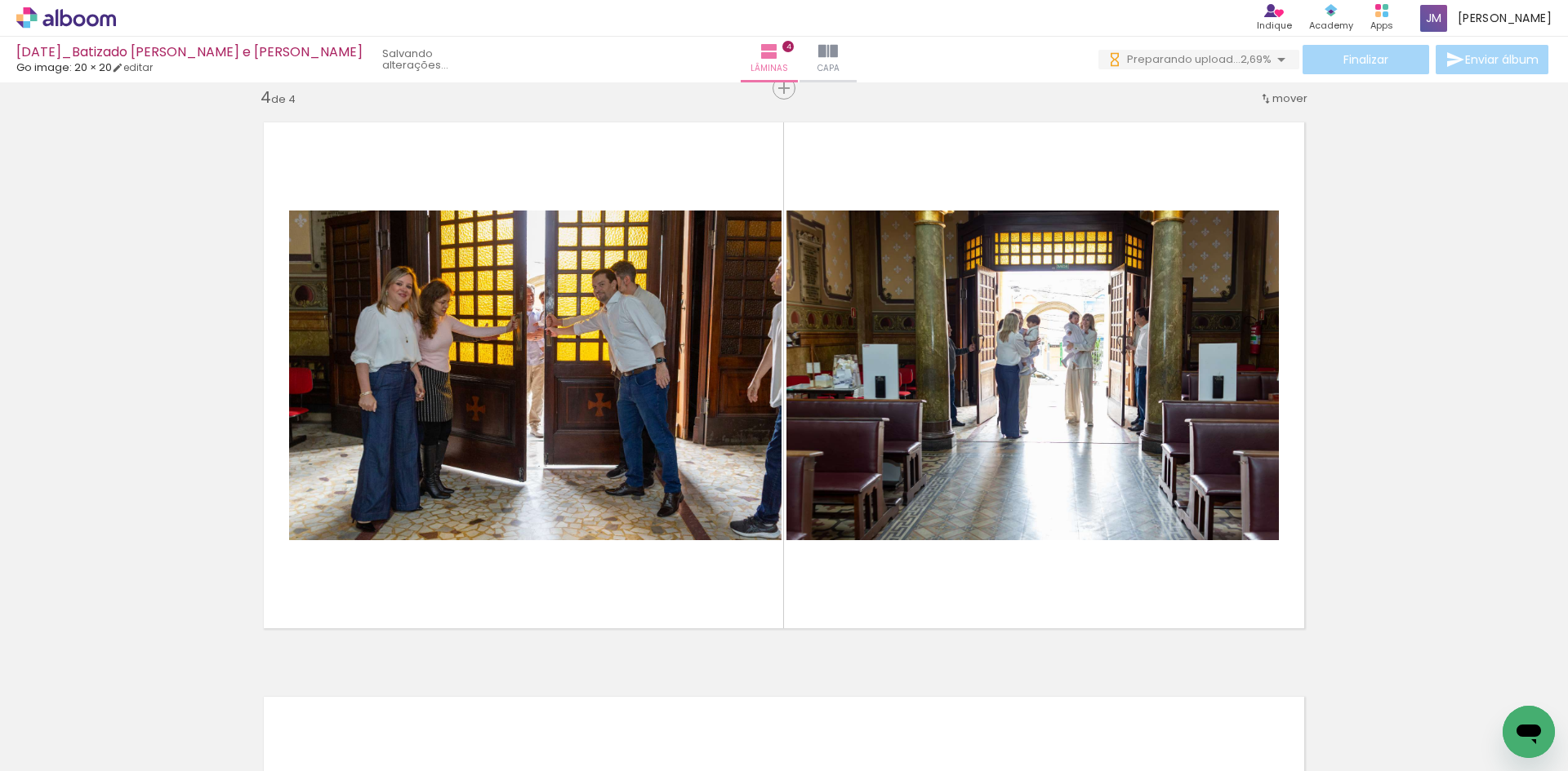
scroll to position [0, 8999]
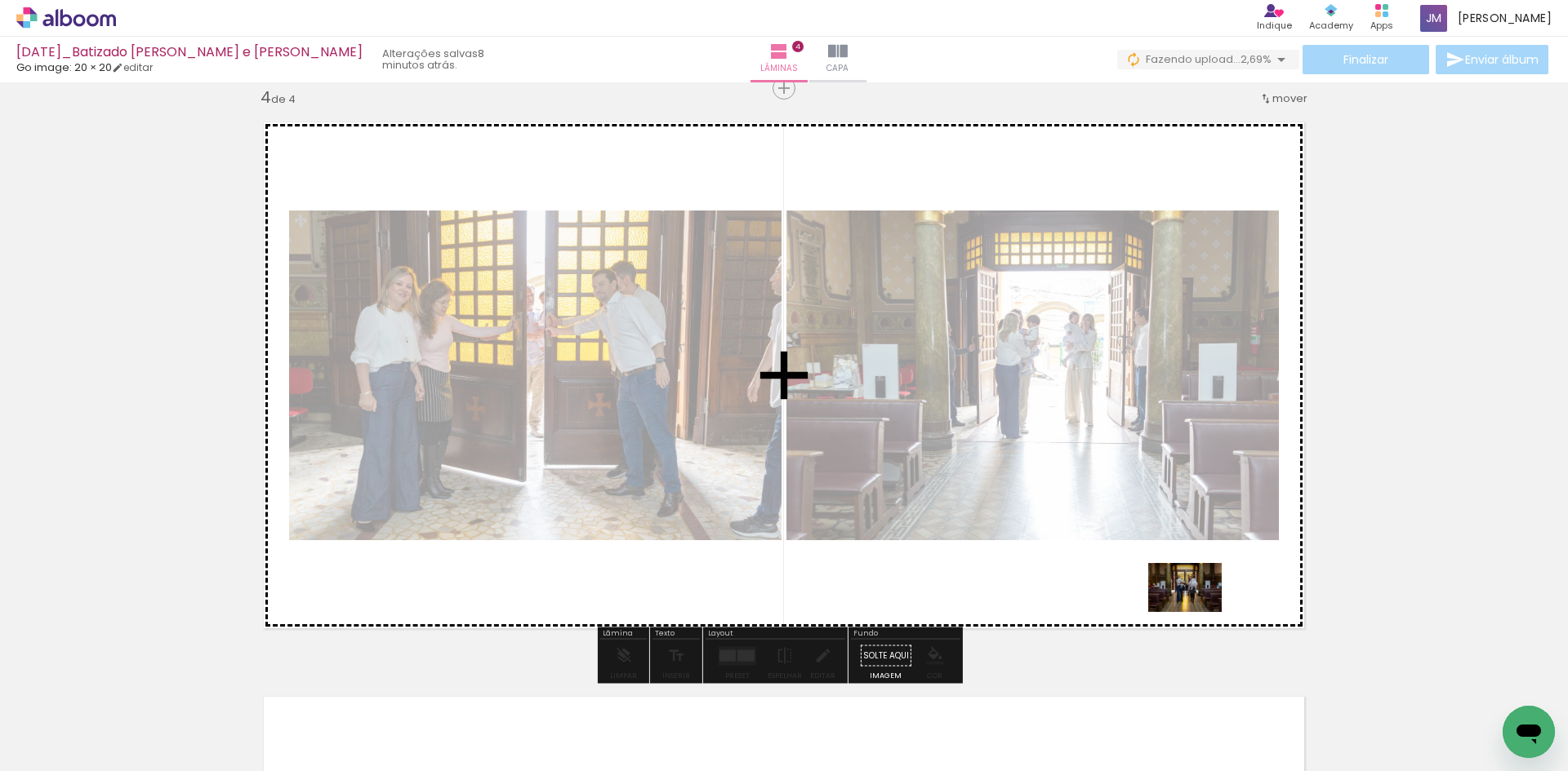
drag, startPoint x: 1236, startPoint y: 733, endPoint x: 1198, endPoint y: 612, distance: 126.8
click at [1198, 612] on quentale-workspace at bounding box center [784, 386] width 1568 height 771
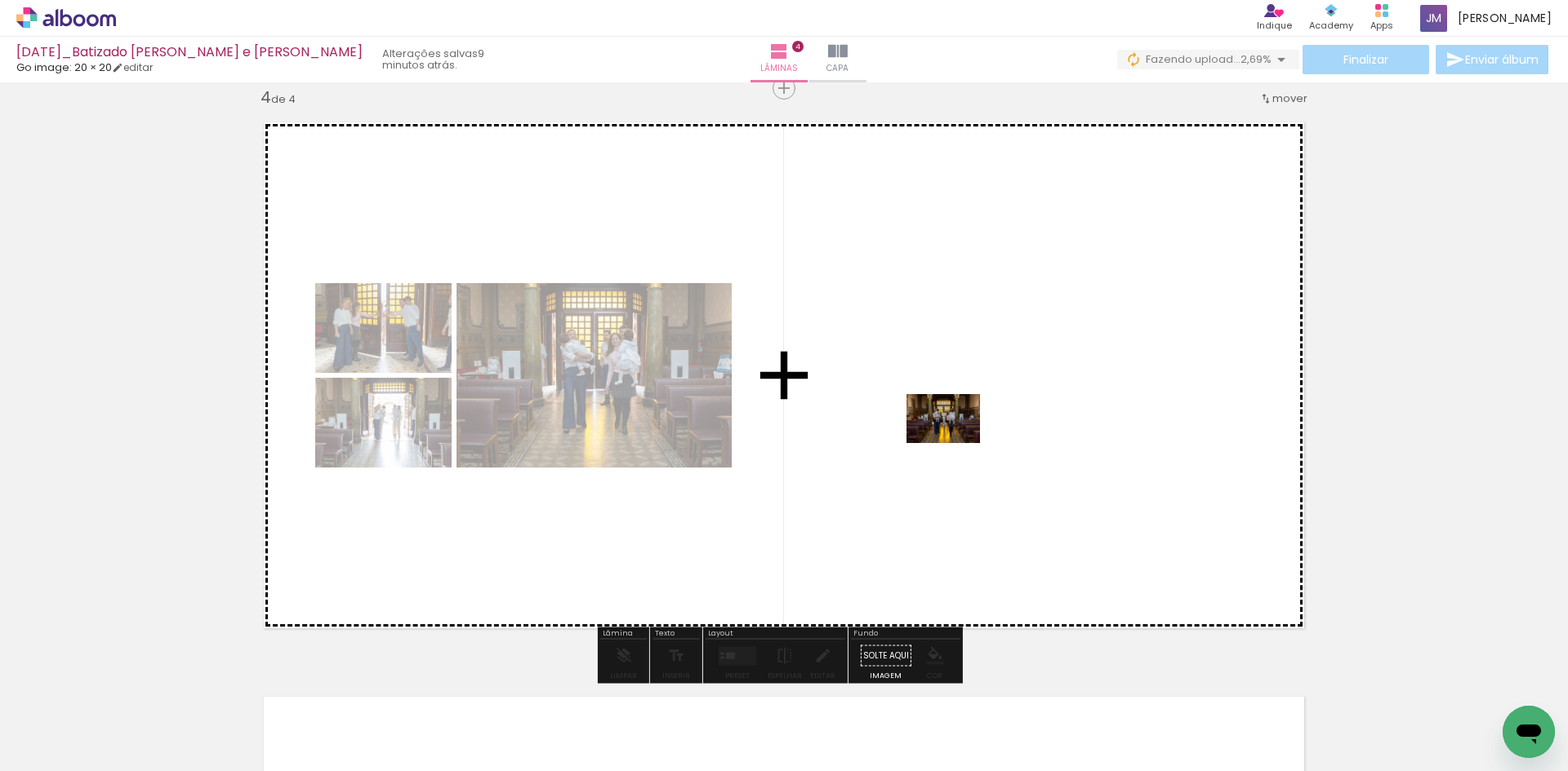
drag, startPoint x: 1321, startPoint y: 730, endPoint x: 955, endPoint y: 443, distance: 465.1
click at [955, 443] on quentale-workspace at bounding box center [784, 386] width 1568 height 771
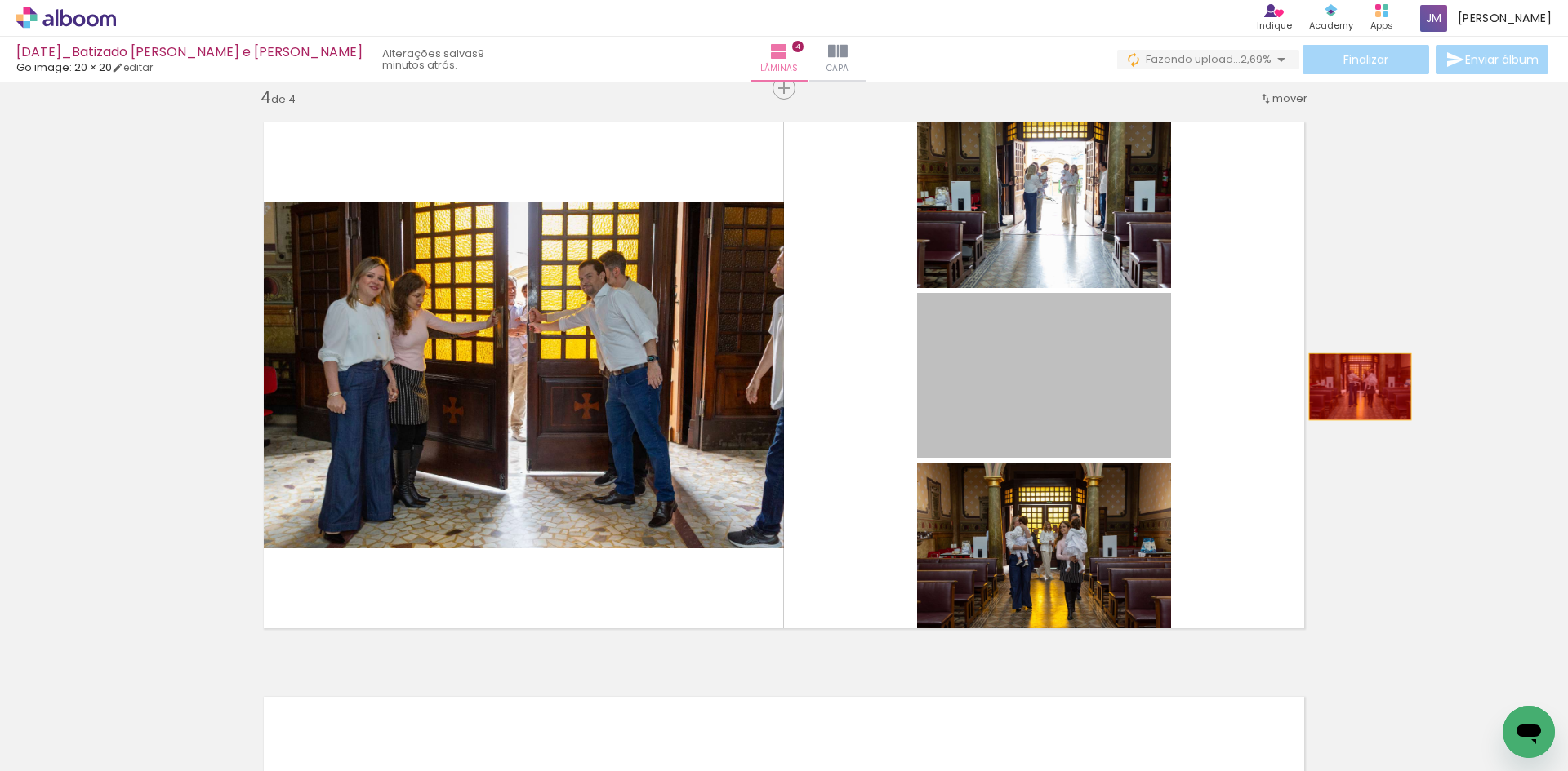
drag, startPoint x: 1028, startPoint y: 404, endPoint x: 1370, endPoint y: 383, distance: 342.6
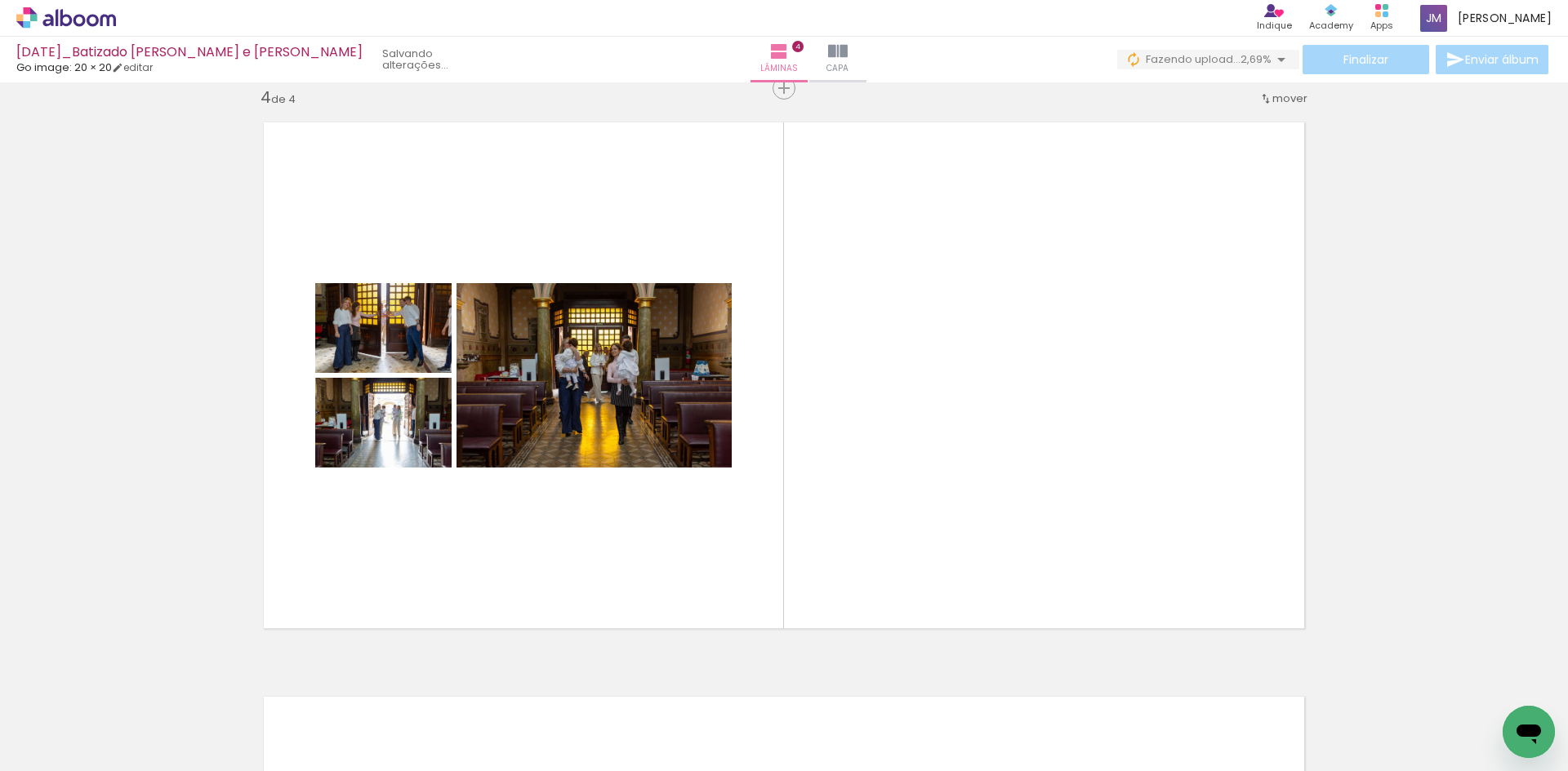
scroll to position [0, 9587]
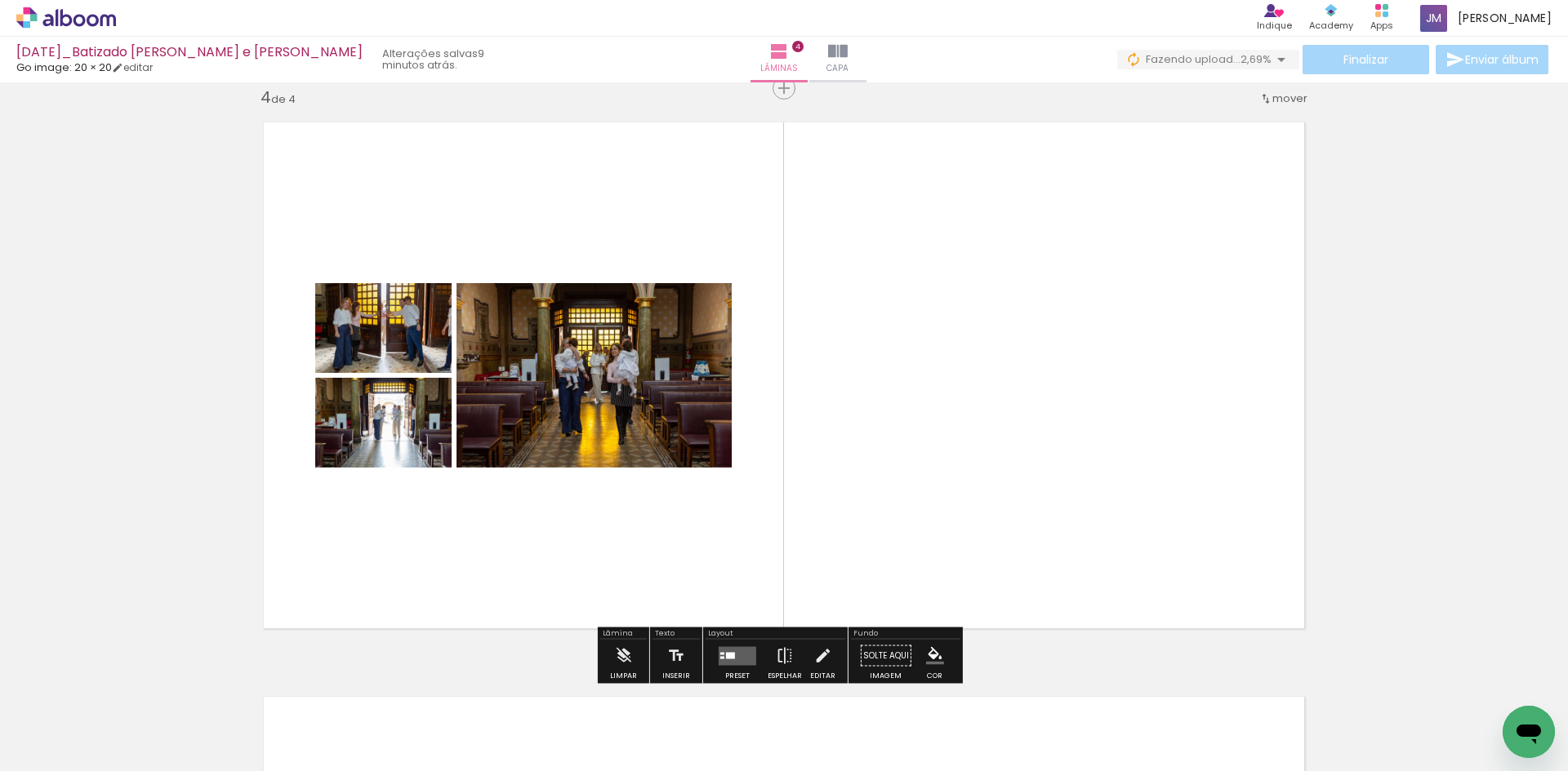
click at [747, 652] on quentale-layouter at bounding box center [738, 656] width 38 height 19
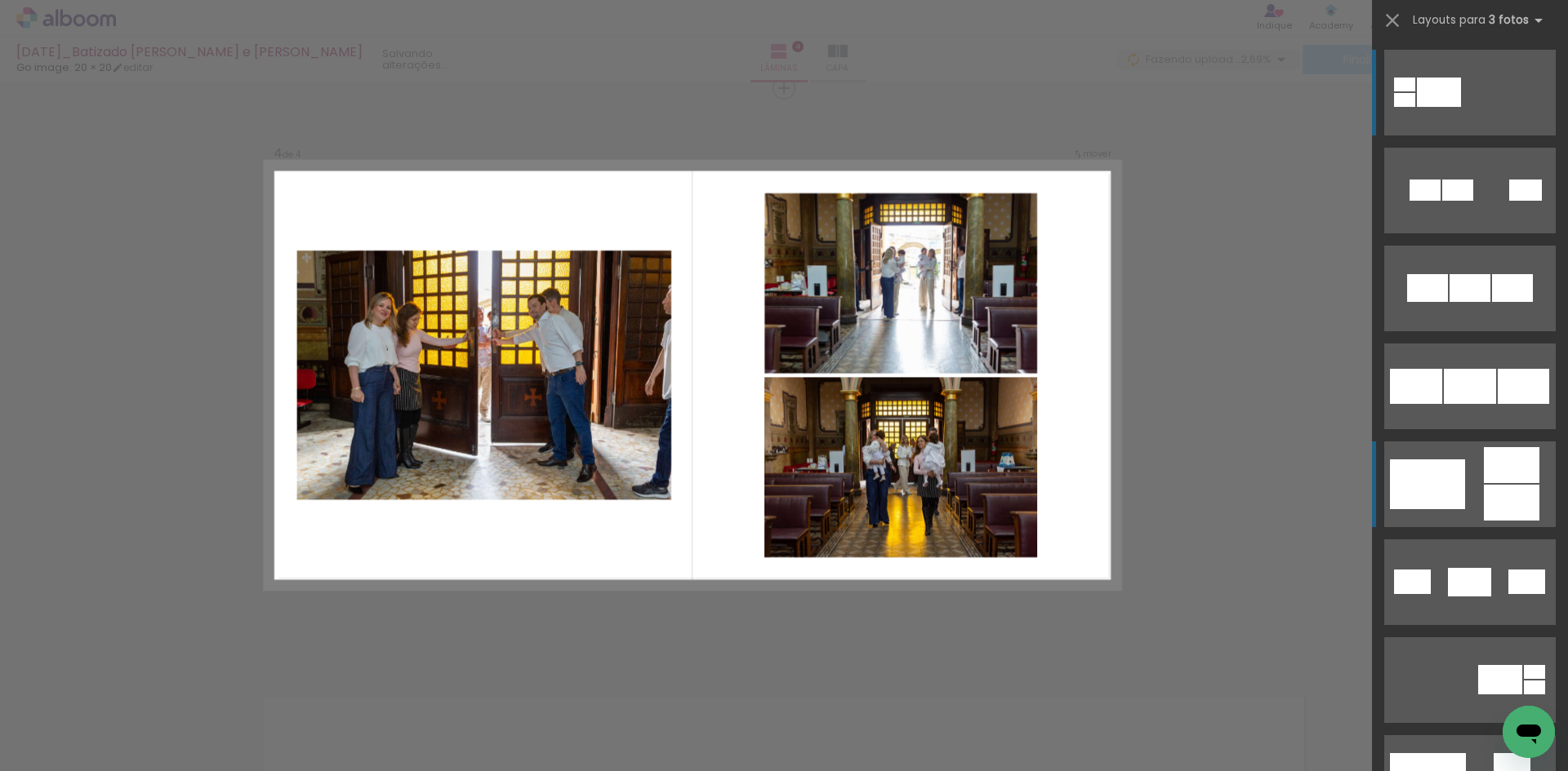
click at [1443, 201] on div at bounding box center [1458, 190] width 31 height 22
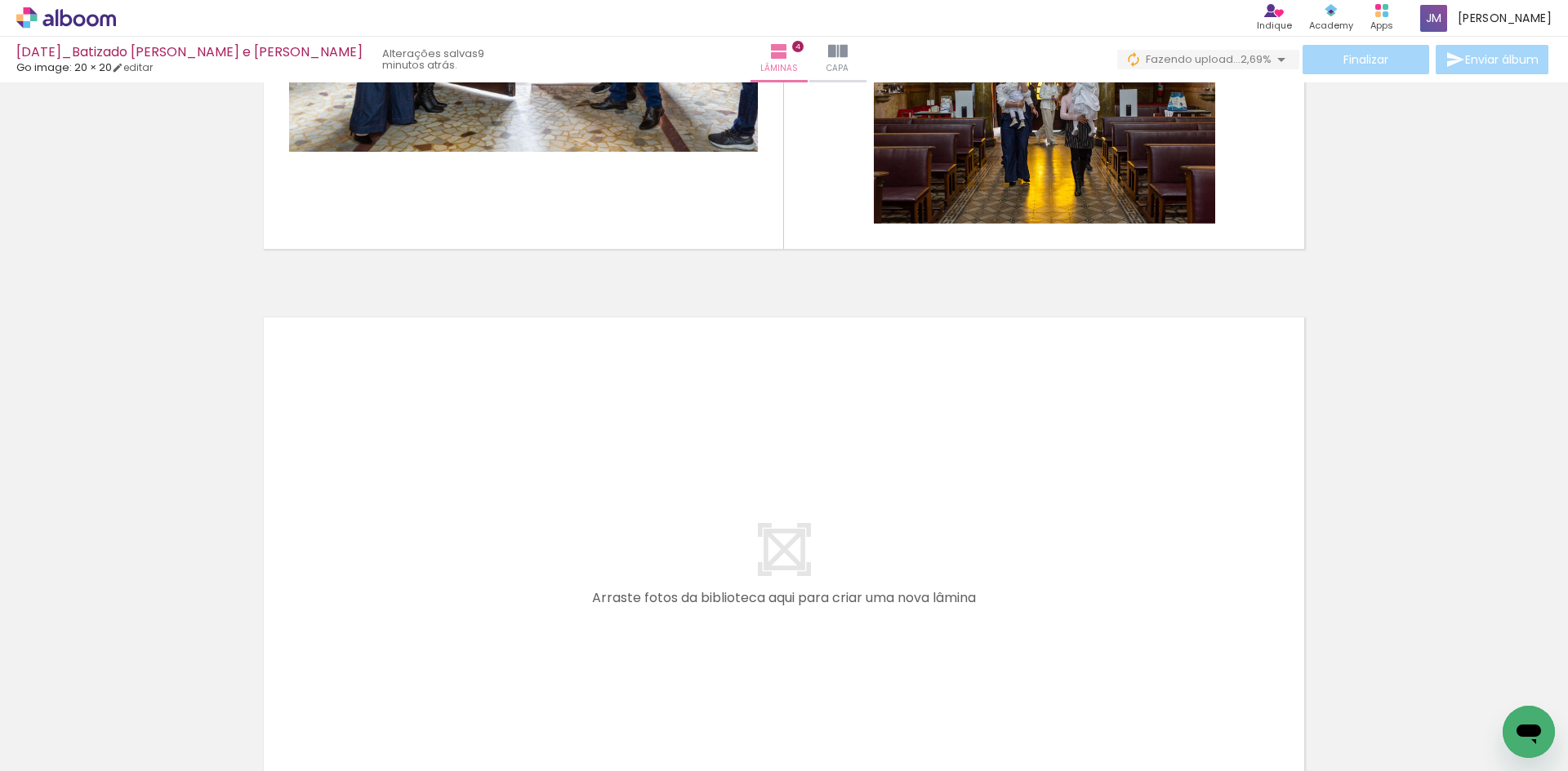
scroll to position [2153, 0]
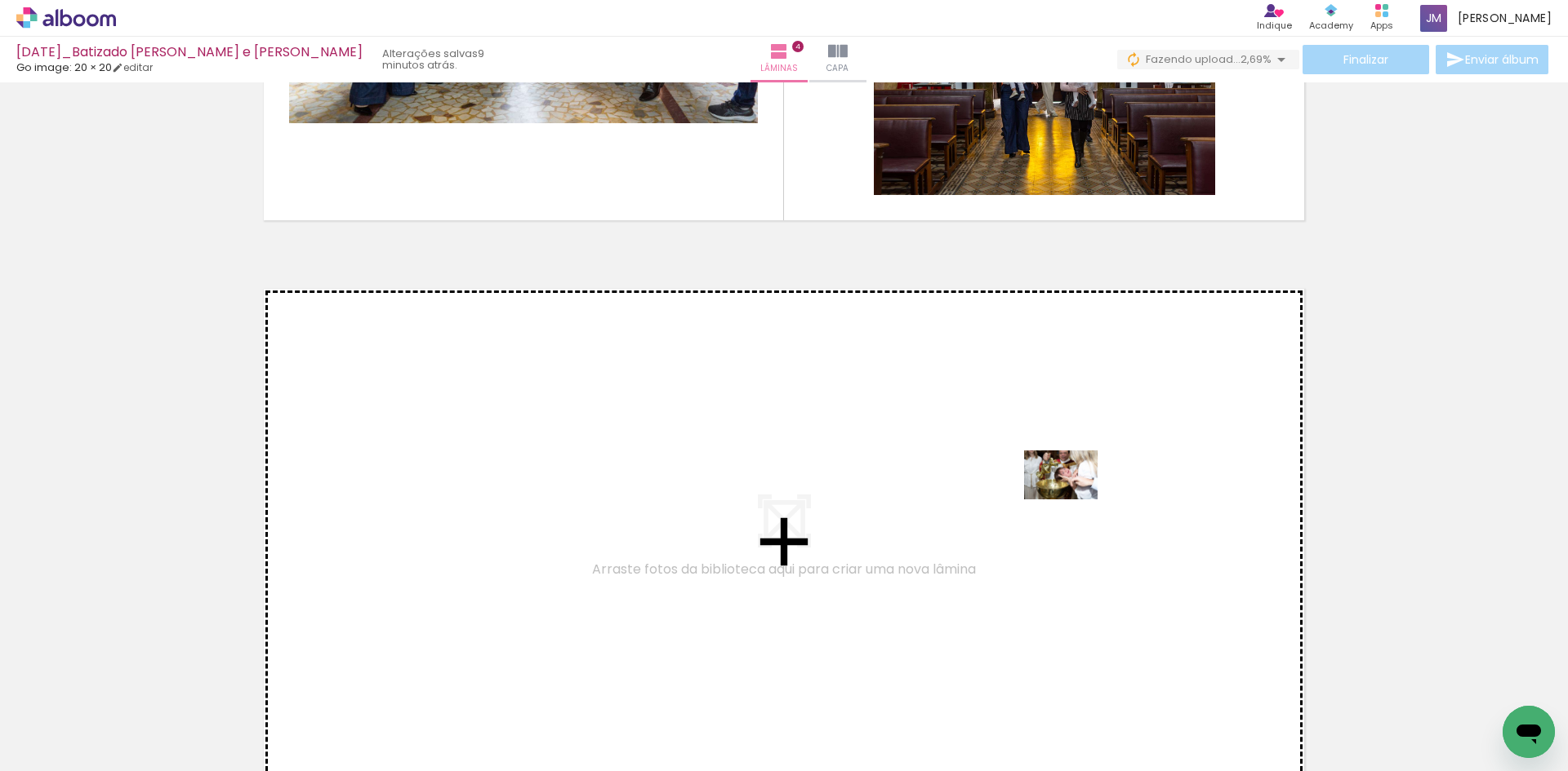
drag, startPoint x: 1108, startPoint y: 722, endPoint x: 1074, endPoint y: 499, distance: 225.6
click at [1074, 499] on quentale-workspace at bounding box center [784, 386] width 1568 height 771
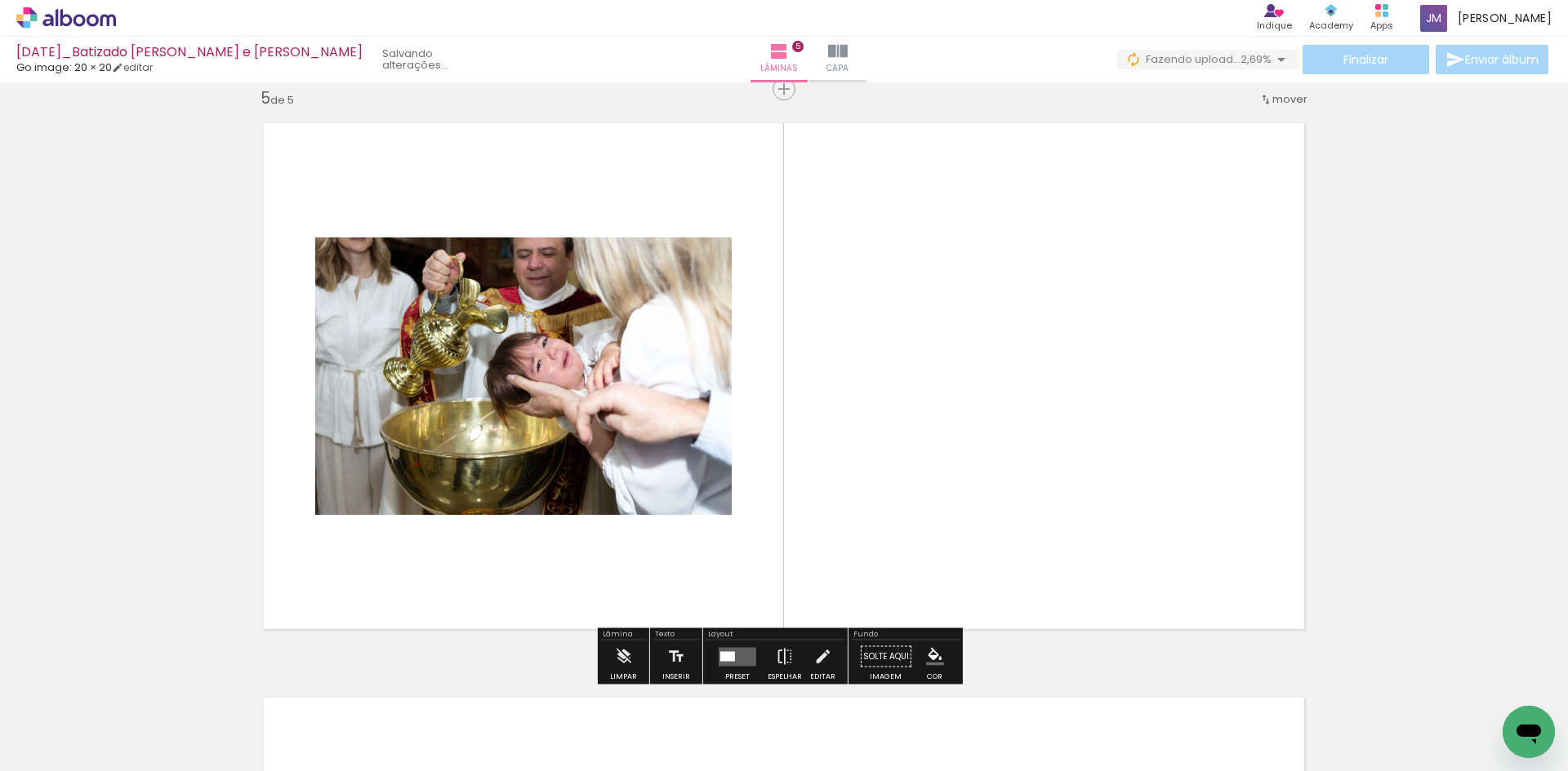
scroll to position [2320, 0]
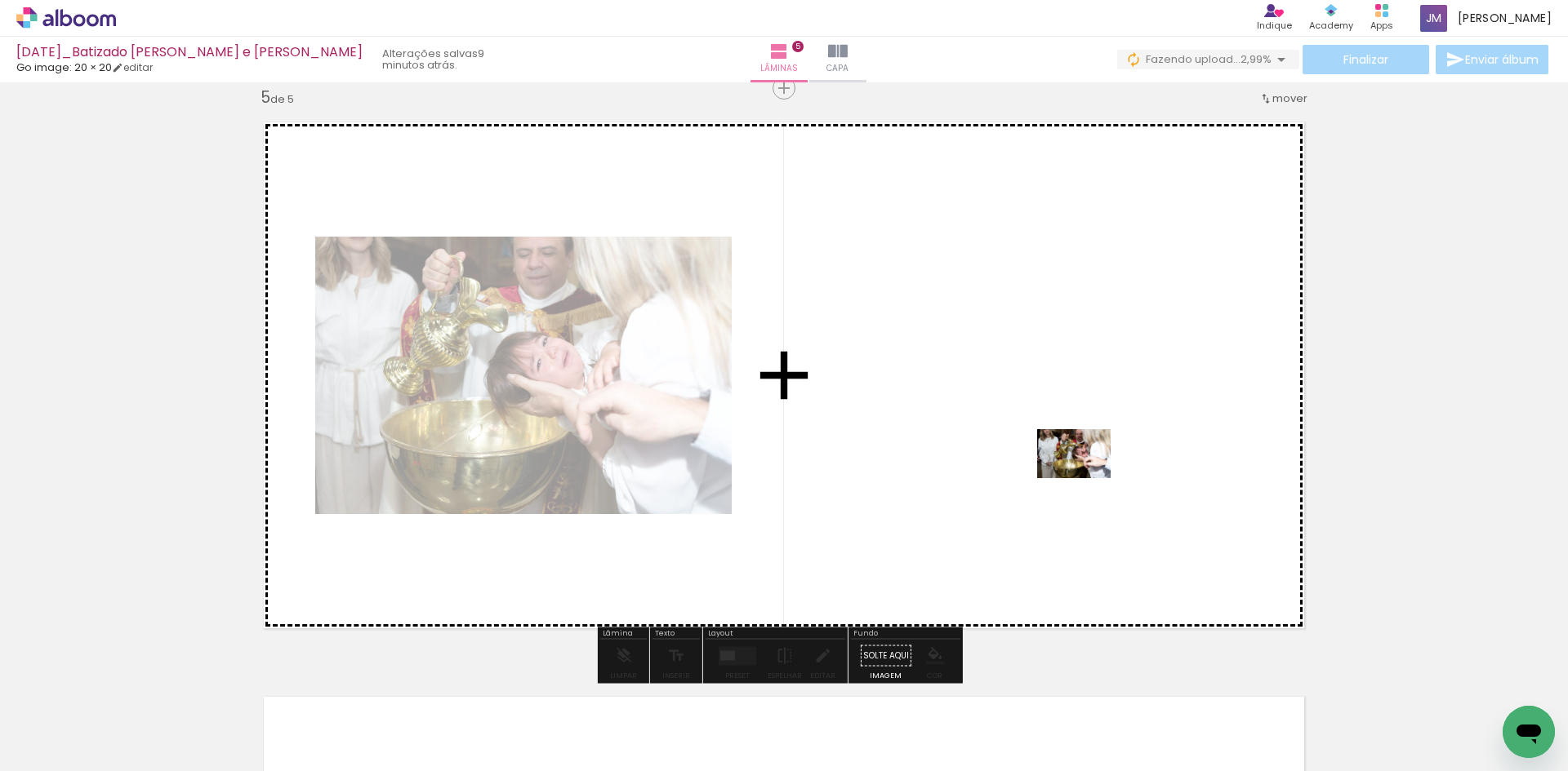
drag, startPoint x: 1188, startPoint y: 683, endPoint x: 1086, endPoint y: 479, distance: 228.1
click at [1086, 479] on quentale-workspace at bounding box center [784, 386] width 1568 height 771
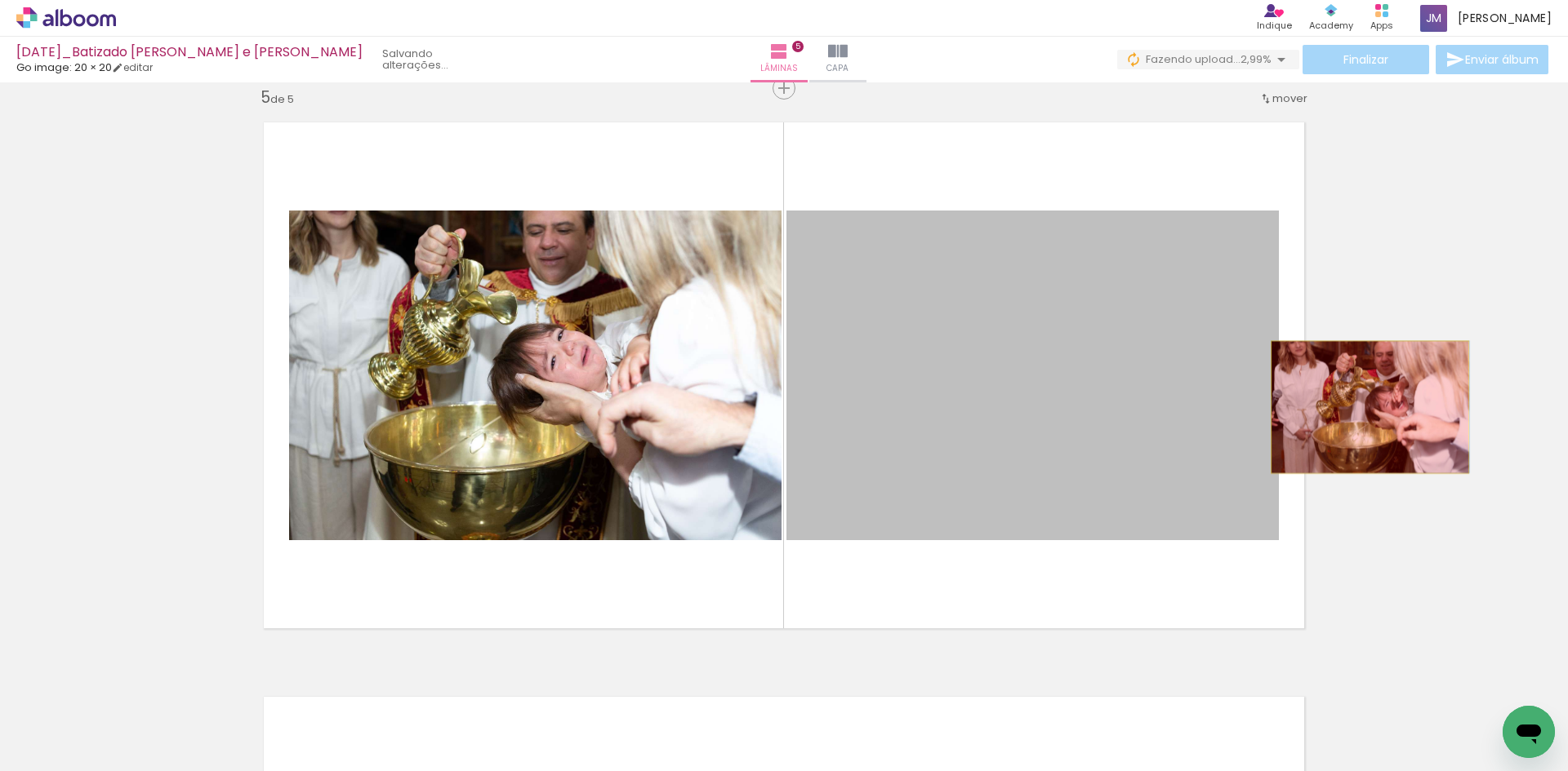
drag, startPoint x: 1001, startPoint y: 417, endPoint x: 1364, endPoint y: 407, distance: 363.1
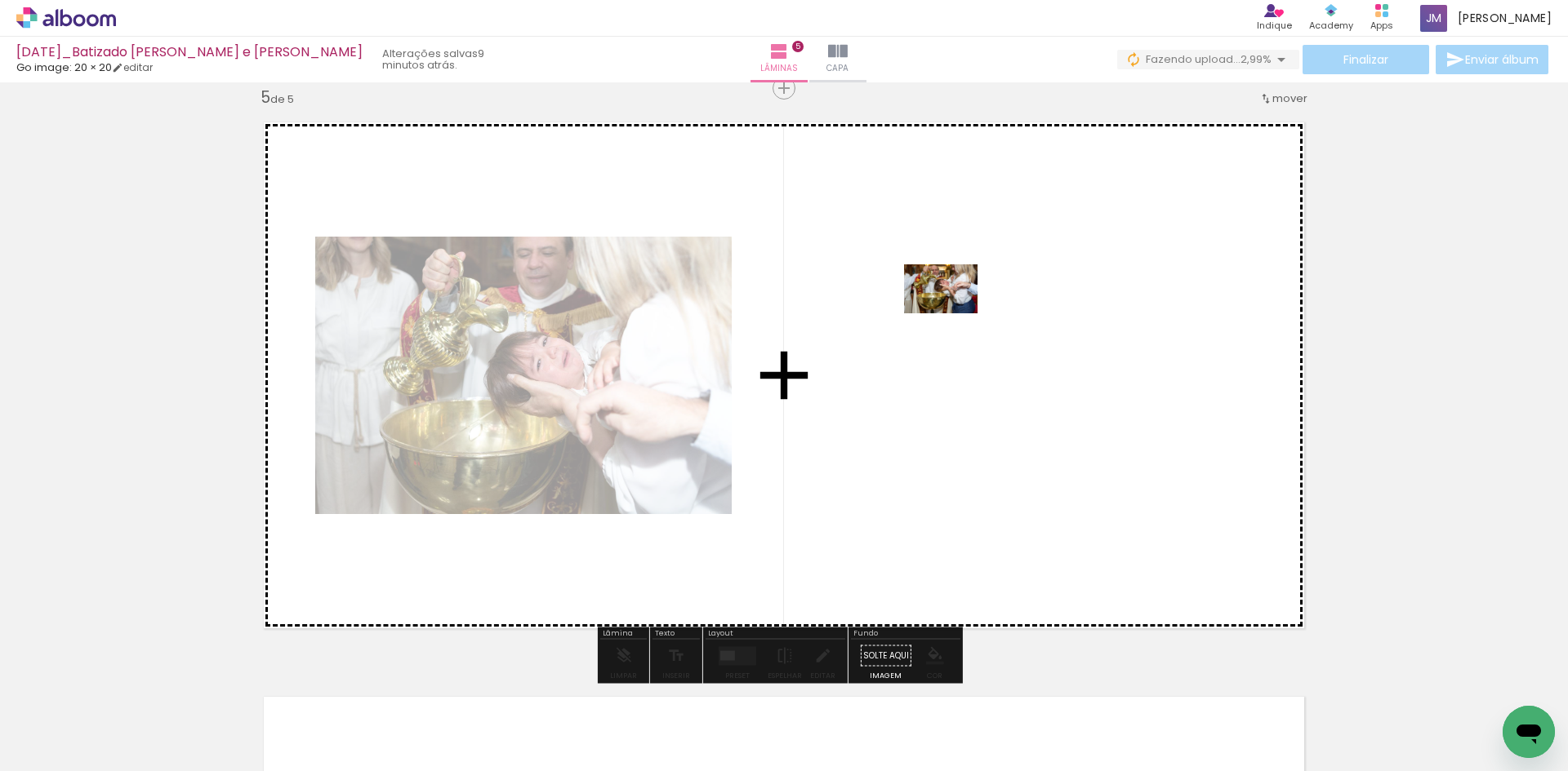
drag, startPoint x: 1277, startPoint y: 721, endPoint x: 954, endPoint y: 313, distance: 520.4
click at [954, 313] on quentale-workspace at bounding box center [784, 386] width 1568 height 771
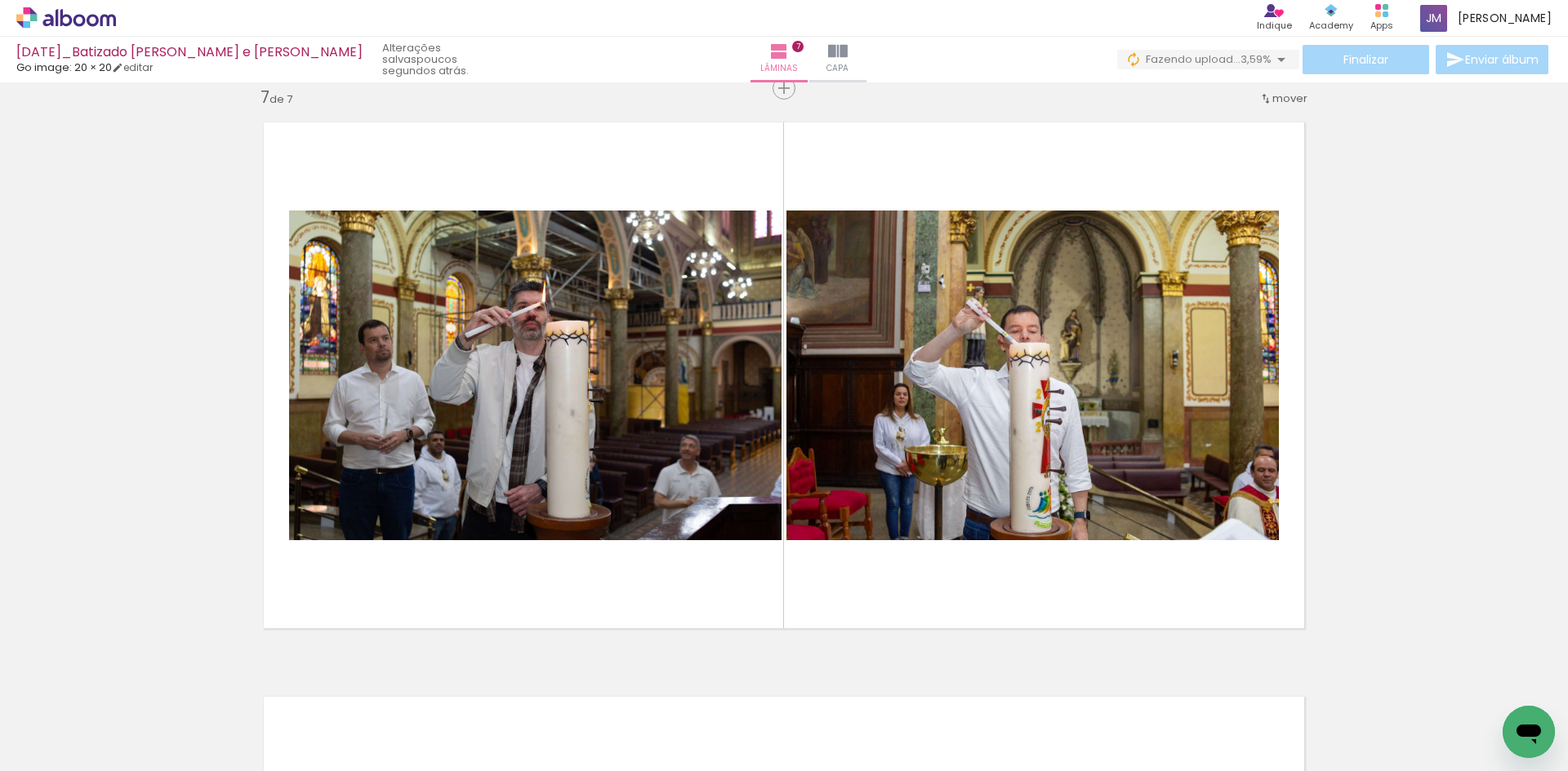
scroll to position [0, 13075]
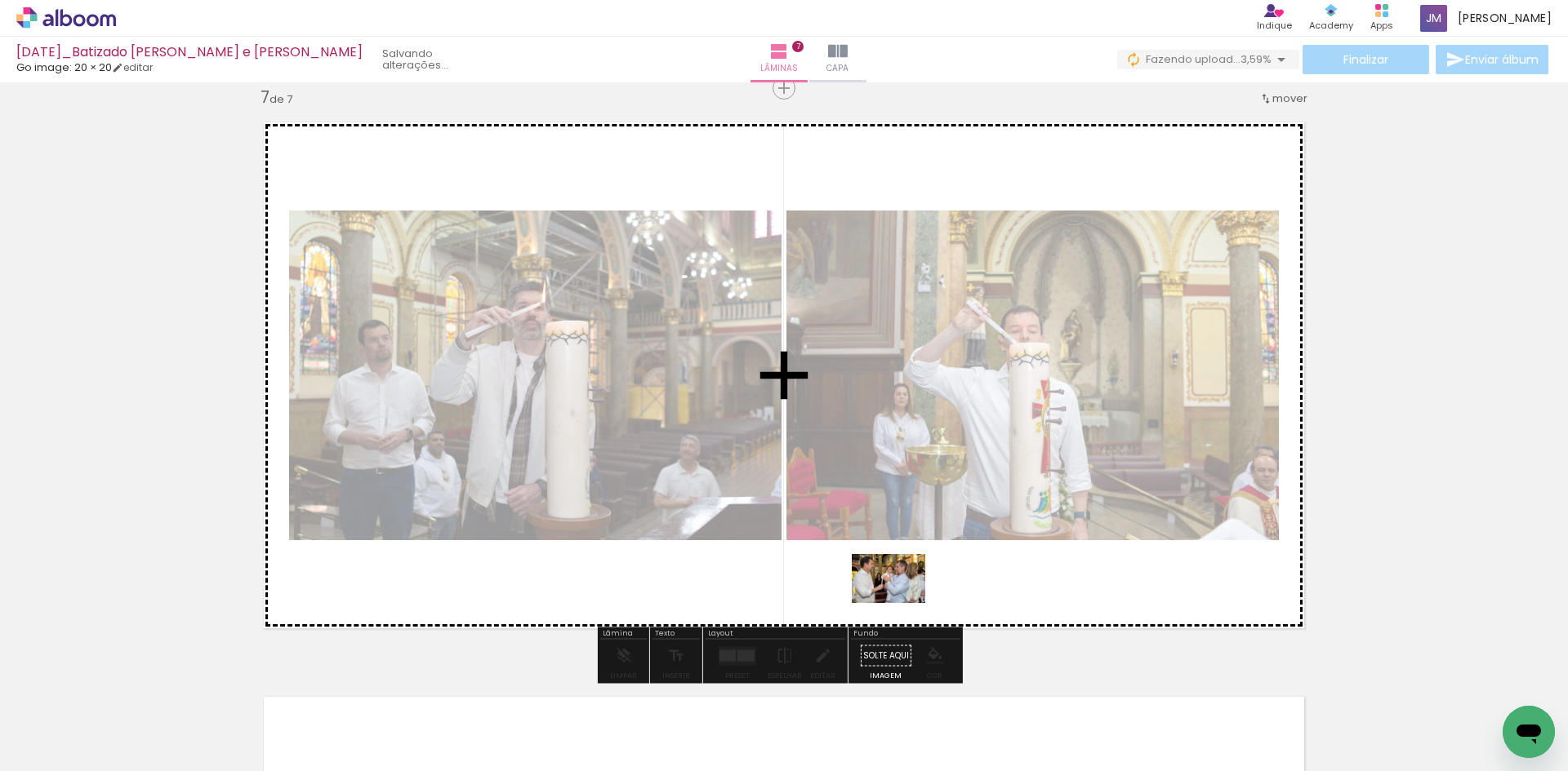
drag, startPoint x: 725, startPoint y: 725, endPoint x: 901, endPoint y: 603, distance: 214.1
click at [901, 603] on quentale-workspace at bounding box center [784, 386] width 1568 height 771
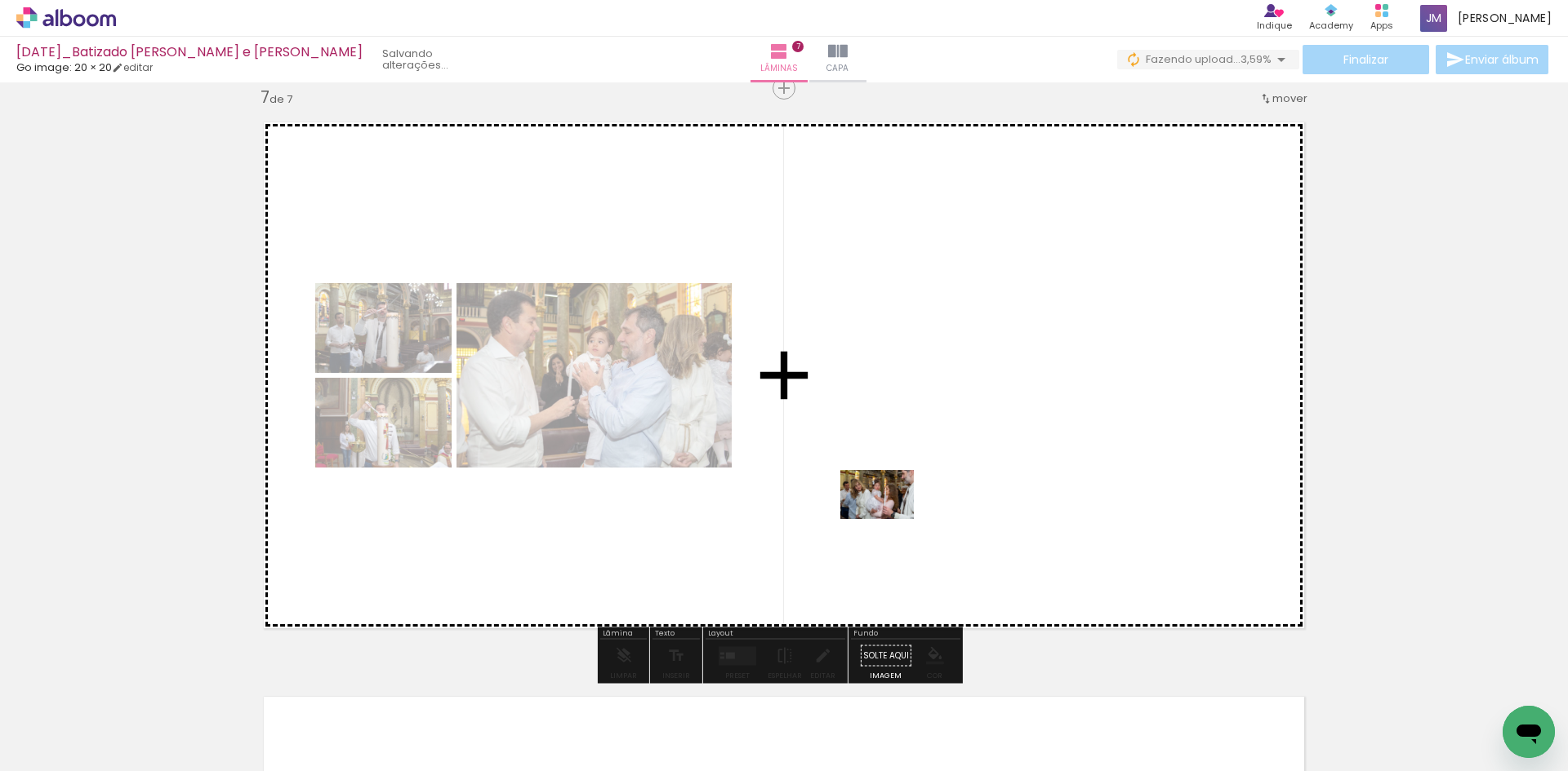
drag, startPoint x: 815, startPoint y: 724, endPoint x: 890, endPoint y: 519, distance: 218.3
click at [890, 519] on quentale-workspace at bounding box center [784, 386] width 1568 height 771
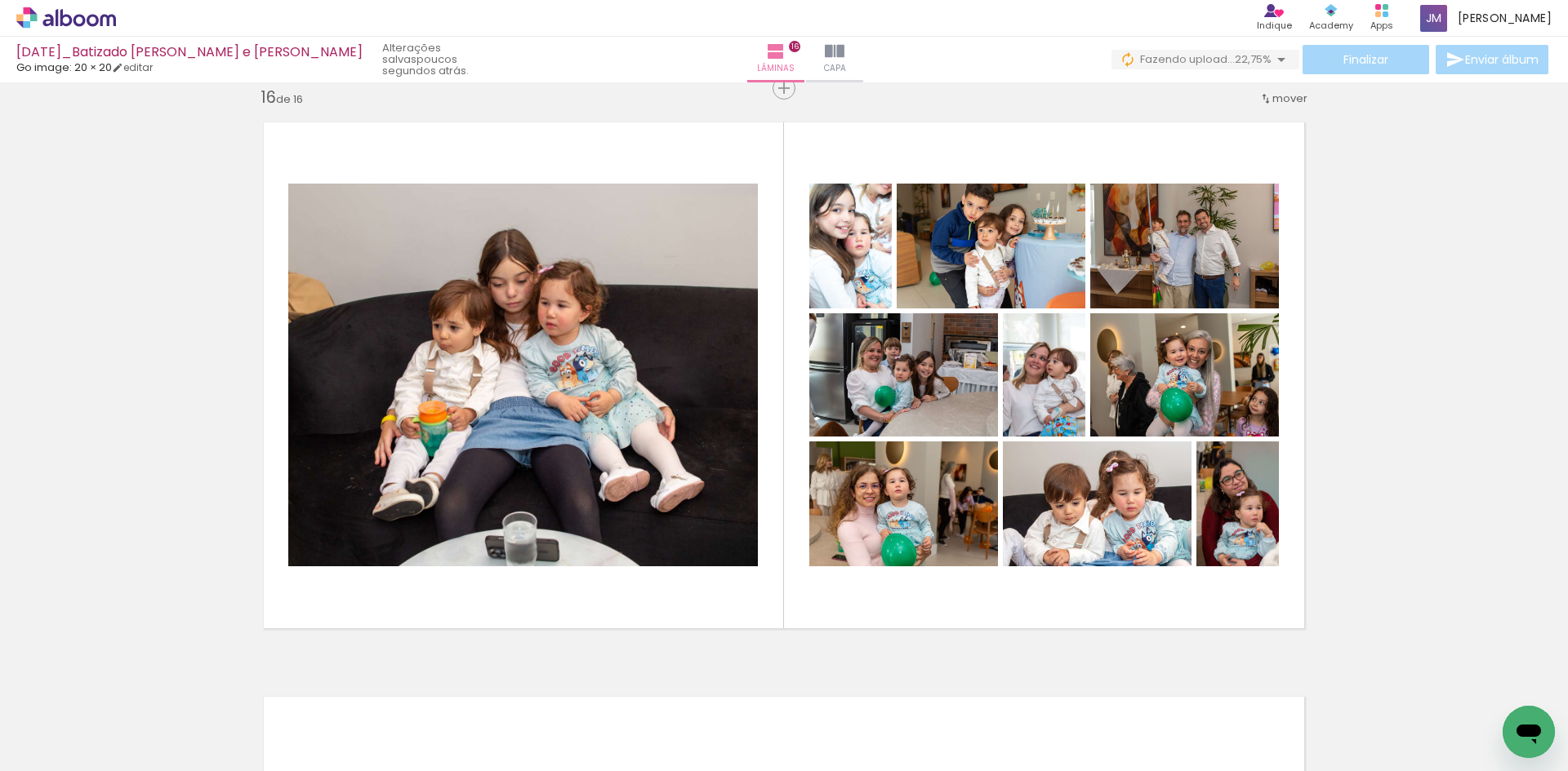
scroll to position [0, 29125]
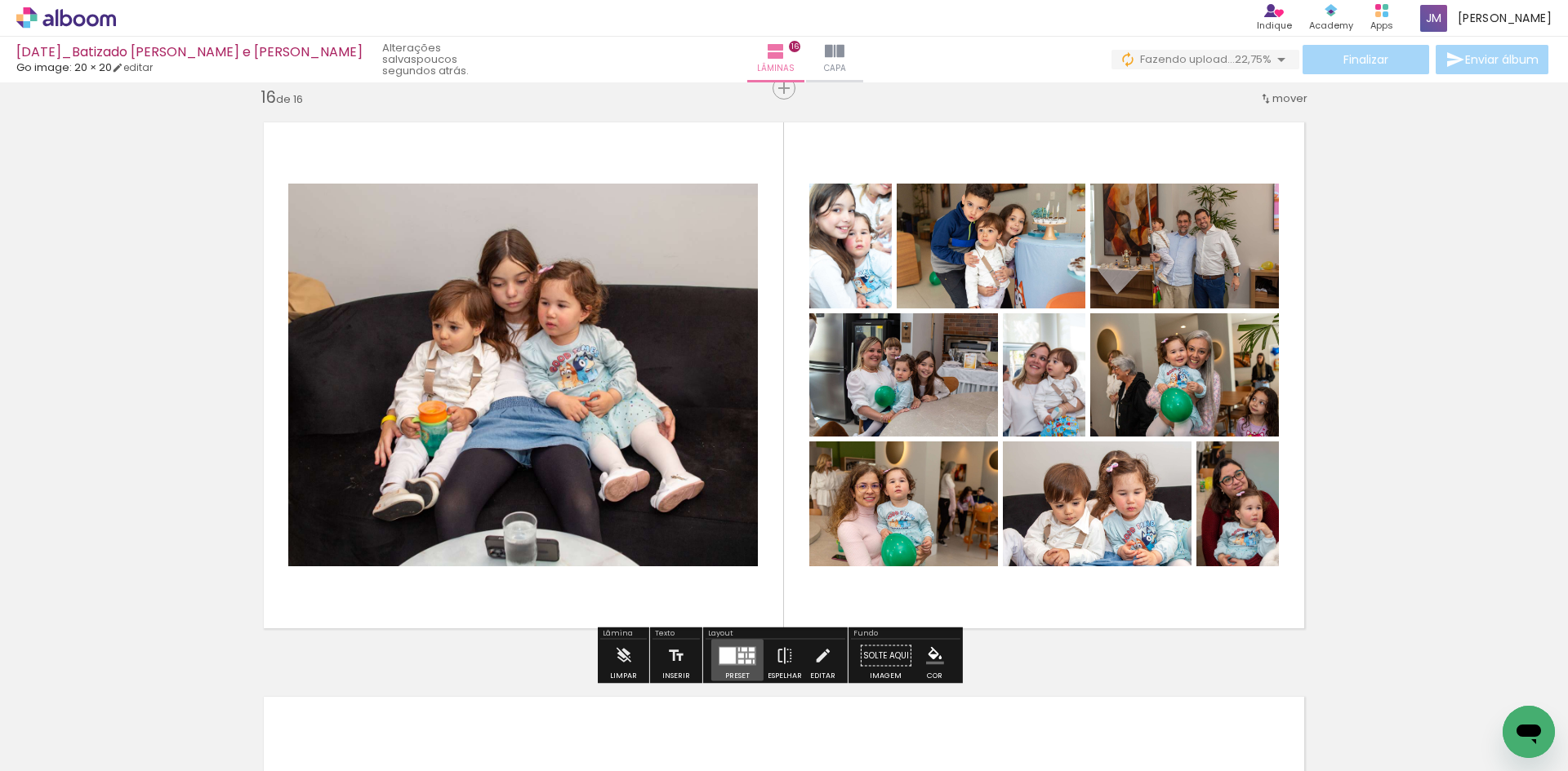
drag, startPoint x: 731, startPoint y: 654, endPoint x: 1029, endPoint y: 588, distance: 305.2
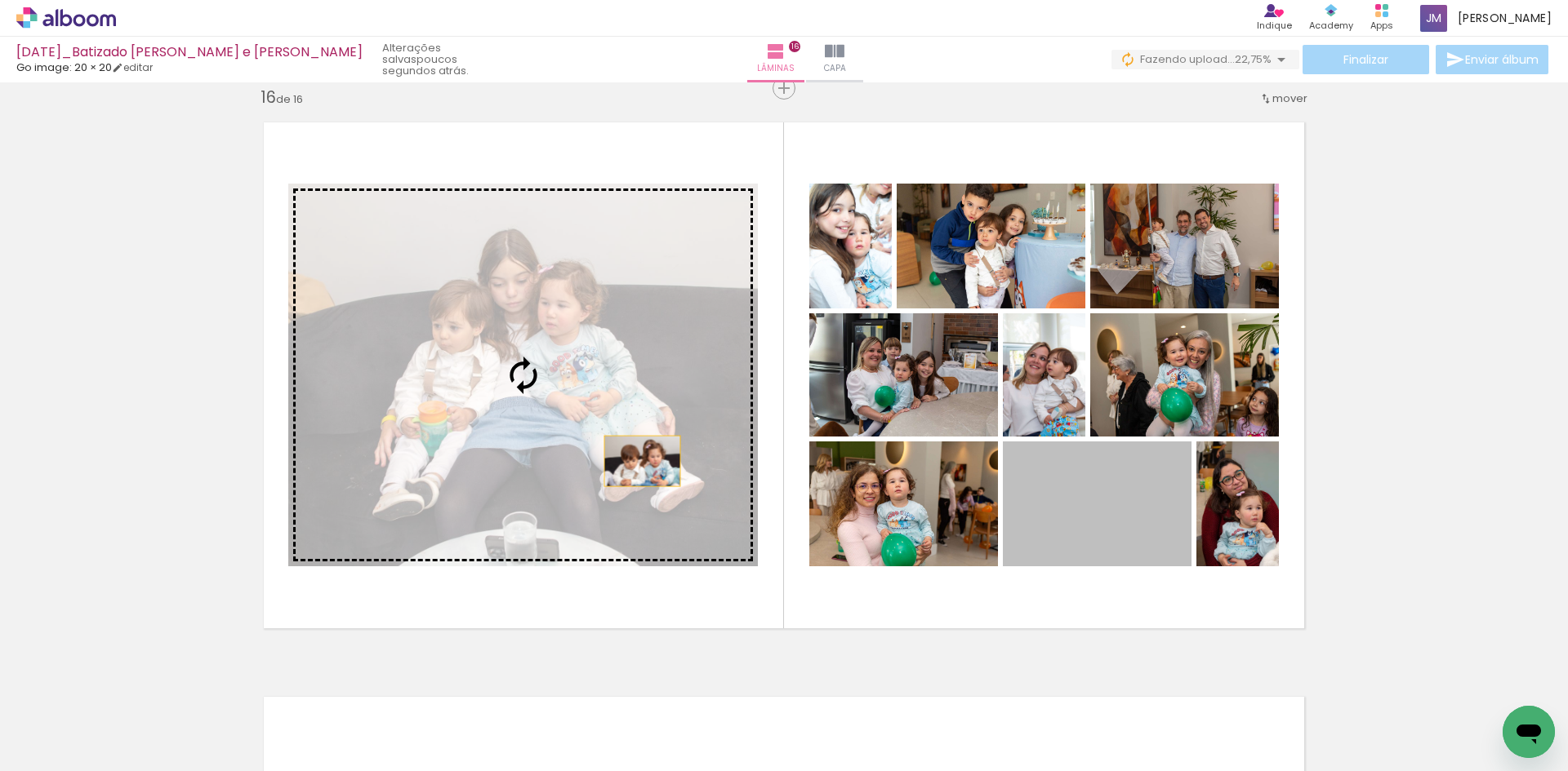
drag, startPoint x: 1099, startPoint y: 533, endPoint x: 585, endPoint y: 452, distance: 520.3
click at [0, 0] on slot at bounding box center [0, 0] width 0 height 0
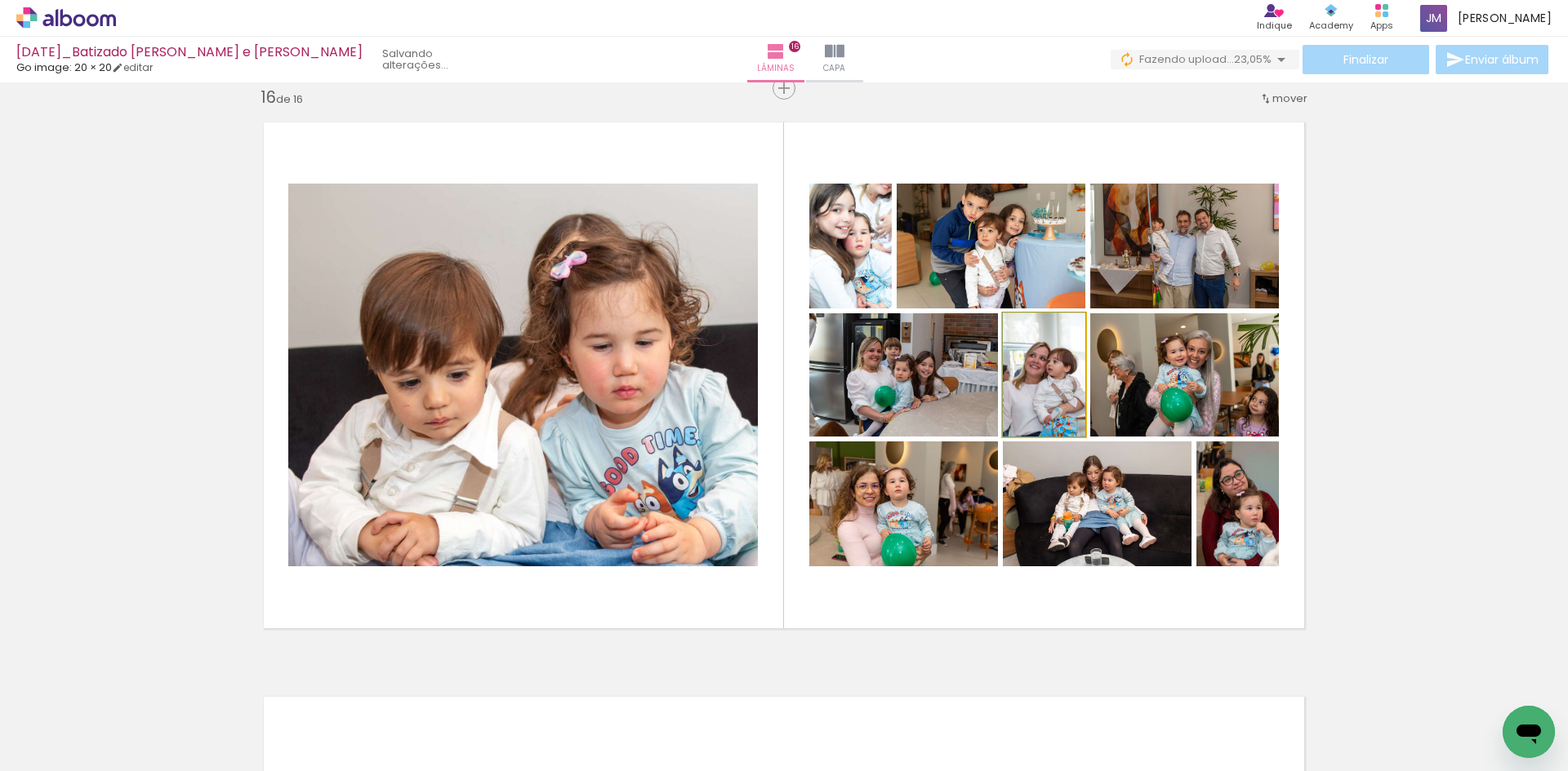
click at [1048, 416] on quentale-photo at bounding box center [1044, 374] width 83 height 123
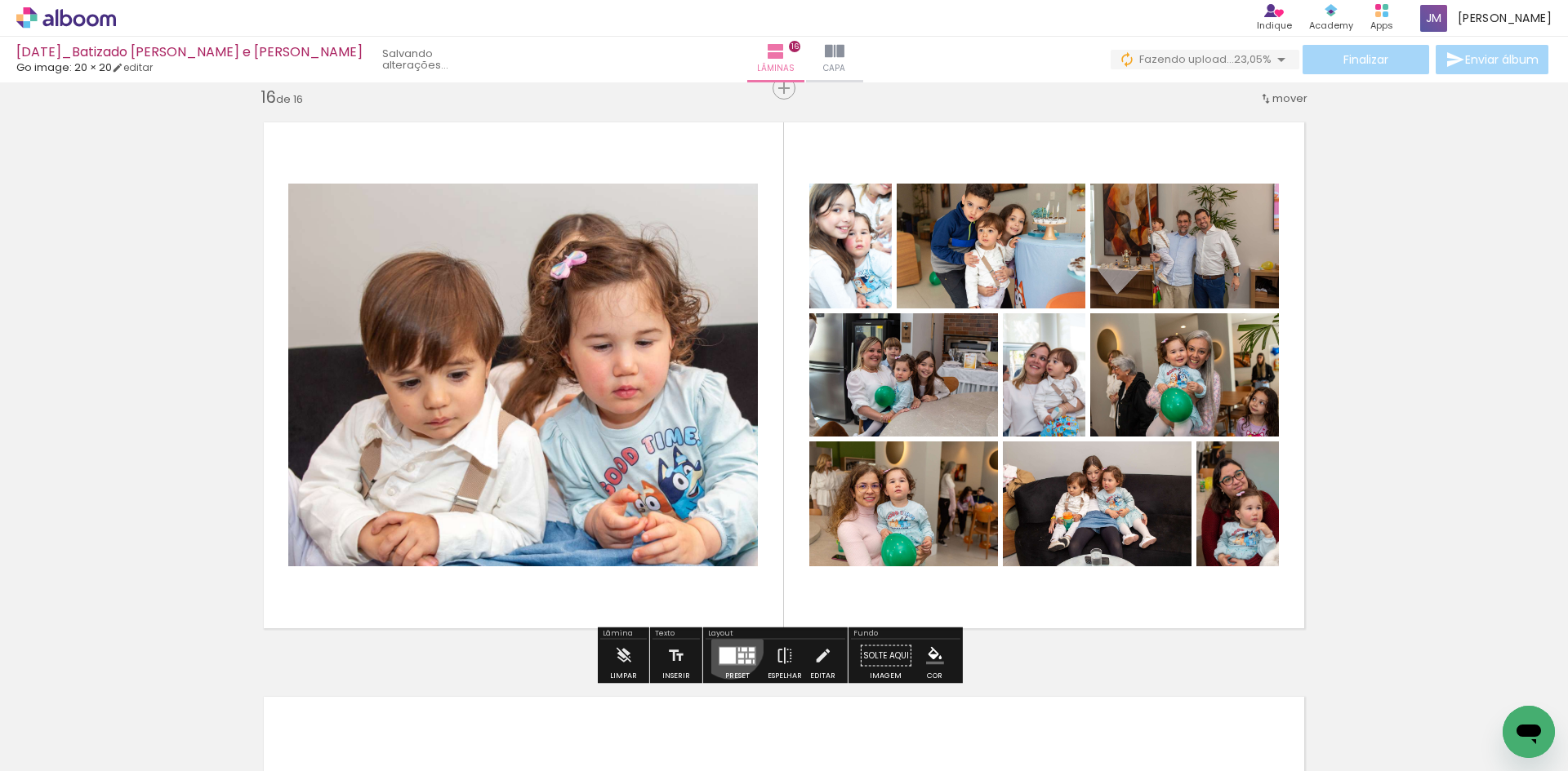
click at [727, 646] on div at bounding box center [737, 656] width 44 height 33
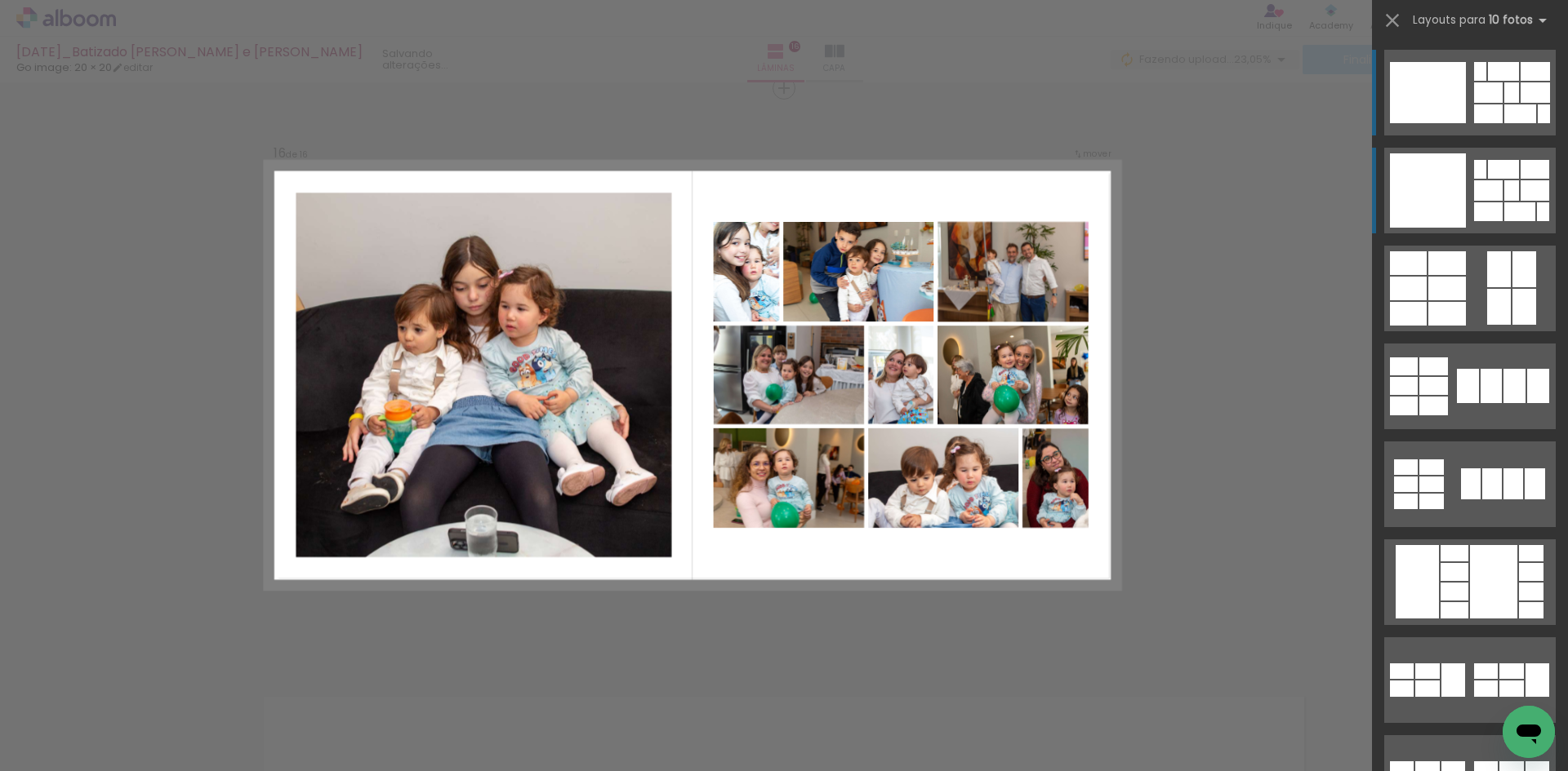
click at [1415, 189] on div at bounding box center [1428, 191] width 76 height 74
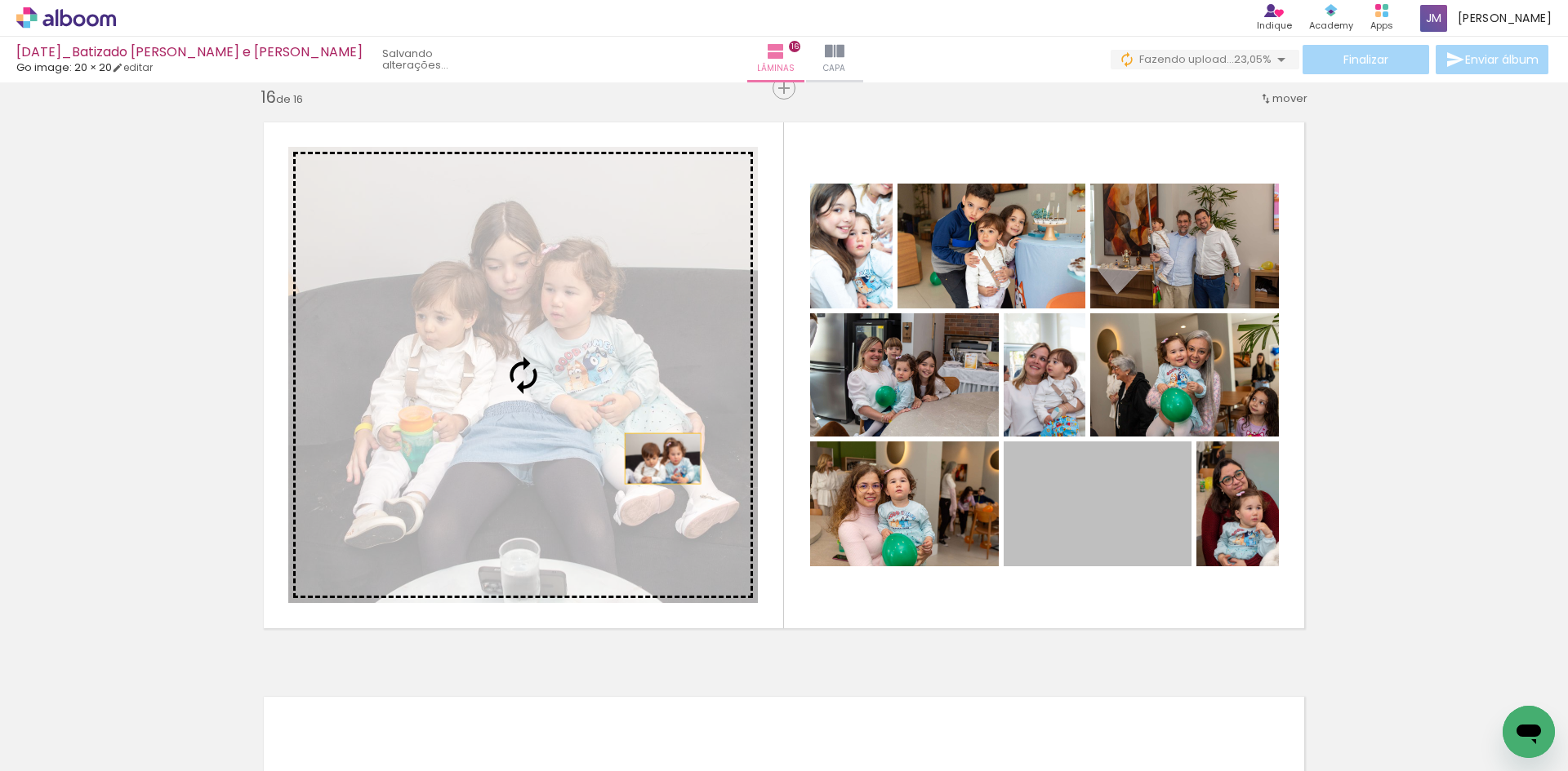
drag, startPoint x: 1107, startPoint y: 540, endPoint x: 657, endPoint y: 459, distance: 457.2
click at [0, 0] on slot at bounding box center [0, 0] width 0 height 0
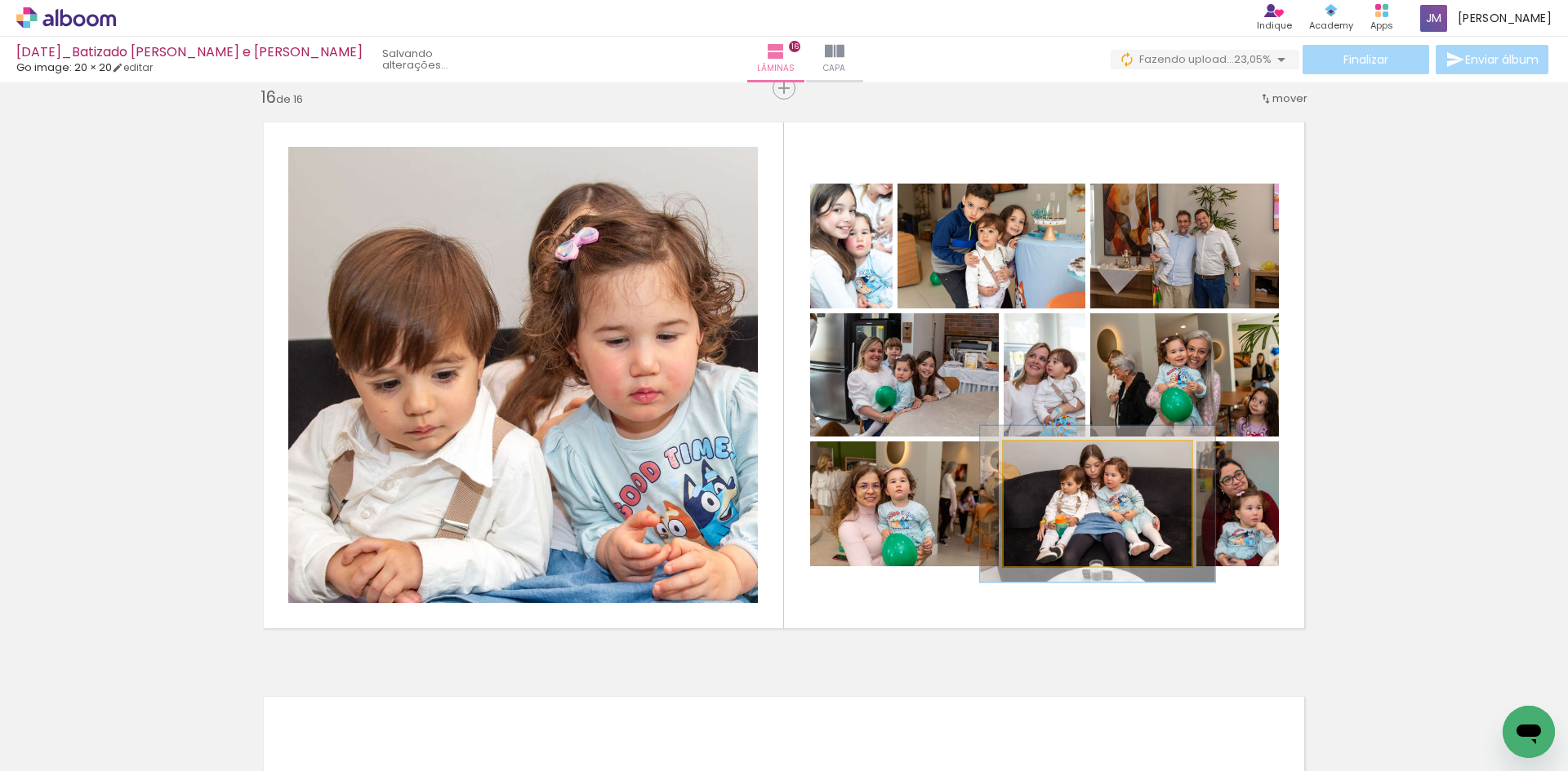
drag, startPoint x: 1042, startPoint y: 459, endPoint x: 1056, endPoint y: 458, distance: 14.0
click at [1056, 458] on div at bounding box center [1056, 459] width 26 height 26
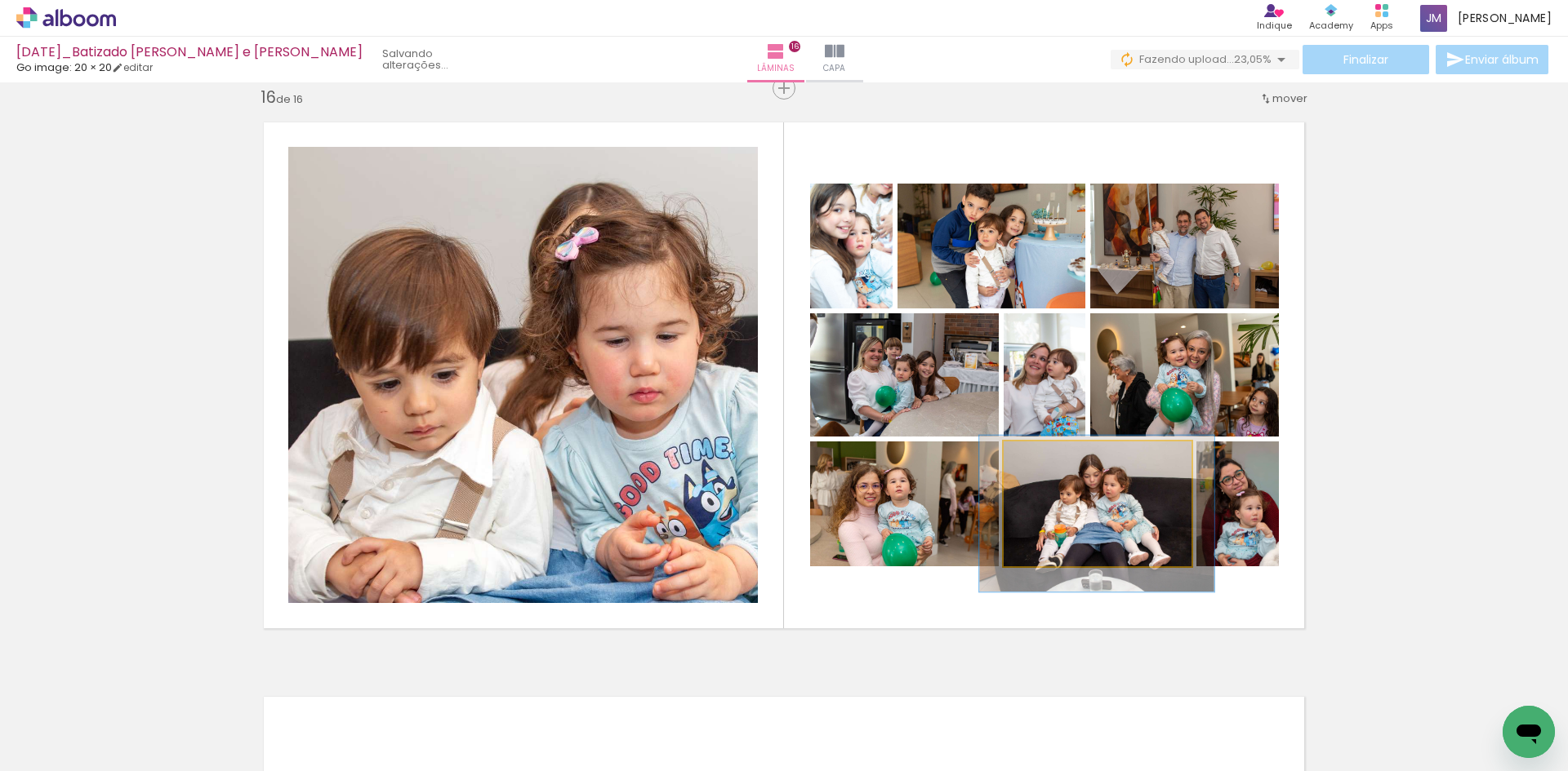
drag, startPoint x: 1077, startPoint y: 493, endPoint x: 1076, endPoint y: 503, distance: 10.0
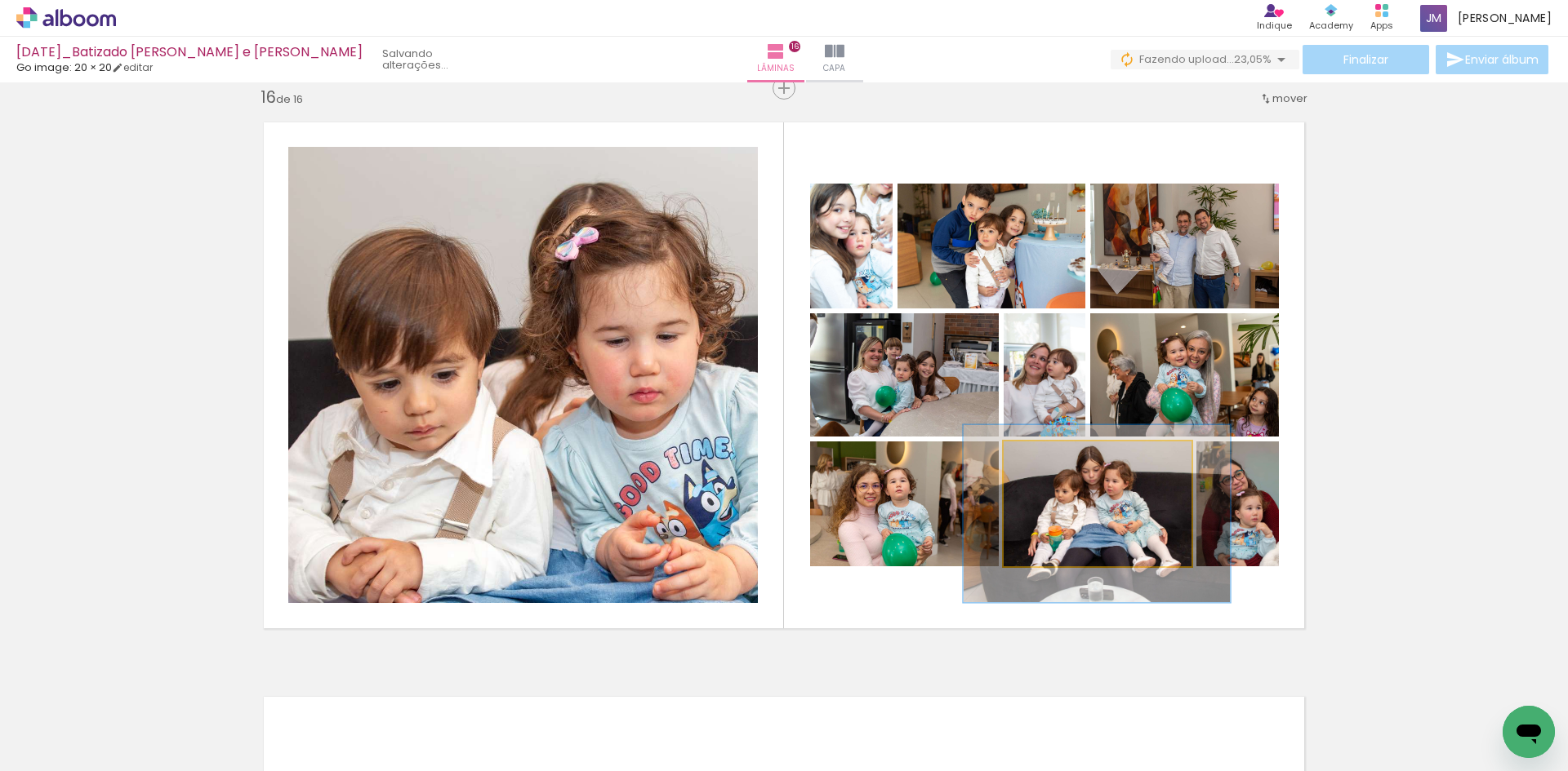
drag, startPoint x: 1048, startPoint y: 458, endPoint x: 1061, endPoint y: 458, distance: 13.0
type paper-slider "144"
click at [1061, 458] on div at bounding box center [1068, 458] width 15 height 15
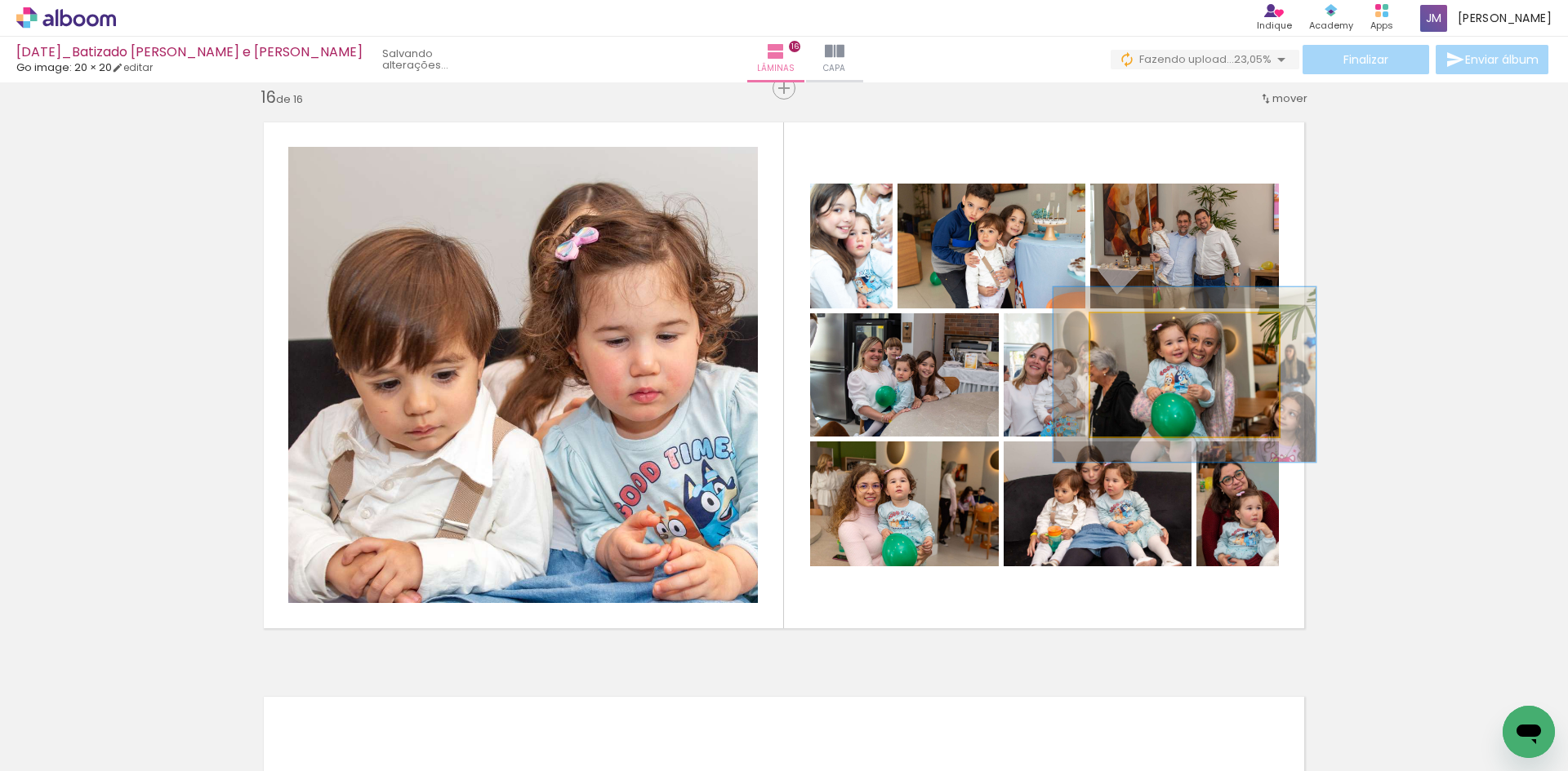
drag, startPoint x: 1128, startPoint y: 331, endPoint x: 1150, endPoint y: 330, distance: 22.0
type paper-slider "139"
click at [1150, 330] on div at bounding box center [1150, 330] width 26 height 26
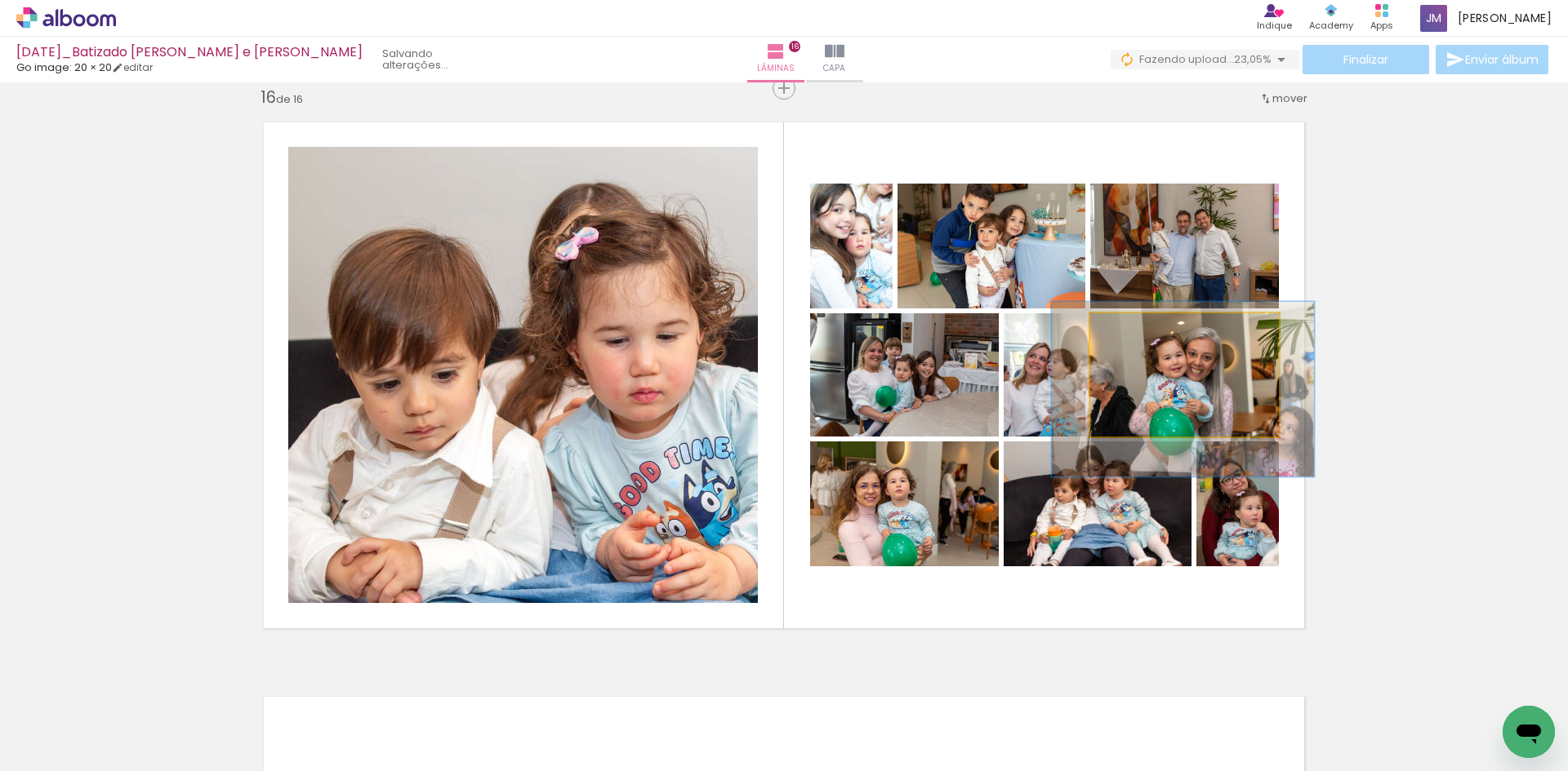
drag, startPoint x: 1168, startPoint y: 376, endPoint x: 1167, endPoint y: 390, distance: 14.0
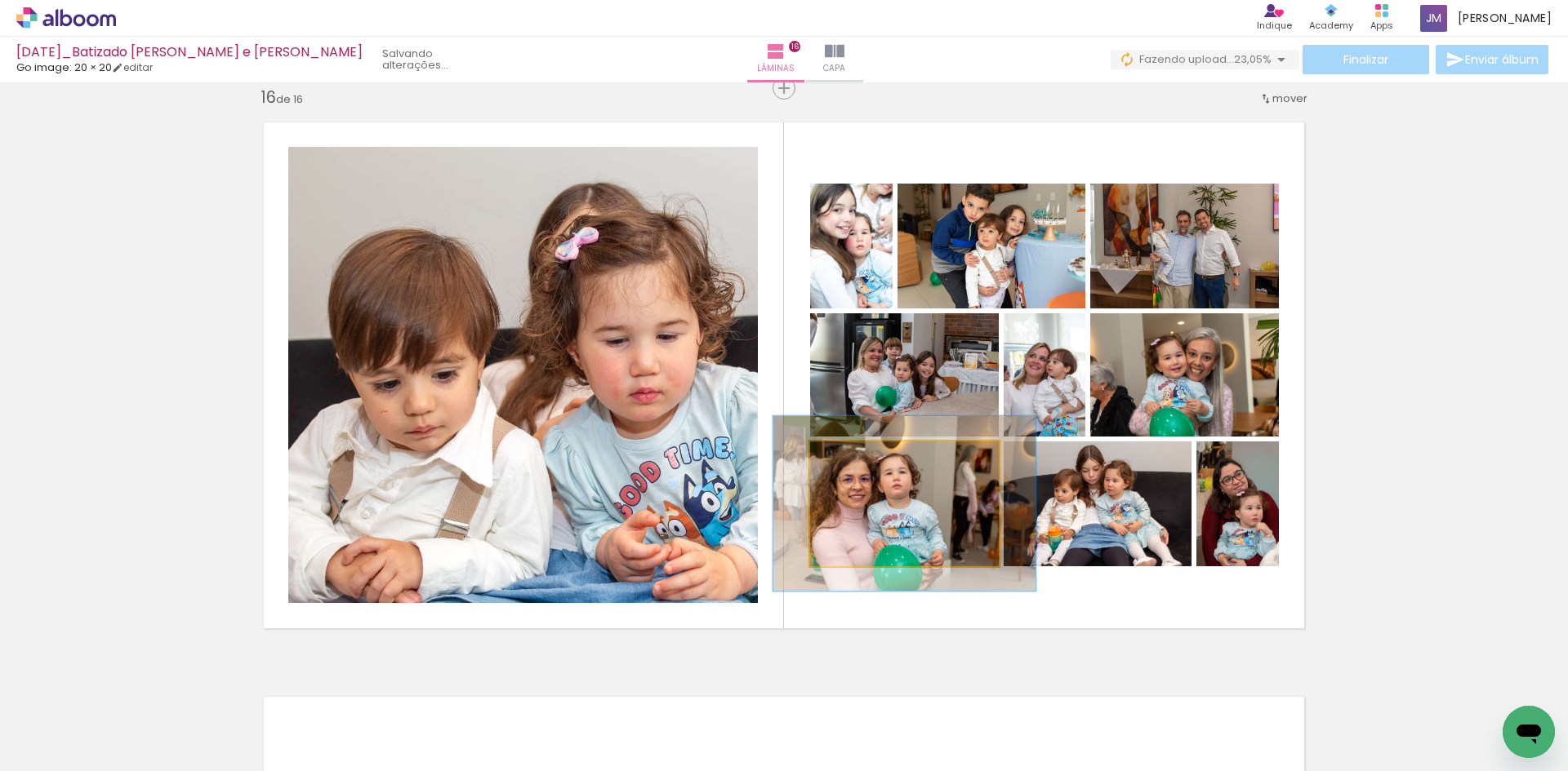
drag, startPoint x: 842, startPoint y: 462, endPoint x: 856, endPoint y: 480, distance: 22.8
type paper-slider "141"
click at [865, 461] on div at bounding box center [870, 458] width 15 height 15
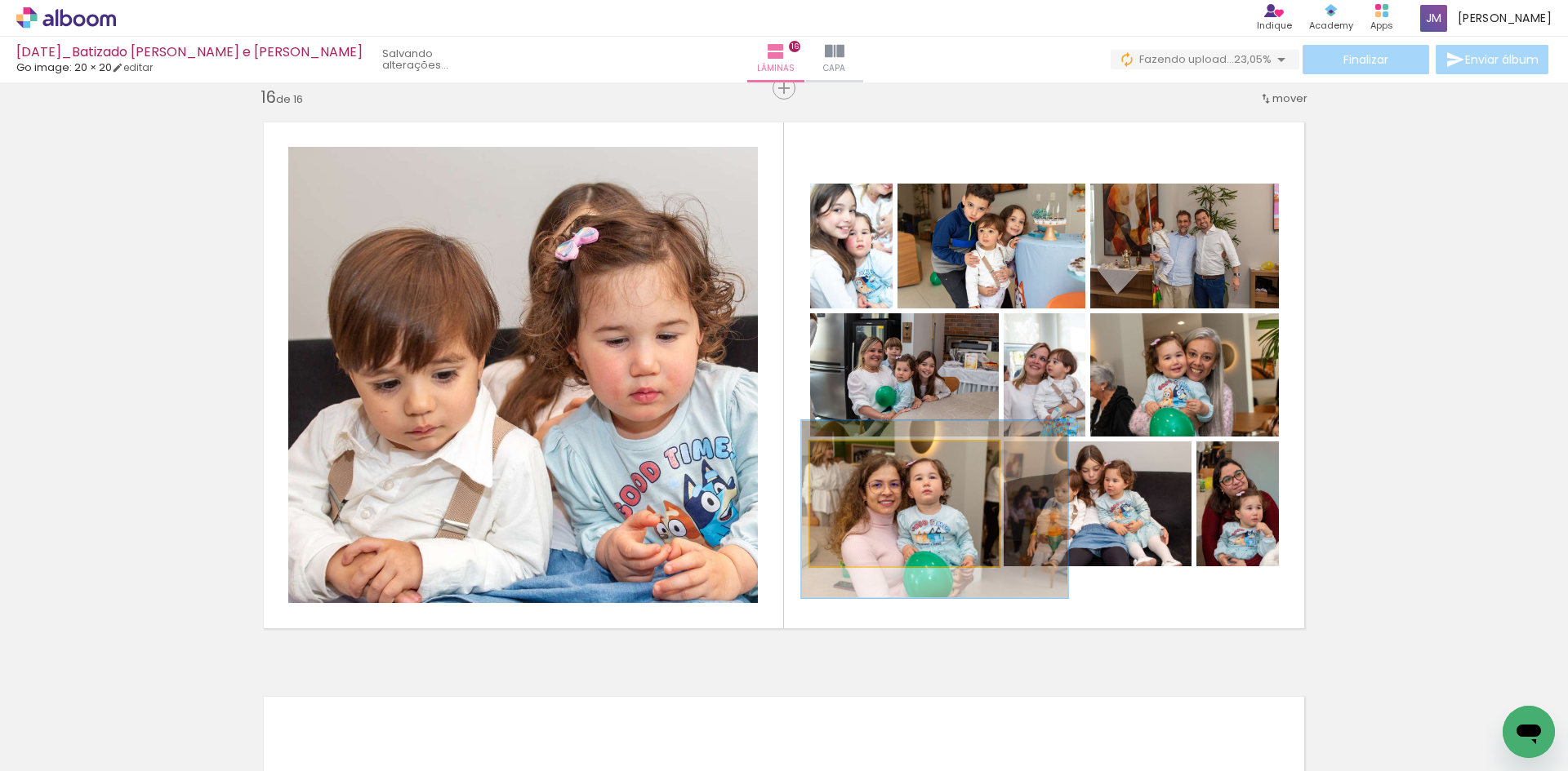
drag, startPoint x: 878, startPoint y: 511, endPoint x: 909, endPoint y: 516, distance: 31.4
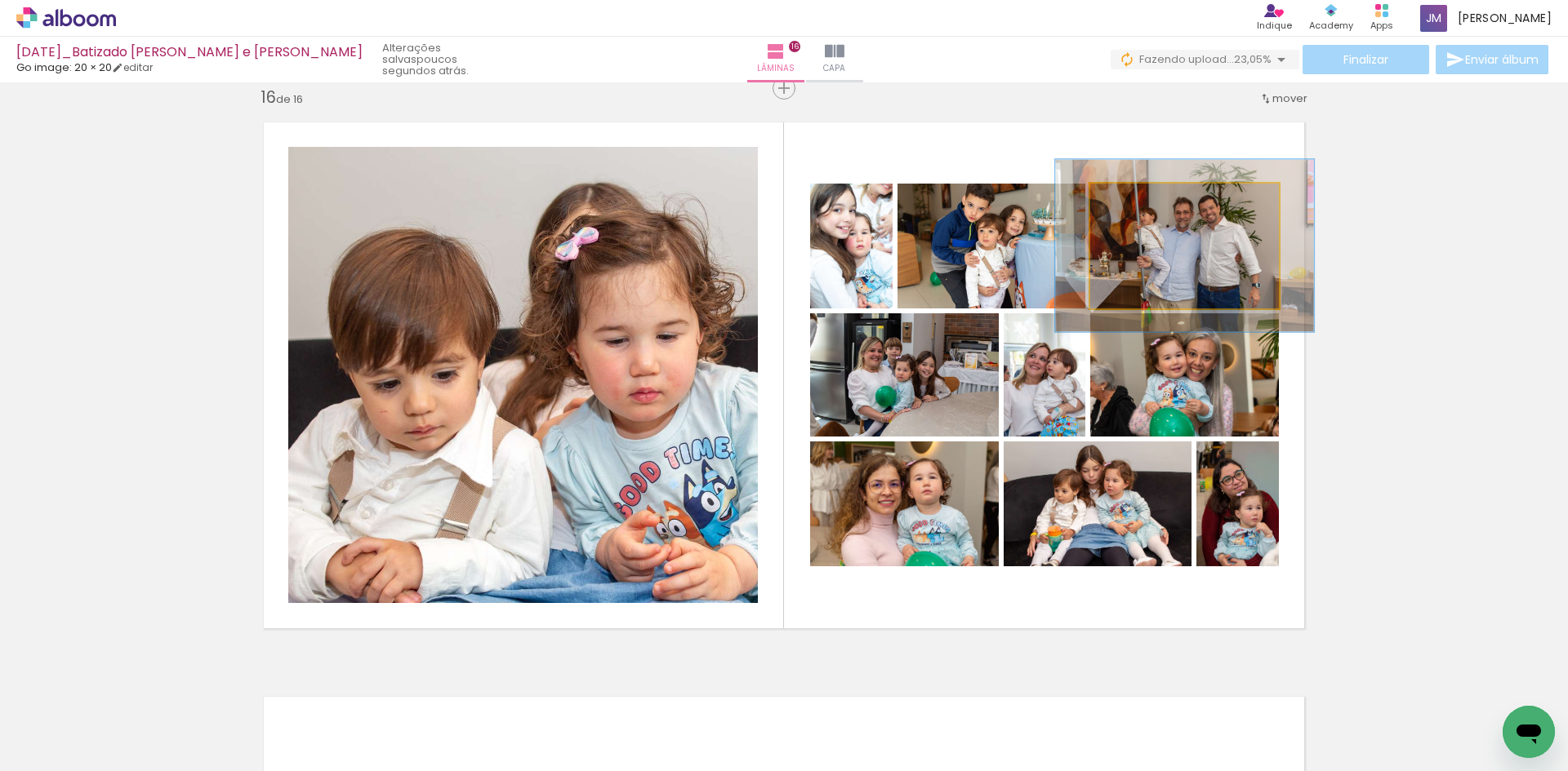
drag, startPoint x: 1124, startPoint y: 201, endPoint x: 1146, endPoint y: 203, distance: 22.1
type paper-slider "137"
click at [1146, 203] on div at bounding box center [1149, 200] width 15 height 15
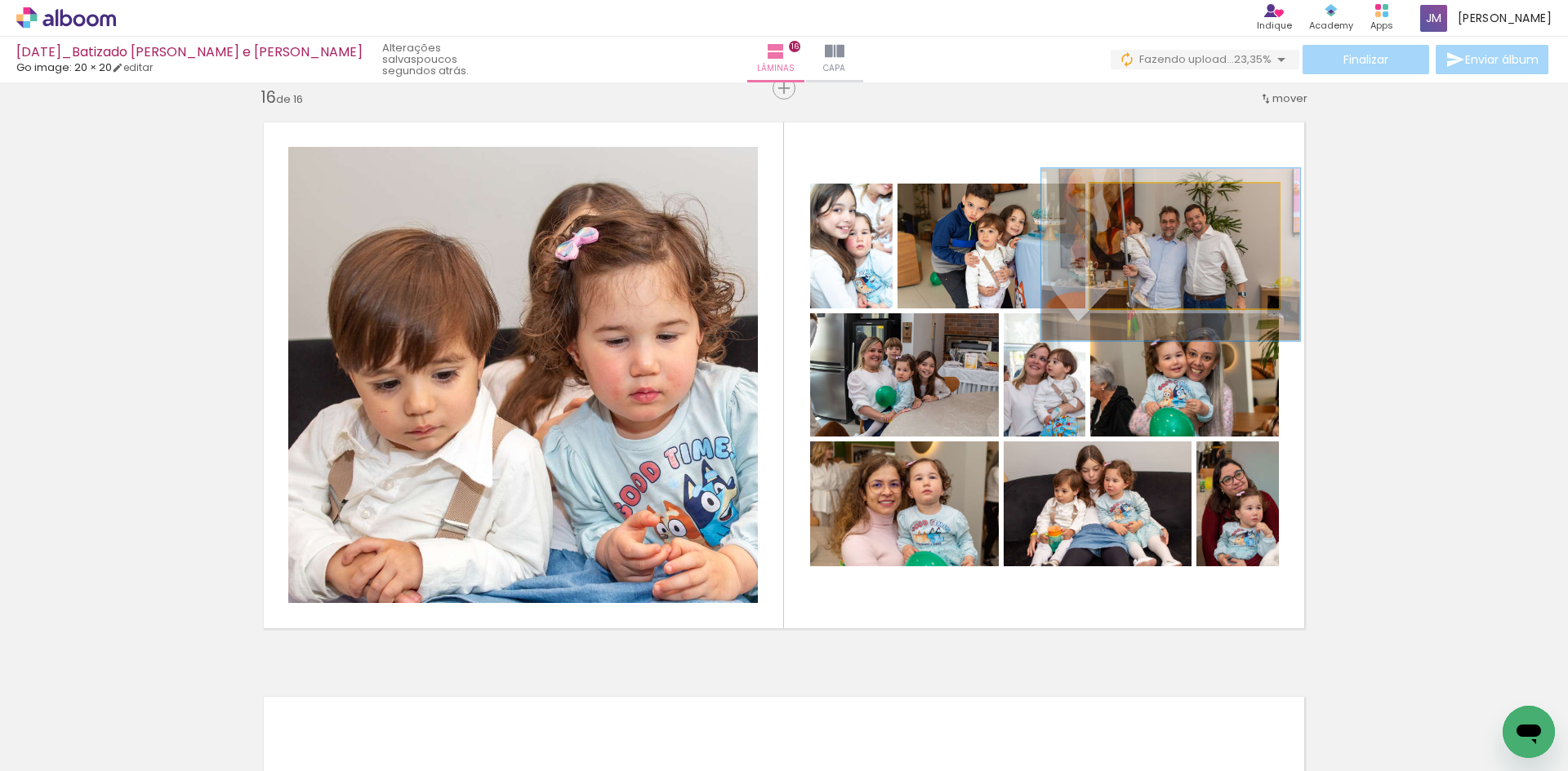
drag, startPoint x: 1203, startPoint y: 266, endPoint x: 1189, endPoint y: 274, distance: 16.1
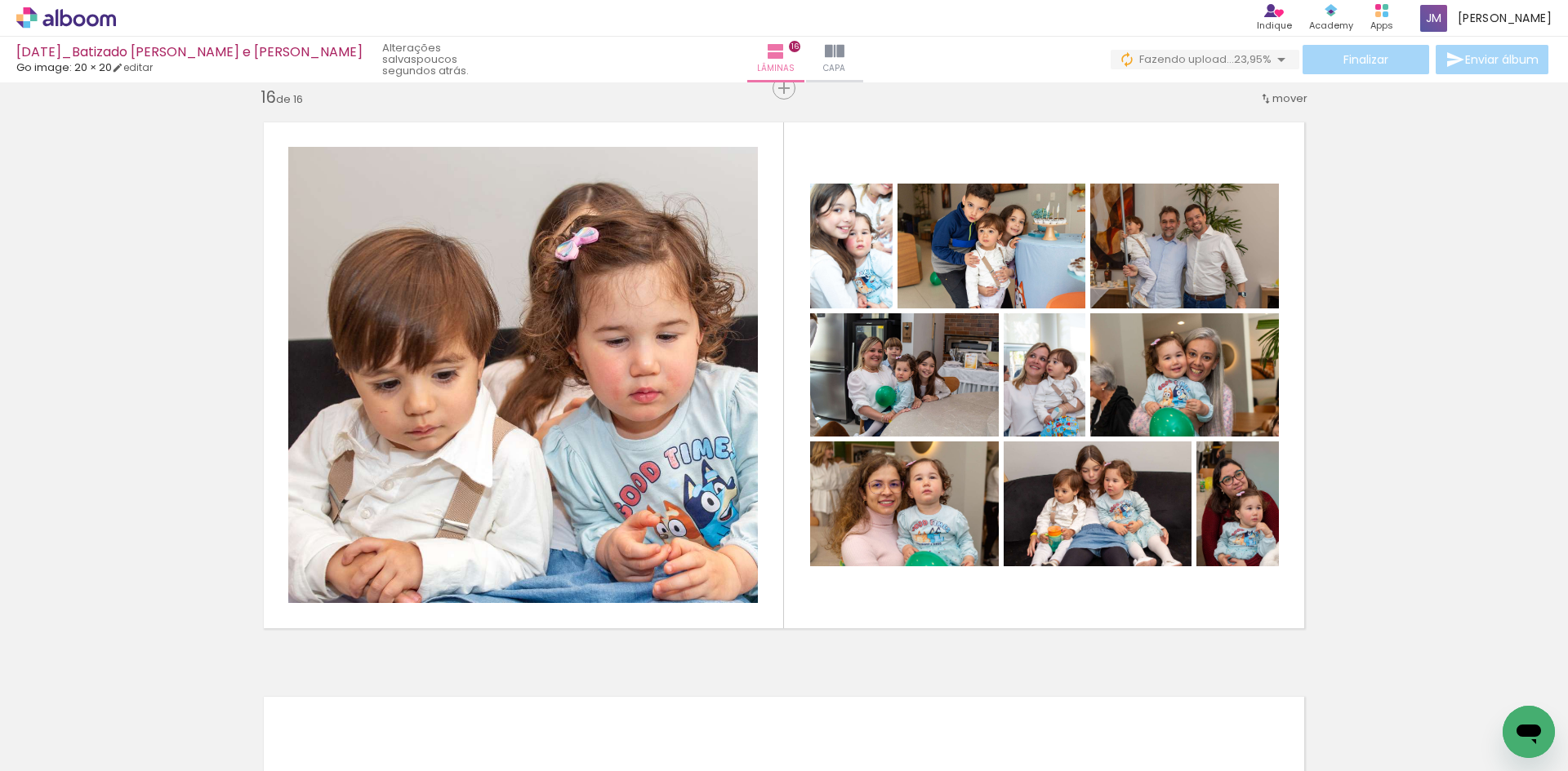
scroll to position [0, 29125]
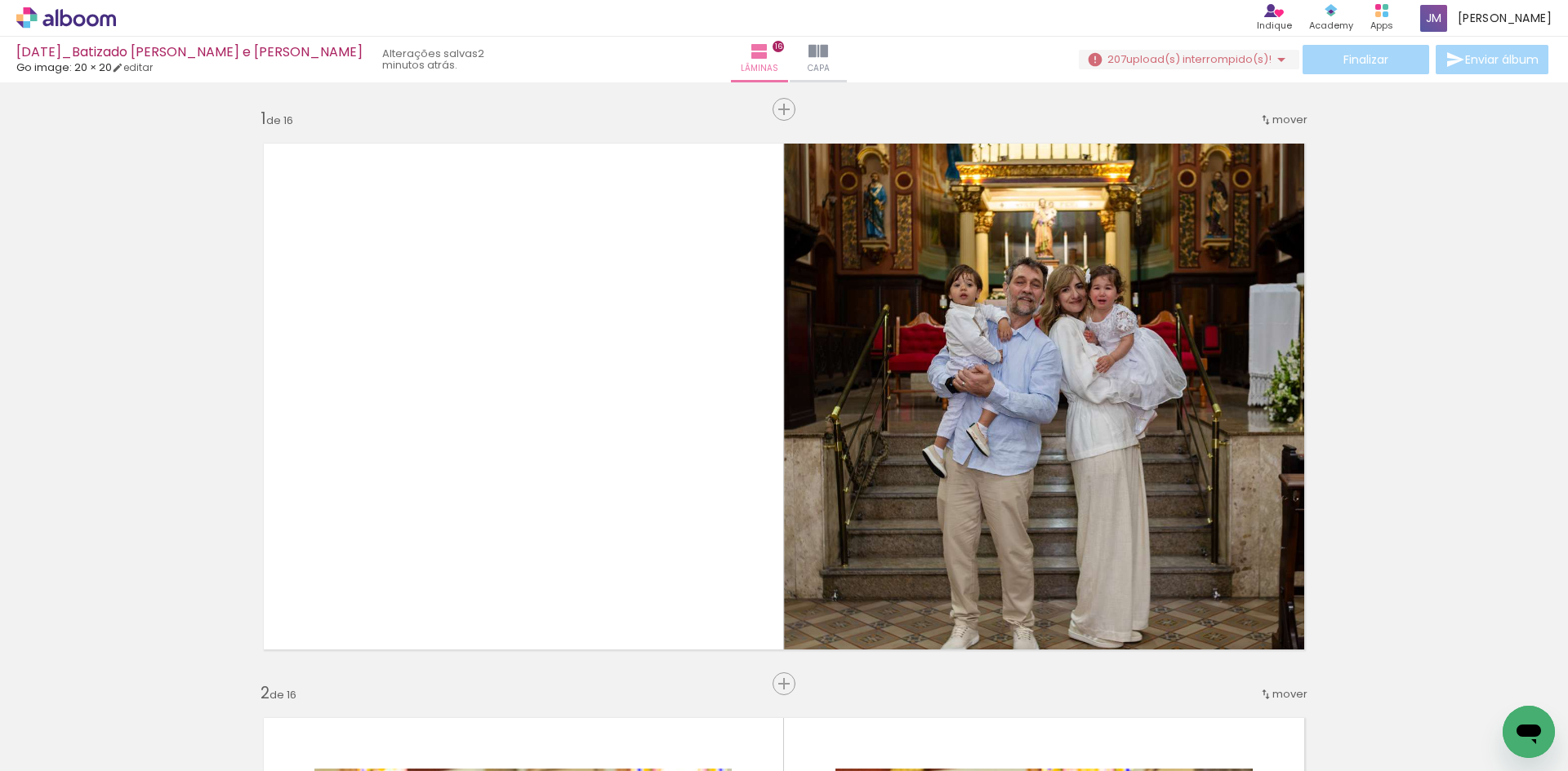
scroll to position [0, 18016]
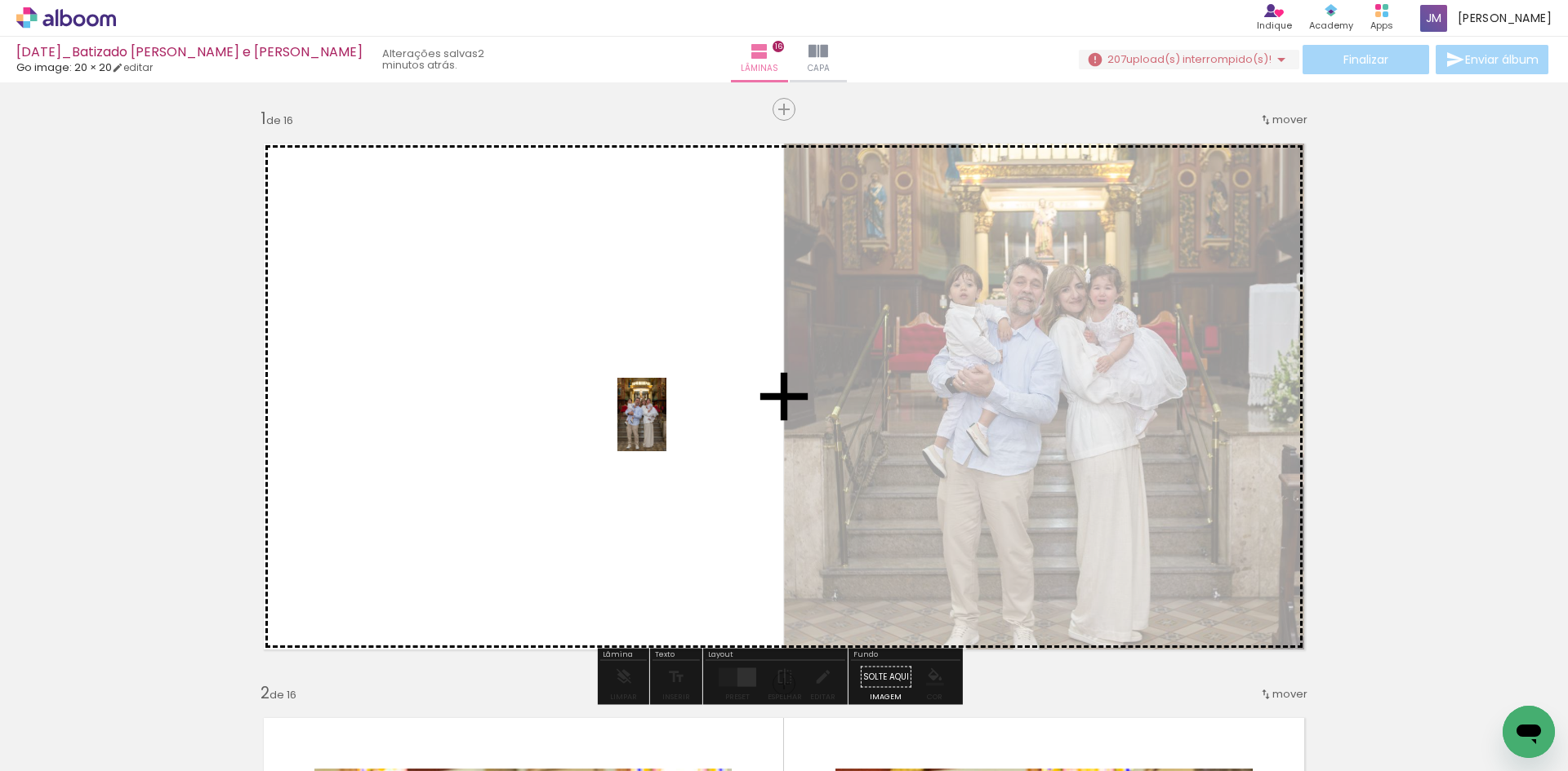
drag, startPoint x: 916, startPoint y: 732, endPoint x: 666, endPoint y: 427, distance: 394.4
click at [666, 427] on quentale-workspace at bounding box center [784, 386] width 1568 height 771
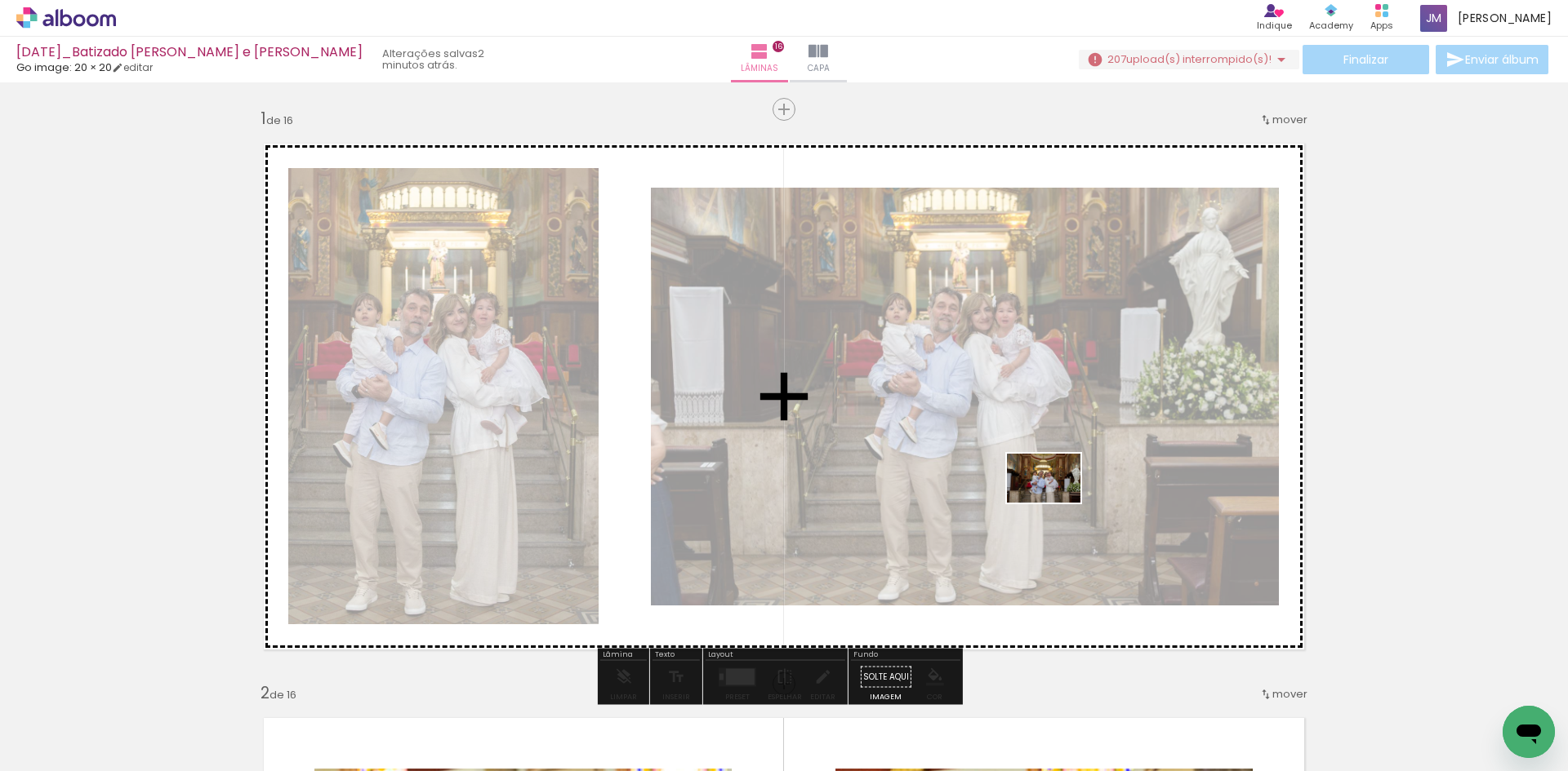
drag, startPoint x: 1088, startPoint y: 724, endPoint x: 1056, endPoint y: 503, distance: 223.3
click at [1056, 503] on quentale-workspace at bounding box center [784, 386] width 1568 height 771
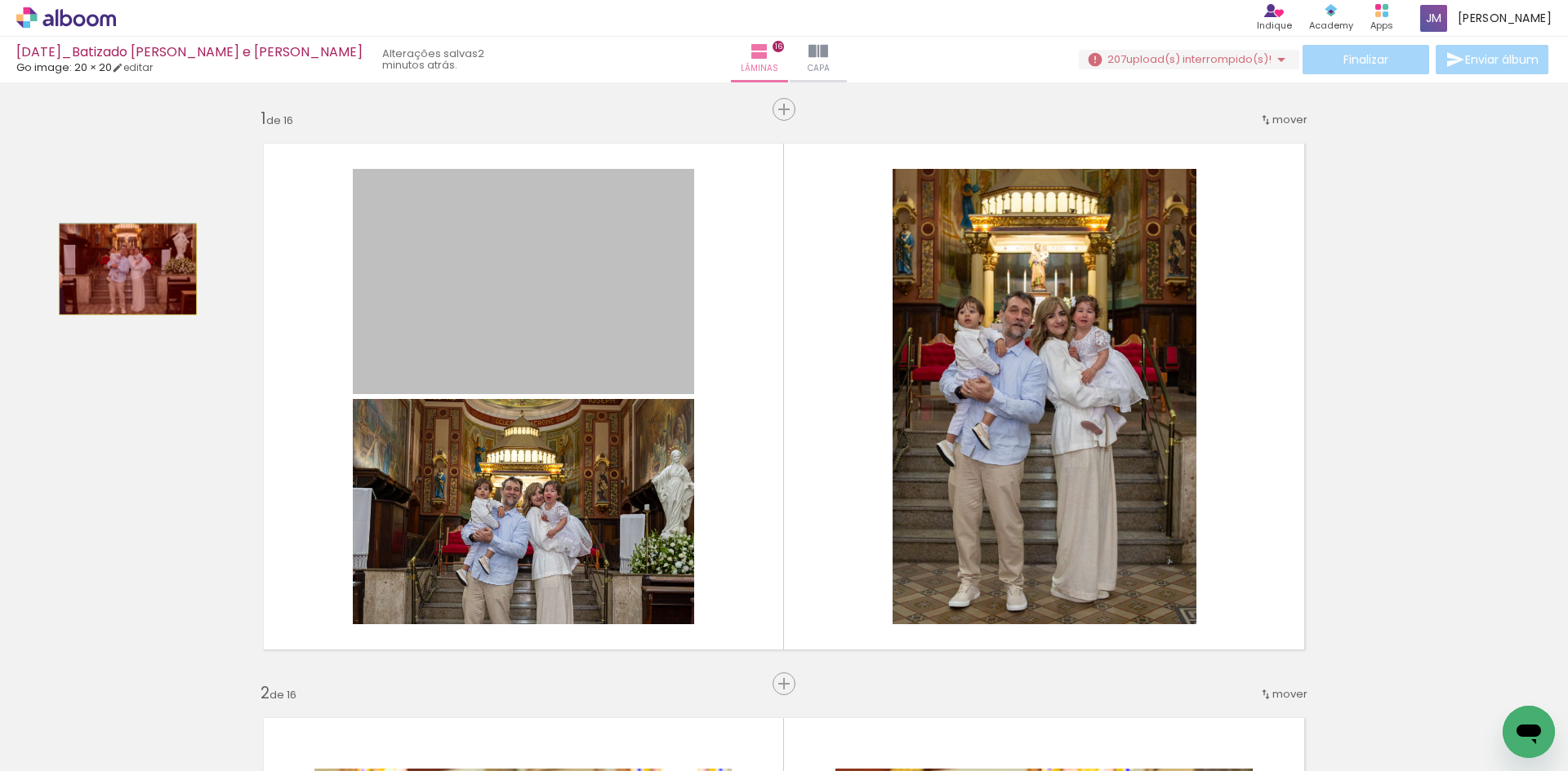
drag, startPoint x: 530, startPoint y: 308, endPoint x: 122, endPoint y: 269, distance: 409.9
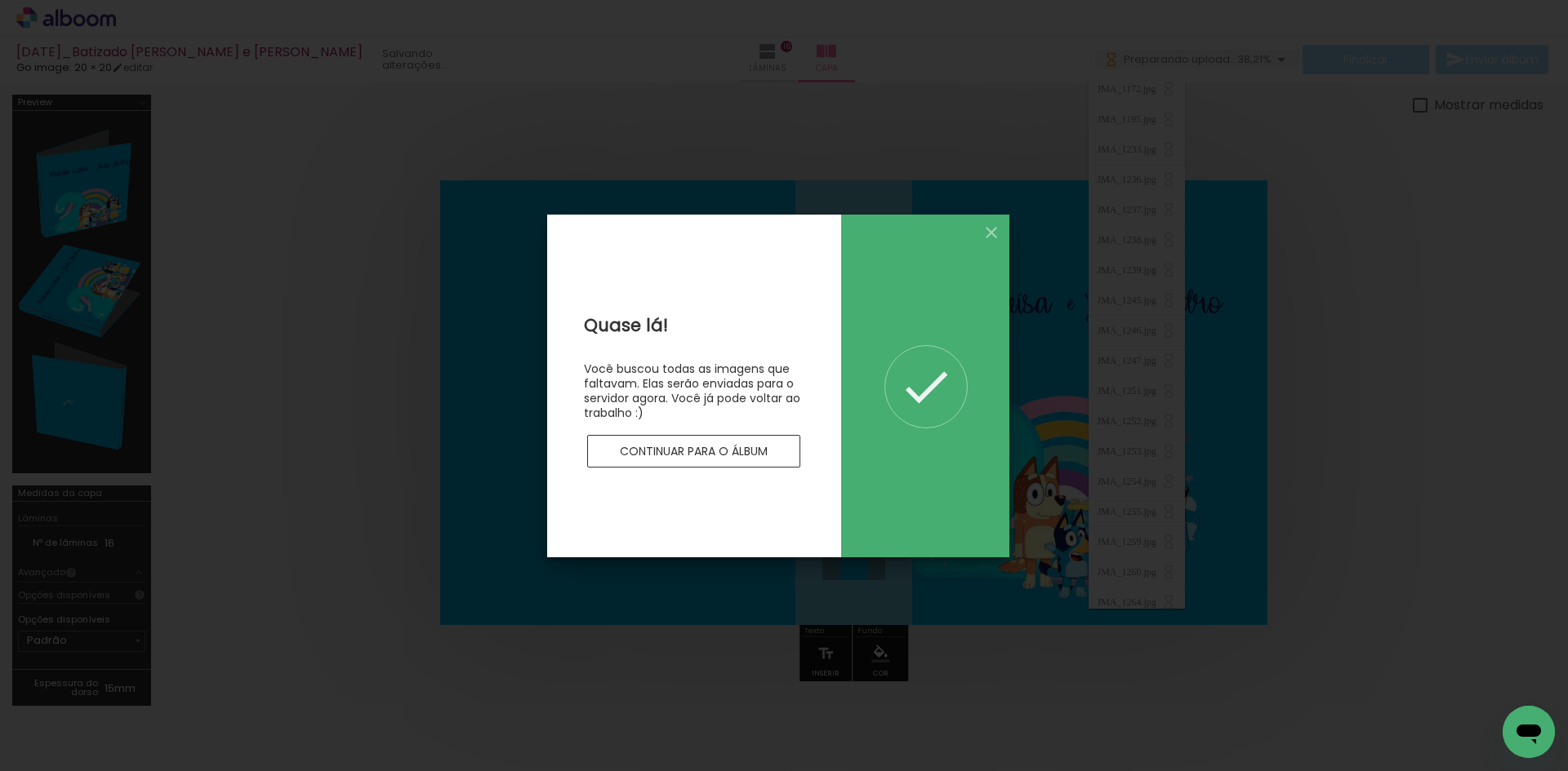
scroll to position [0, 29216]
click at [0, 0] on slot "Continuar para o álbum" at bounding box center [0, 0] width 0 height 0
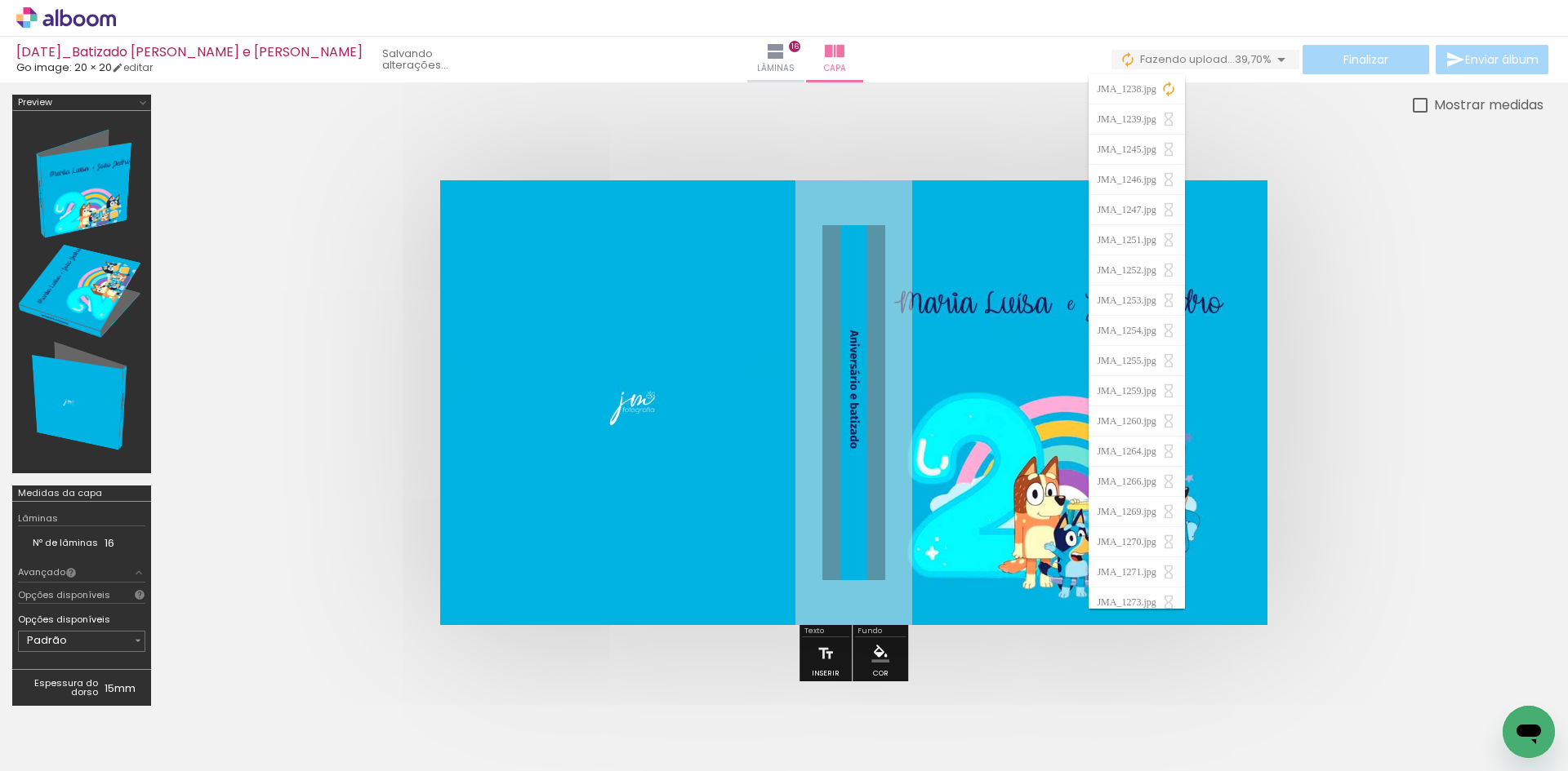
click at [1384, 275] on quentale-cover at bounding box center [853, 403] width 1250 height 445
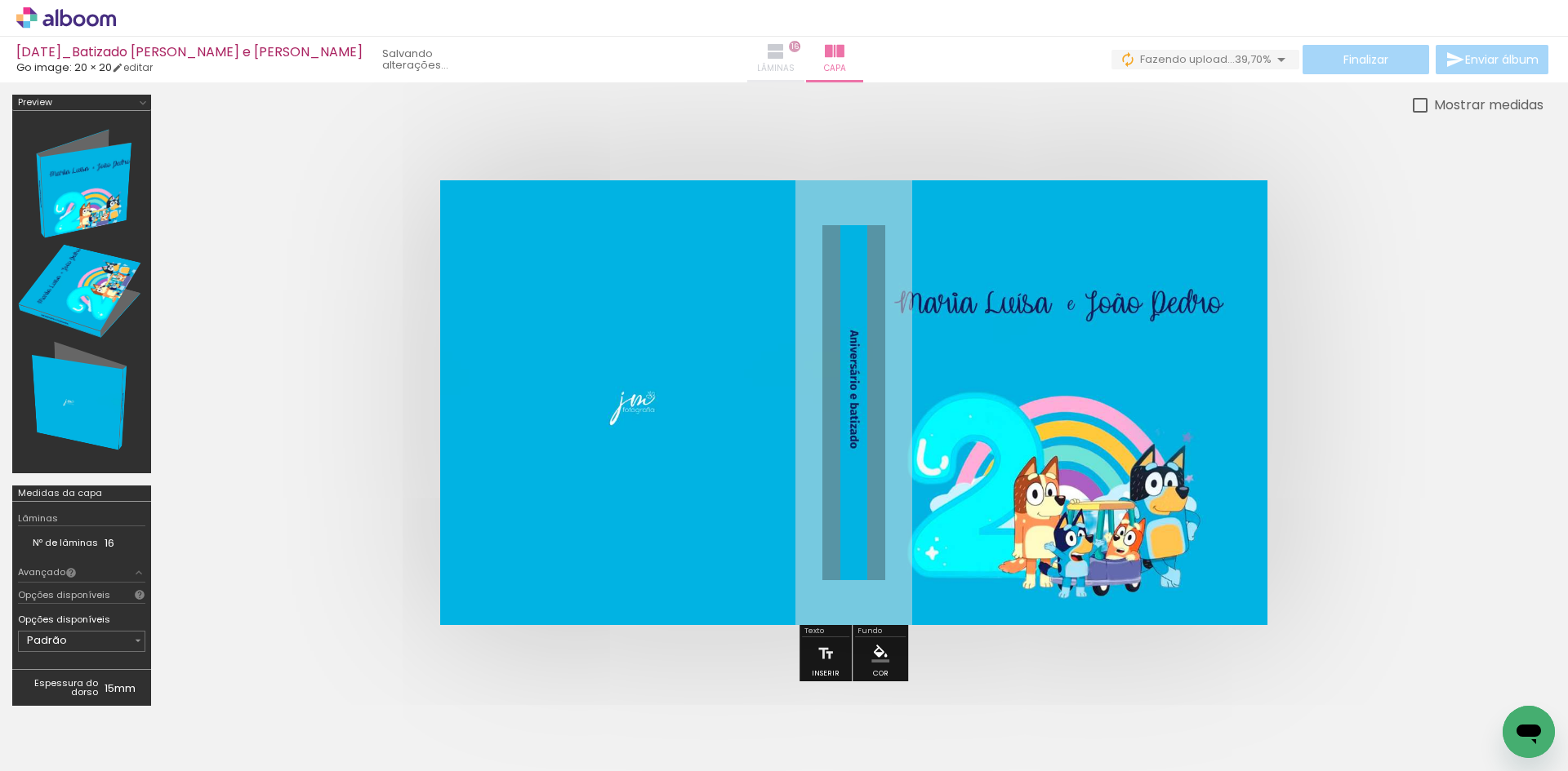
click at [766, 59] on iron-icon at bounding box center [776, 51] width 20 height 20
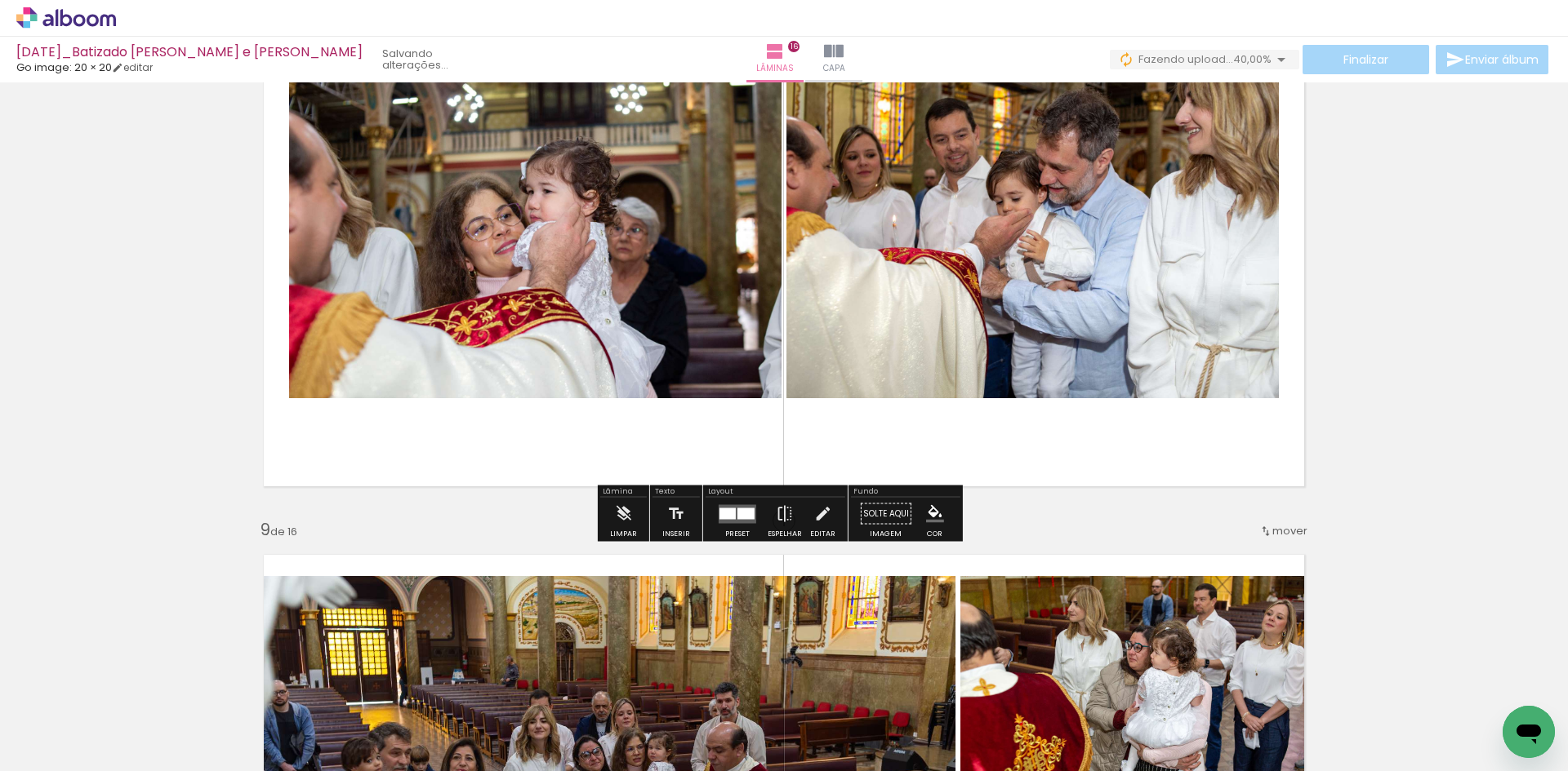
scroll to position [4163, 0]
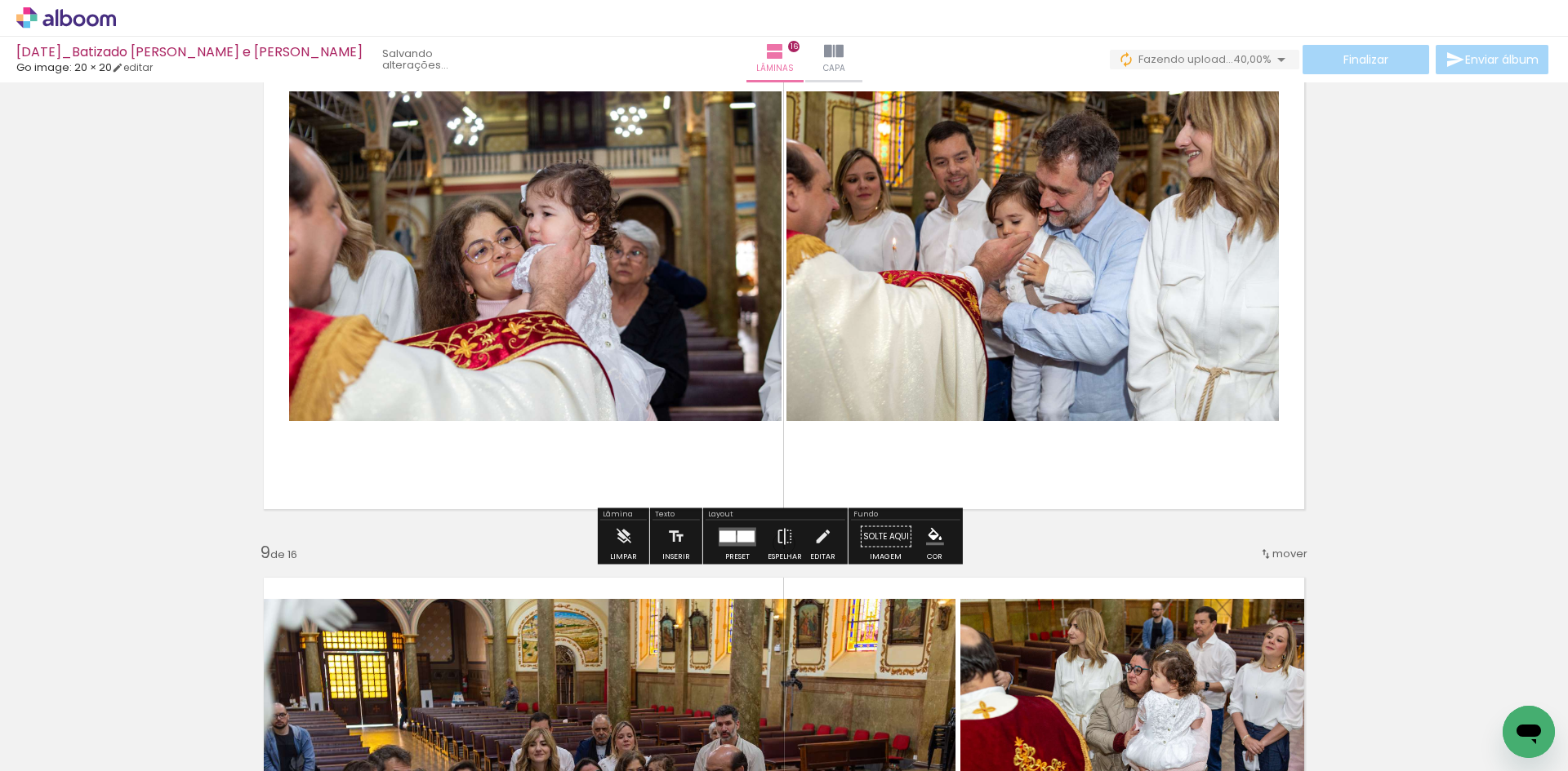
click at [738, 538] on div at bounding box center [746, 536] width 17 height 11
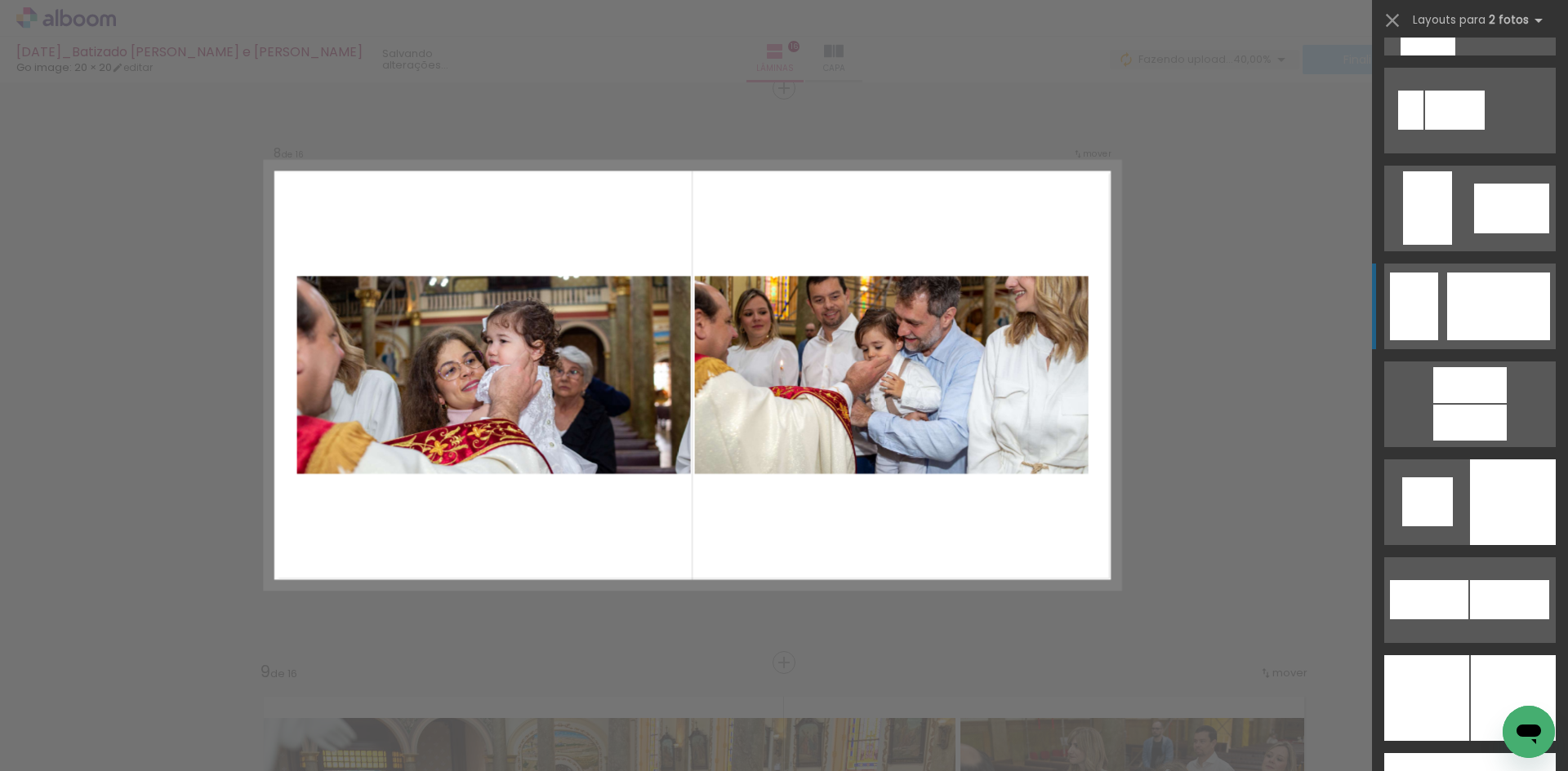
scroll to position [3837, 0]
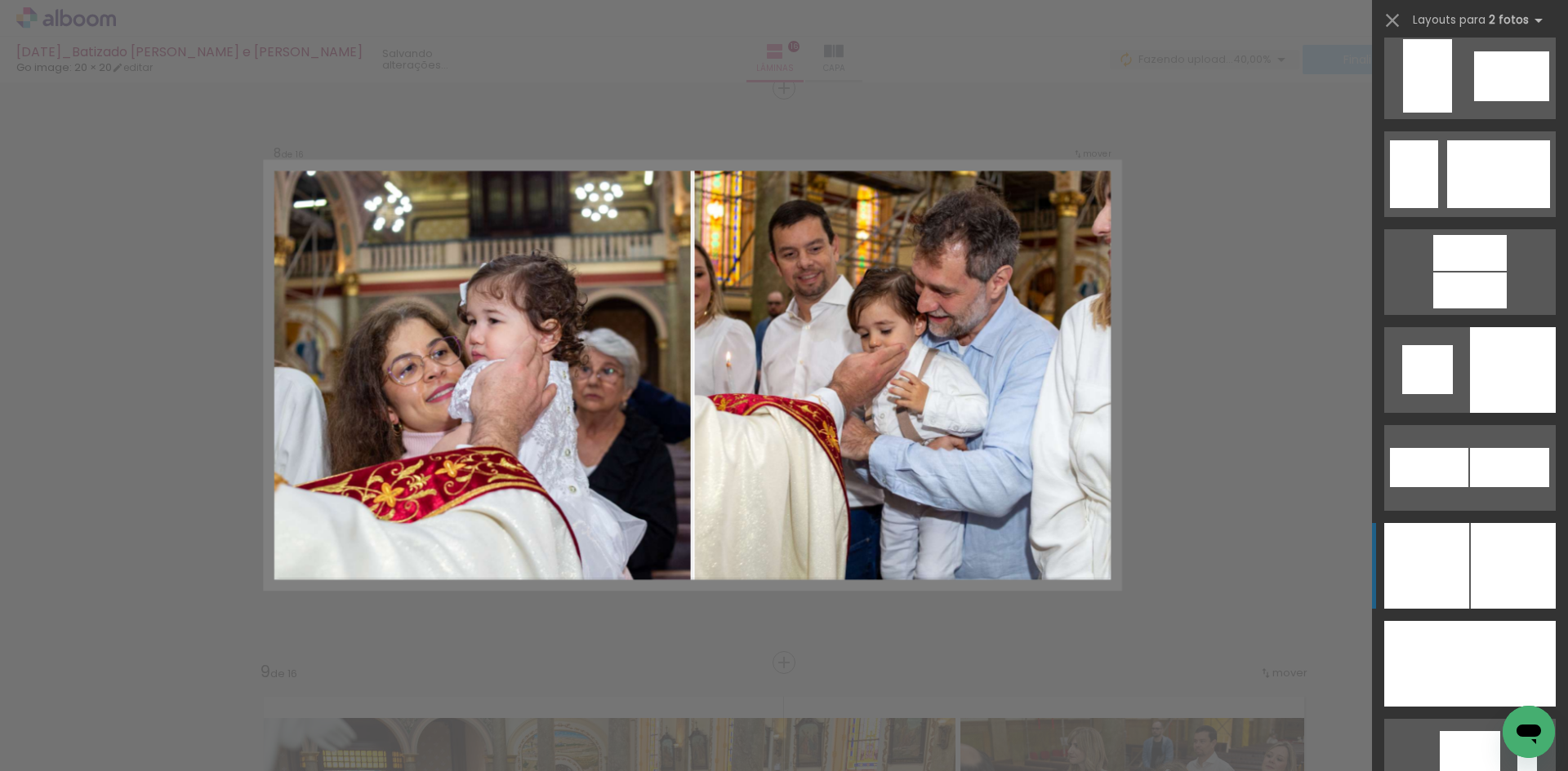
click at [1496, 413] on div at bounding box center [1513, 370] width 85 height 85
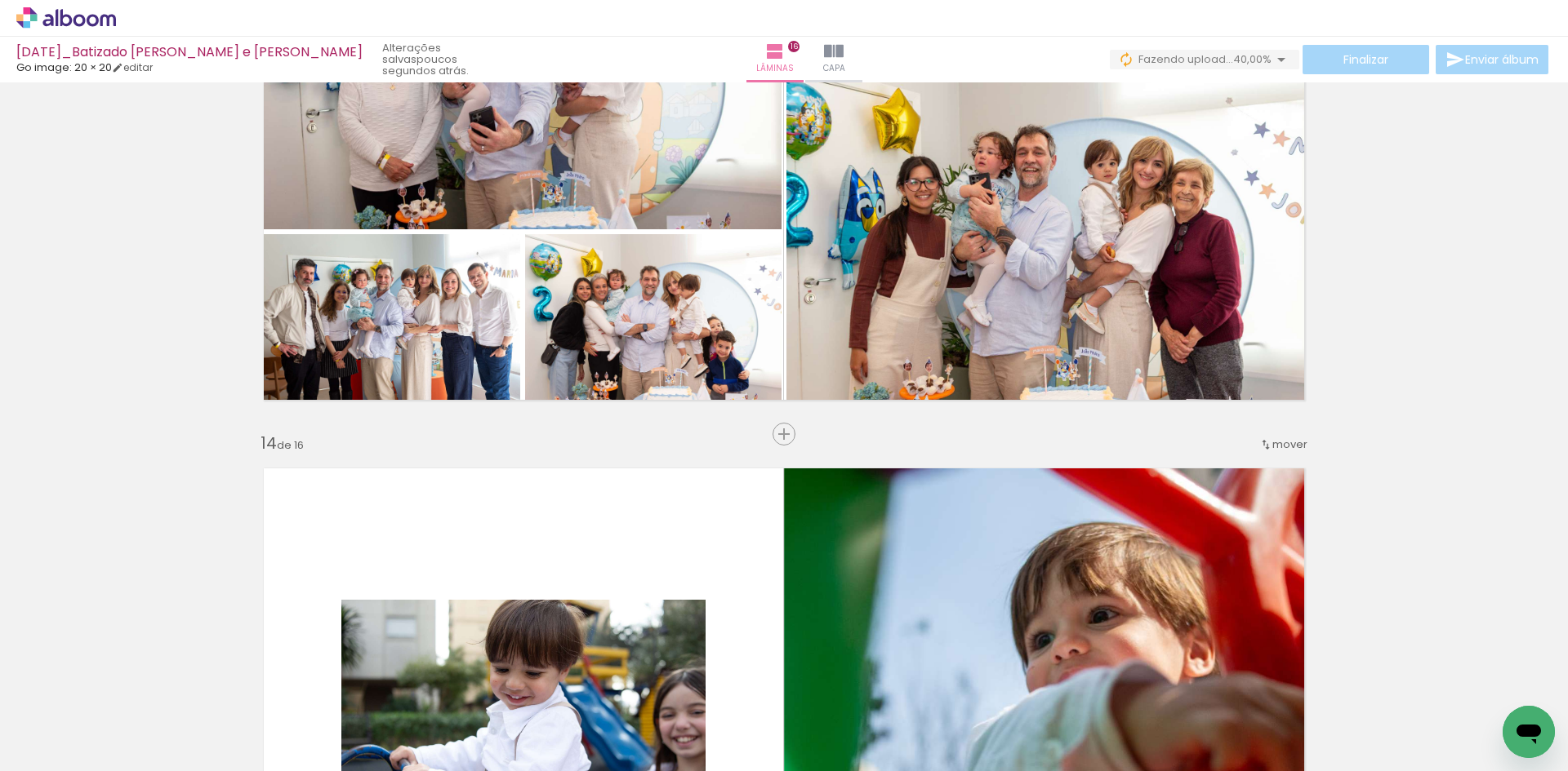
scroll to position [7472, 0]
